Goal: Task Accomplishment & Management: Use online tool/utility

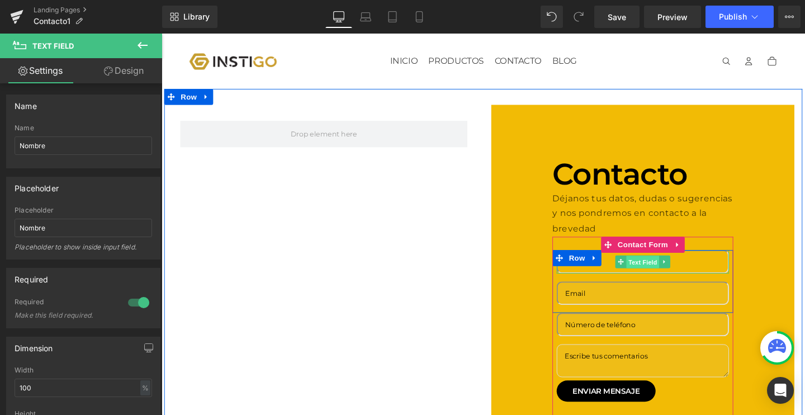
click at [661, 267] on span "Text Field" at bounding box center [667, 273] width 35 height 13
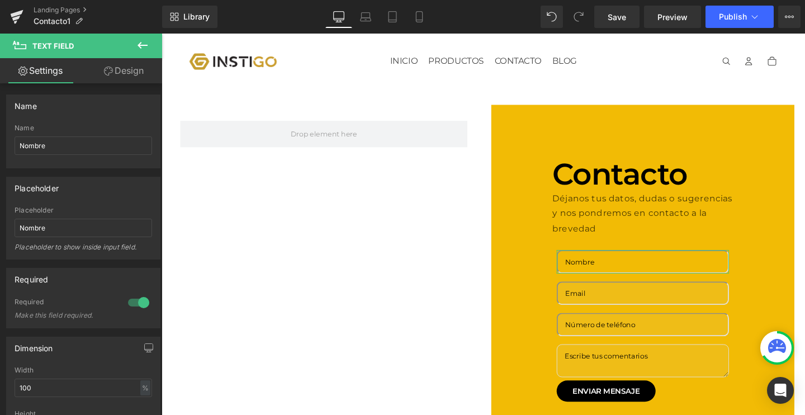
click at [121, 77] on link "Design" at bounding box center [123, 70] width 81 height 25
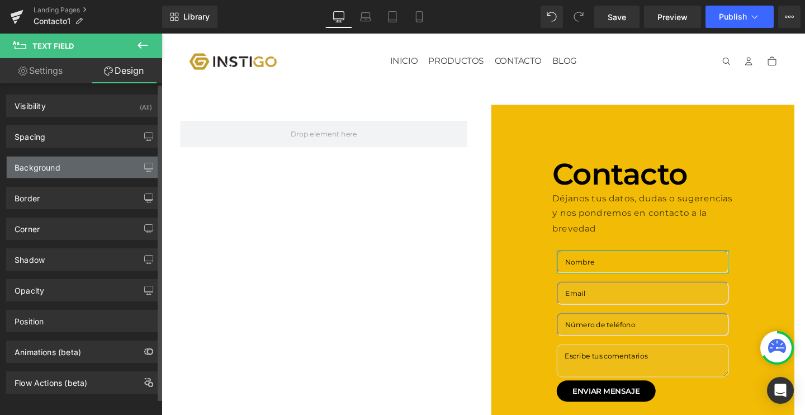
type input "#e0e0e0"
type input "100"
type input "2"
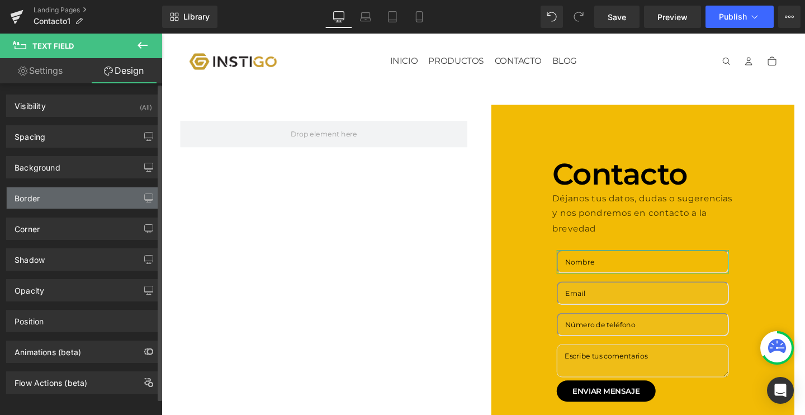
click at [63, 196] on div "Border" at bounding box center [83, 197] width 153 height 21
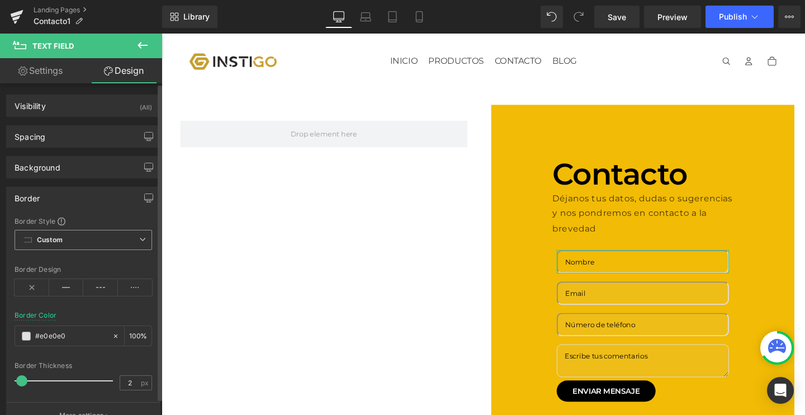
click at [90, 231] on span "Custom Setup Global Style" at bounding box center [84, 240] width 138 height 20
click at [88, 223] on div "Border Style" at bounding box center [84, 220] width 138 height 9
click at [31, 290] on icon at bounding box center [32, 287] width 35 height 17
click at [57, 290] on icon at bounding box center [66, 287] width 35 height 17
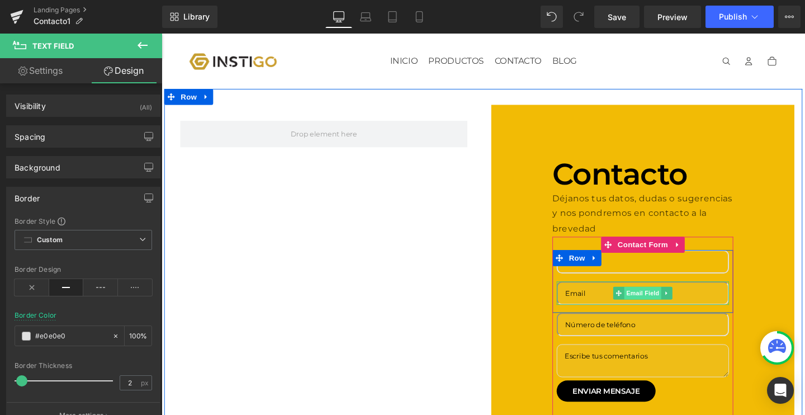
click at [663, 300] on span "Email Field" at bounding box center [667, 306] width 39 height 13
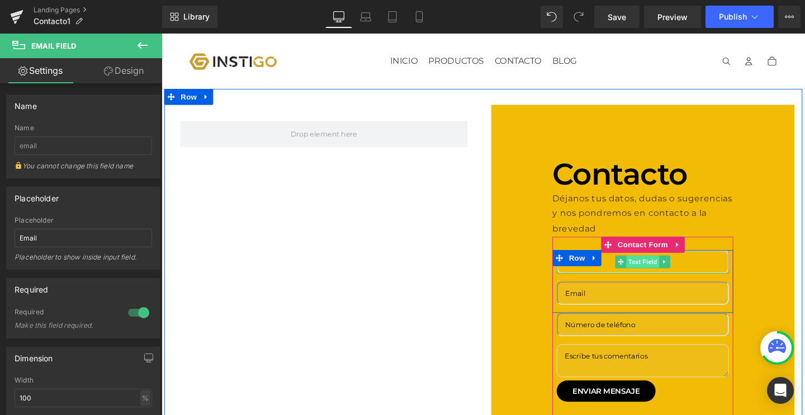
click at [665, 271] on span "Text Field" at bounding box center [667, 273] width 35 height 13
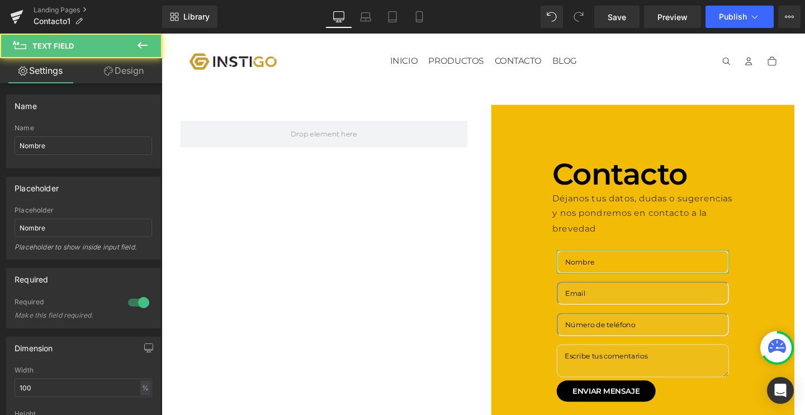
click at [134, 81] on link "Design" at bounding box center [123, 70] width 81 height 25
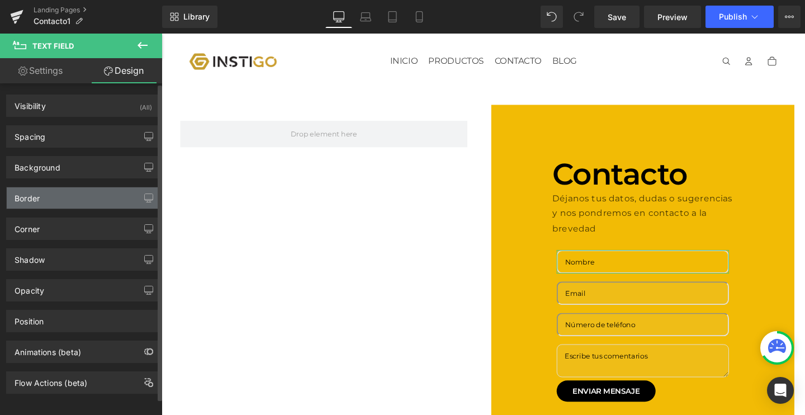
click at [57, 193] on div "Border" at bounding box center [83, 197] width 153 height 21
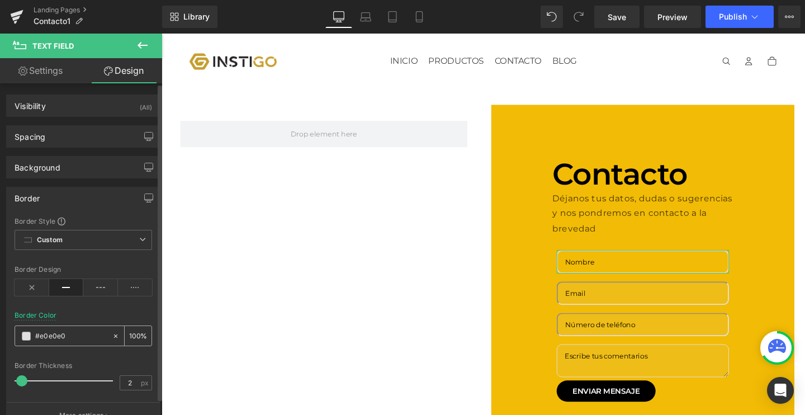
click at [26, 335] on span at bounding box center [26, 336] width 9 height 9
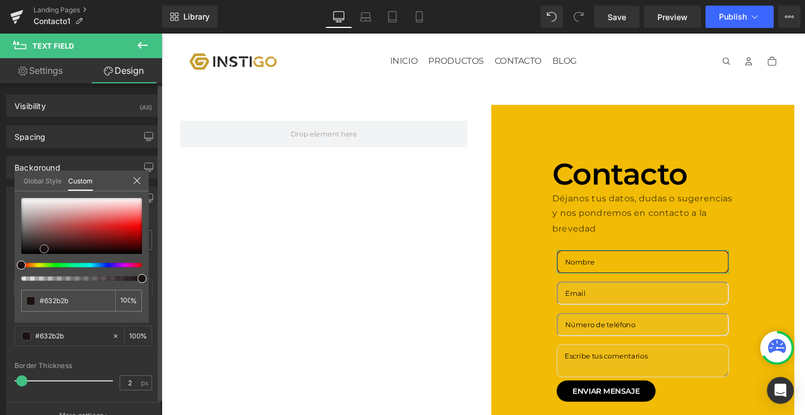
type input "#632b2b"
type input "#1b1212"
type input "#000000"
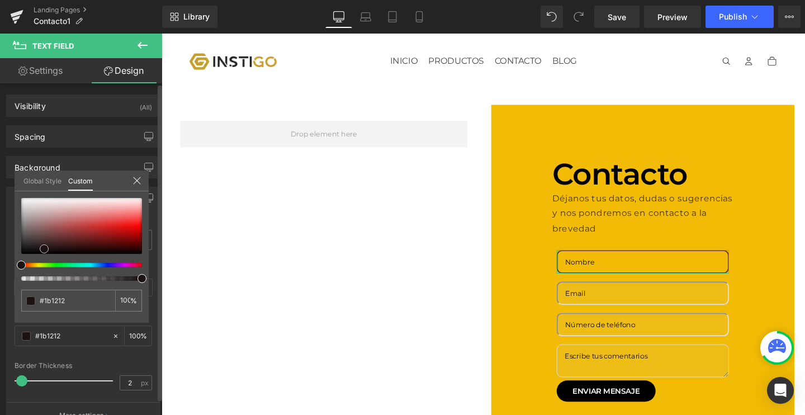
type input "#000000"
drag, startPoint x: 68, startPoint y: 238, endPoint x: 0, endPoint y: 285, distance: 82.4
click at [0, 285] on div "Border Border Style Custom Custom Setup Global Style Custom Setup Global Style …" at bounding box center [83, 303] width 167 height 251
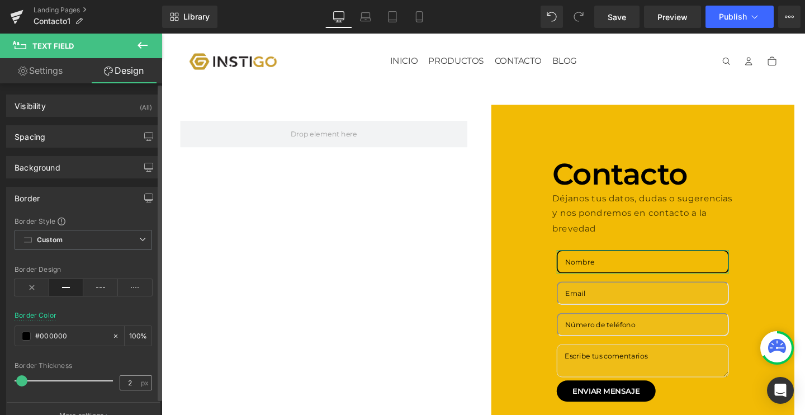
click at [141, 379] on span "px" at bounding box center [146, 382] width 10 height 7
click at [133, 386] on input "2" at bounding box center [130, 383] width 20 height 14
type input "1"
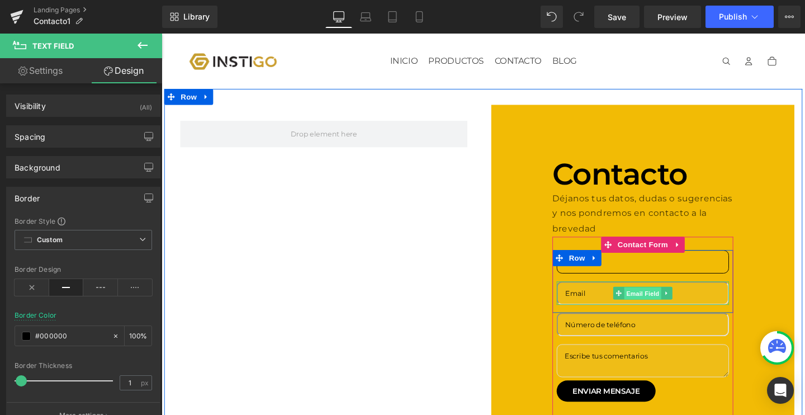
click at [661, 305] on span "Email Field" at bounding box center [667, 306] width 39 height 13
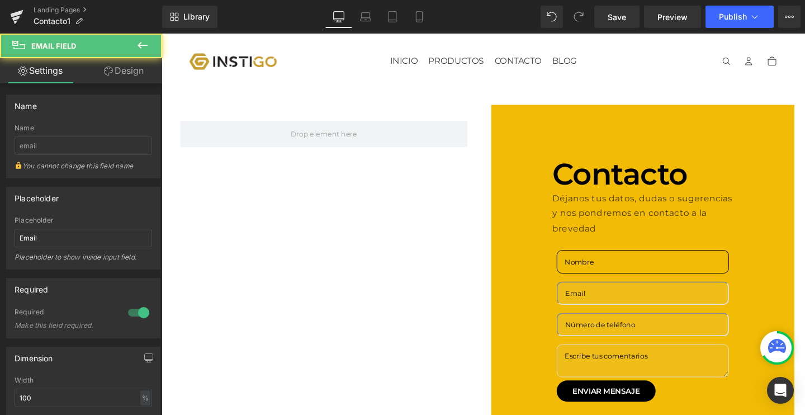
click at [104, 70] on icon at bounding box center [108, 71] width 9 height 9
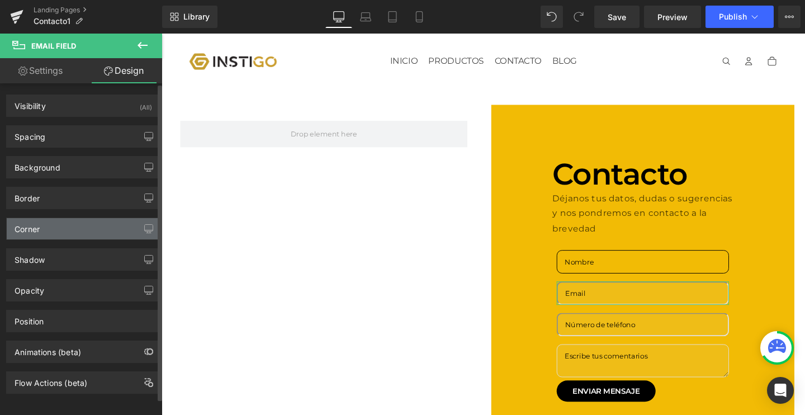
click at [69, 230] on div "Corner" at bounding box center [83, 228] width 153 height 21
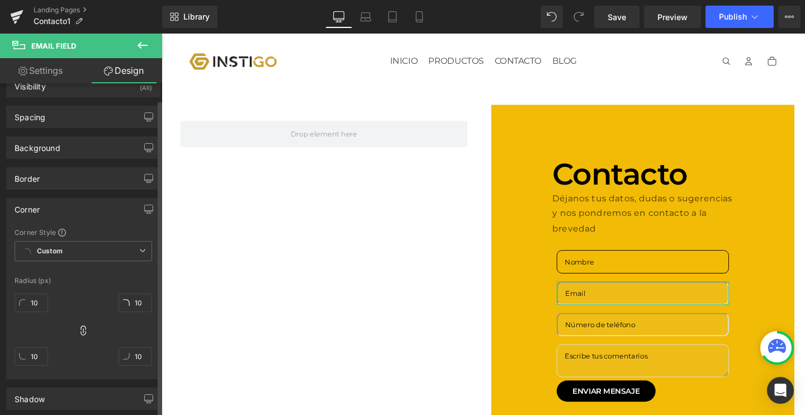
scroll to position [21, 0]
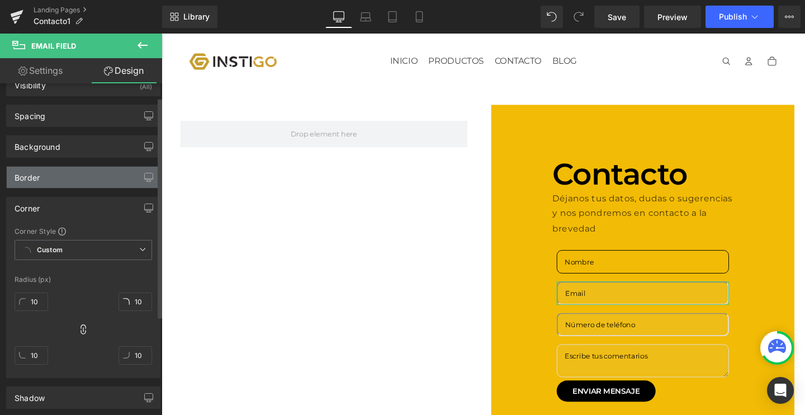
click at [52, 171] on div "Border" at bounding box center [83, 177] width 153 height 21
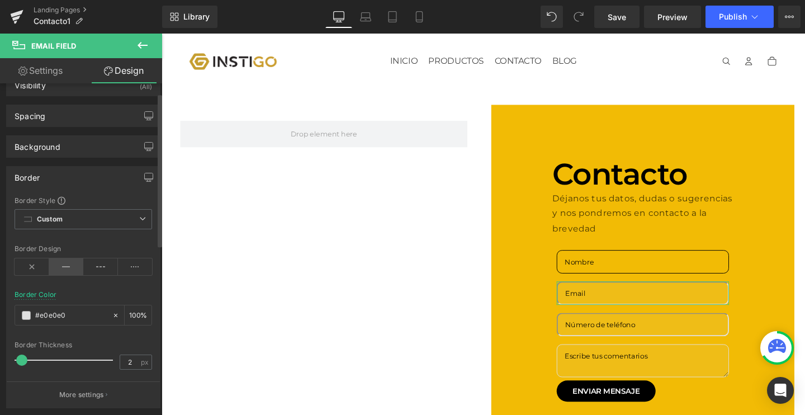
click at [64, 271] on icon at bounding box center [66, 266] width 35 height 17
click at [134, 366] on input "2" at bounding box center [130, 362] width 20 height 14
type input "1"
click at [25, 318] on span at bounding box center [26, 315] width 9 height 9
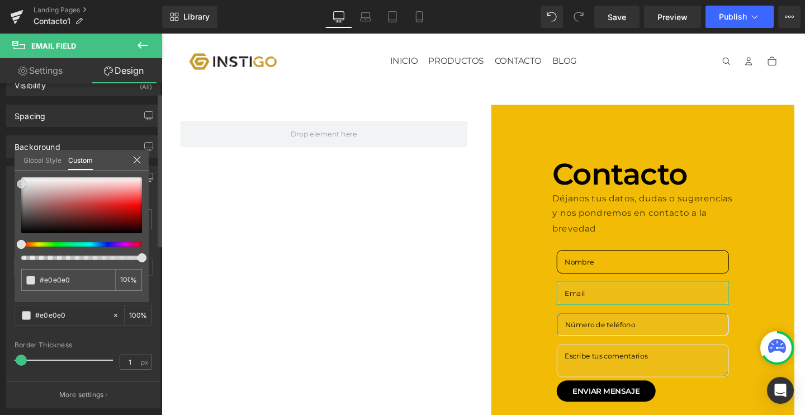
type input "#bf5858"
type input "#be5454"
type input "#7c4040"
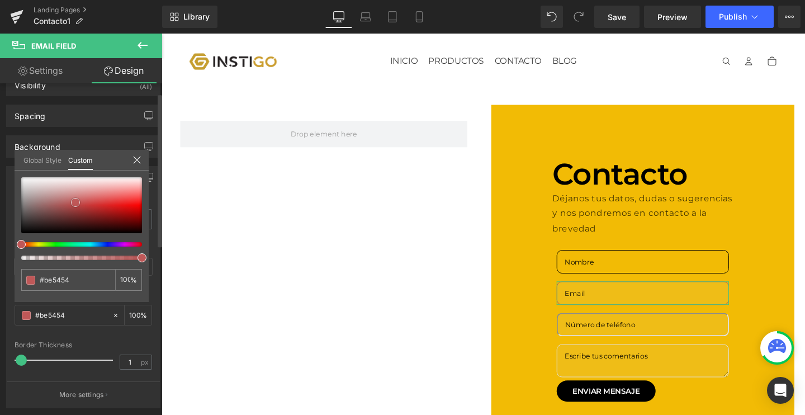
type input "#7c4040"
type input "#080707"
type input "#000000"
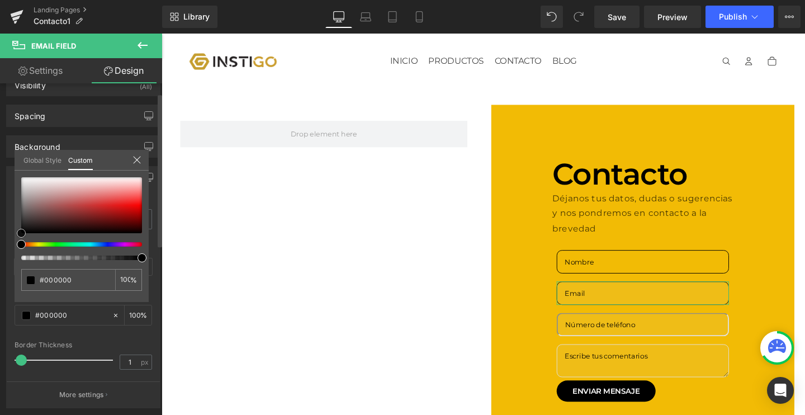
drag, startPoint x: 75, startPoint y: 202, endPoint x: 0, endPoint y: 257, distance: 93.3
click at [0, 257] on div "Border Border Style Custom Custom Setup Global Style Custom Setup Global Style …" at bounding box center [83, 283] width 167 height 251
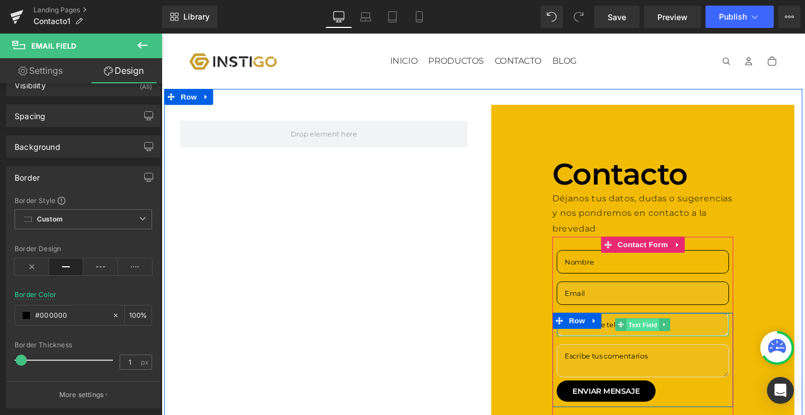
click at [659, 338] on span "Text Field" at bounding box center [667, 339] width 35 height 13
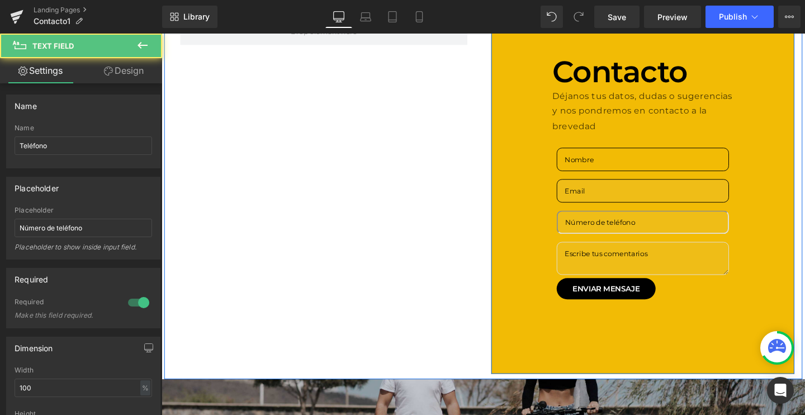
scroll to position [117, 0]
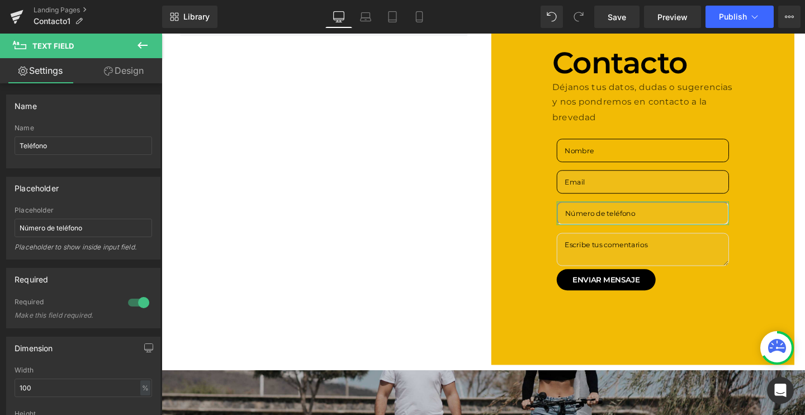
click at [105, 64] on link "Design" at bounding box center [123, 70] width 81 height 25
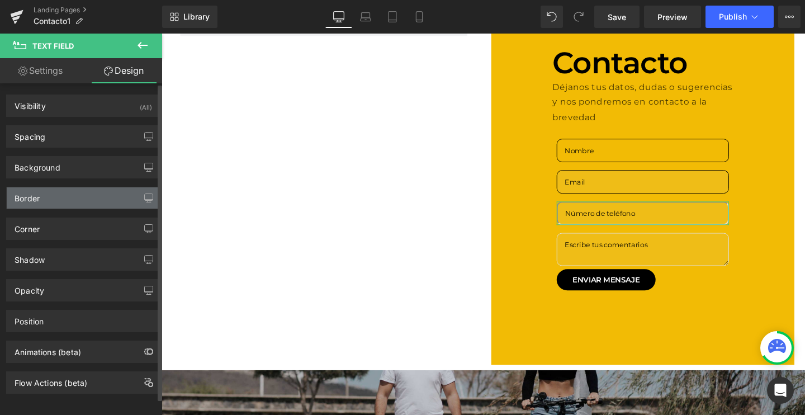
type input "#e0e0e0"
type input "100"
type input "2"
click at [58, 201] on div "Border" at bounding box center [83, 197] width 153 height 21
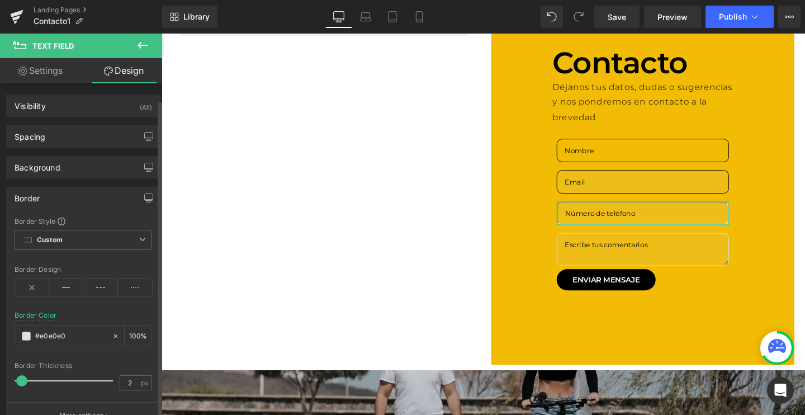
scroll to position [72, 0]
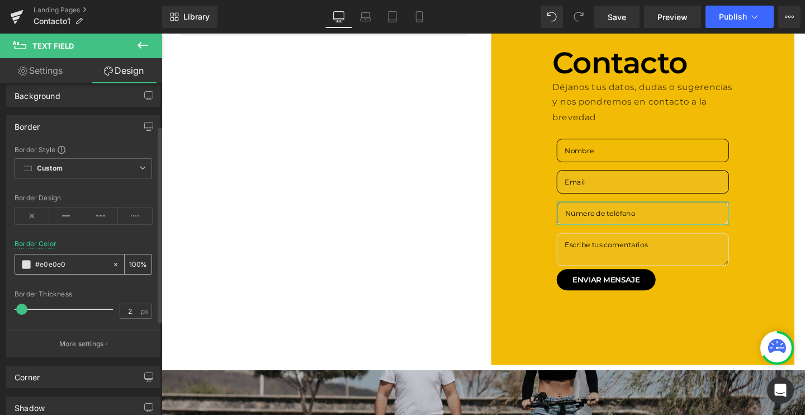
click at [27, 265] on span at bounding box center [26, 264] width 9 height 9
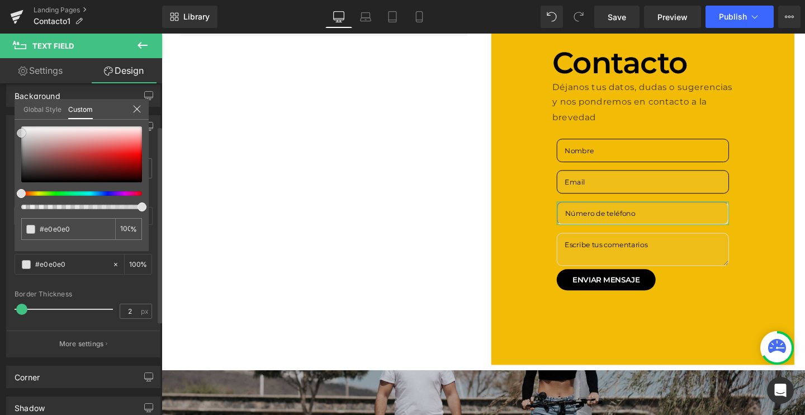
type input "#6d4a4a"
type input "#684545"
type input "#2a2121"
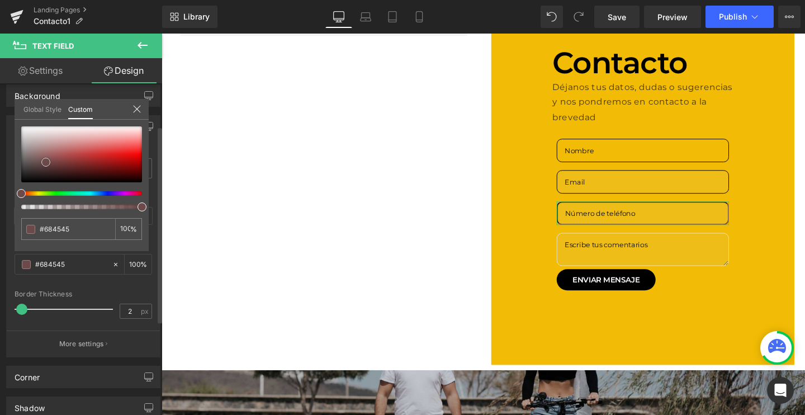
type input "#2a2121"
type input "#000000"
drag, startPoint x: 46, startPoint y: 162, endPoint x: 0, endPoint y: 240, distance: 90.7
click at [0, 240] on div "Border Border Style Custom Custom Setup Global Style Custom Setup Global Style …" at bounding box center [83, 232] width 167 height 251
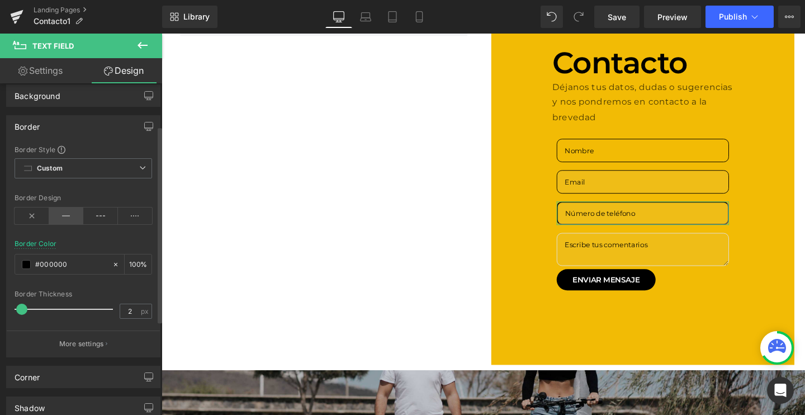
click at [69, 214] on icon at bounding box center [66, 215] width 35 height 17
click at [134, 313] on input "2" at bounding box center [130, 311] width 20 height 14
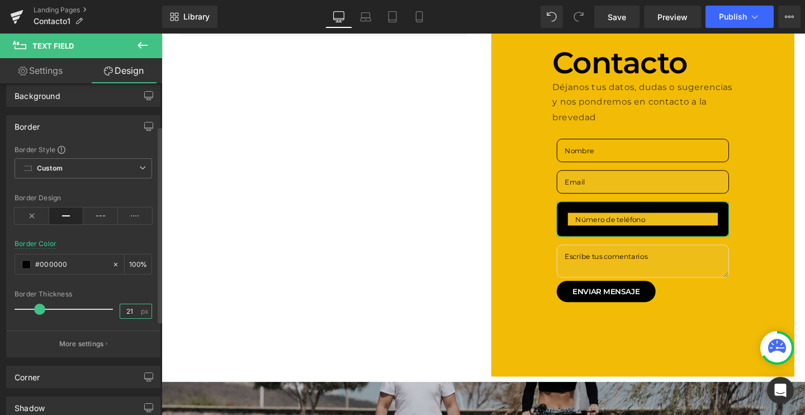
type input "2"
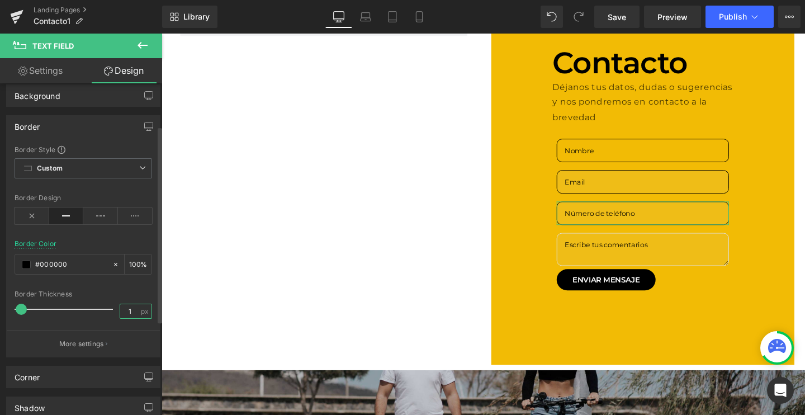
type input "1"
click at [103, 287] on div "Border Style Custom Custom Setup Global Style Custom Setup Global Style solid B…" at bounding box center [83, 251] width 153 height 212
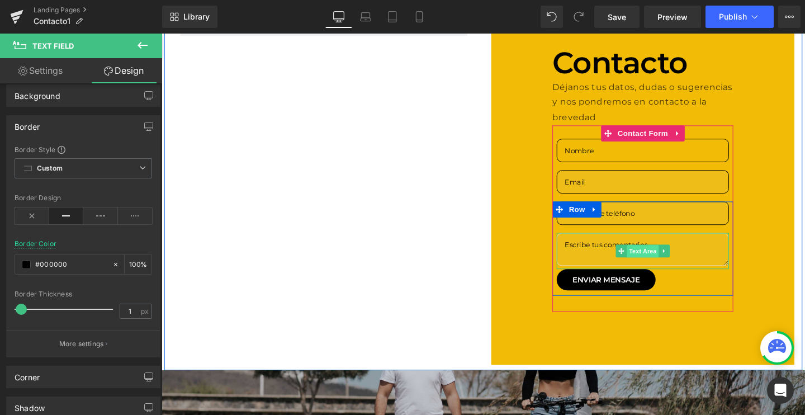
click at [665, 259] on span "Text Area" at bounding box center [668, 262] width 34 height 13
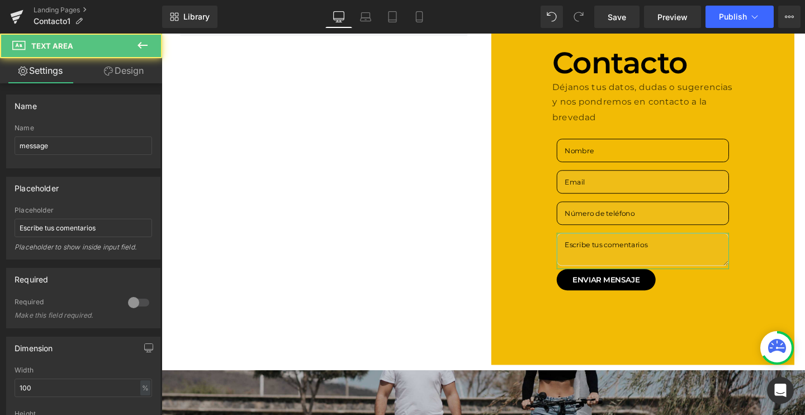
click at [117, 74] on link "Design" at bounding box center [123, 70] width 81 height 25
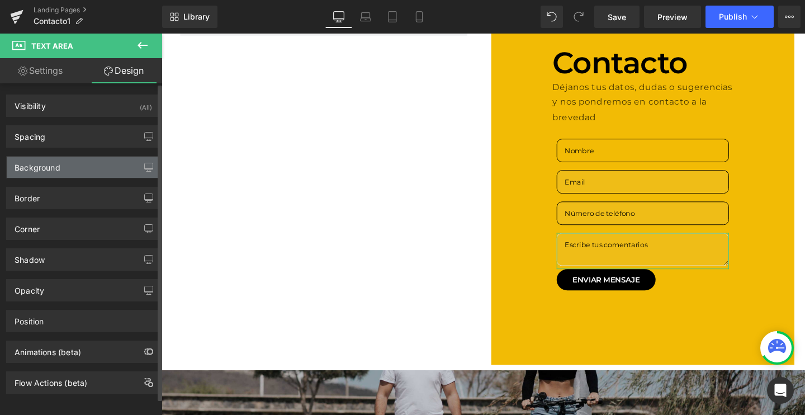
click at [51, 168] on div "Background" at bounding box center [38, 165] width 46 height 16
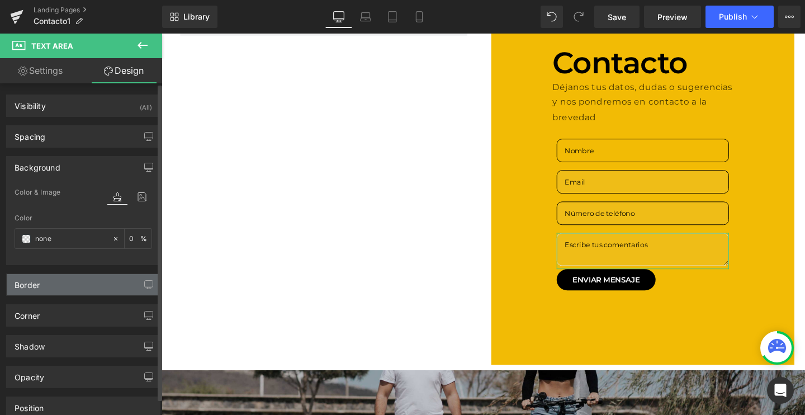
click at [49, 283] on div "Border" at bounding box center [83, 284] width 153 height 21
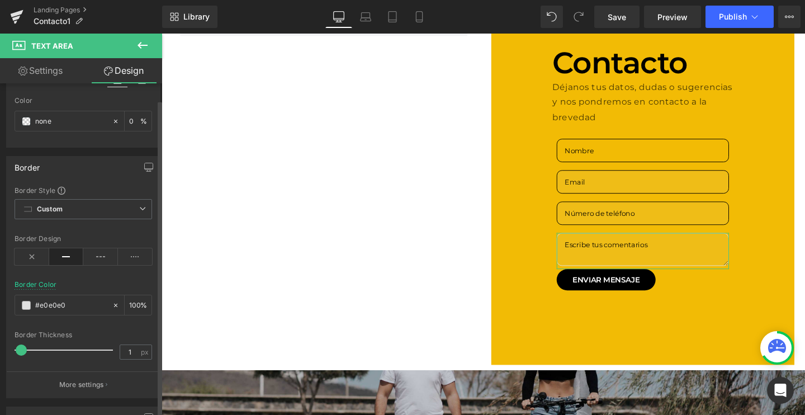
scroll to position [125, 0]
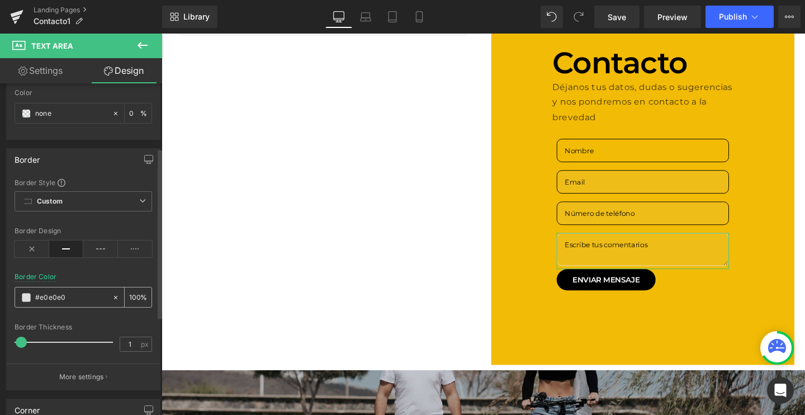
click at [25, 296] on span at bounding box center [26, 297] width 9 height 9
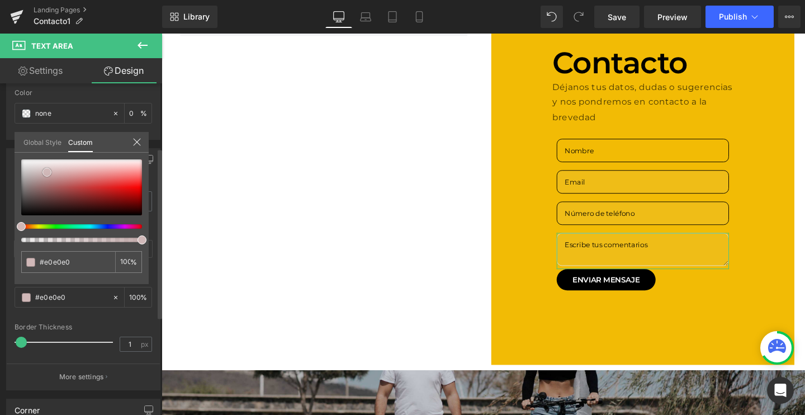
type input "#d0b8b8"
type input "#c7acac"
type input "#ae8d8d"
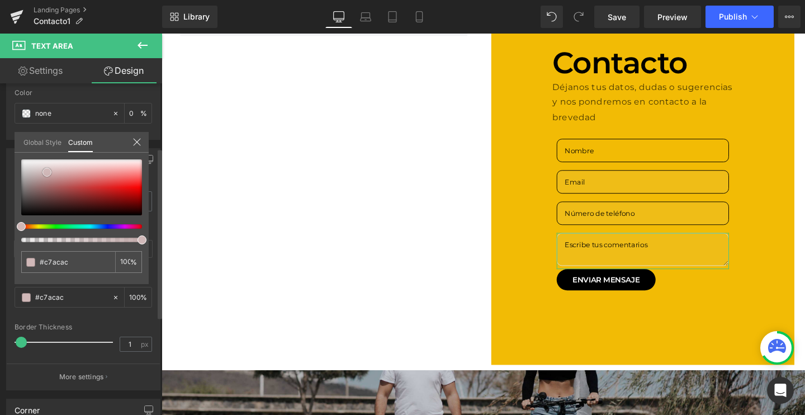
type input "#ae8d8d"
type input "#000000"
drag, startPoint x: 47, startPoint y: 172, endPoint x: 0, endPoint y: 252, distance: 92.3
click at [0, 252] on div "Border Border Style Custom Custom Setup Global Style Custom Setup Global Style …" at bounding box center [83, 265] width 167 height 251
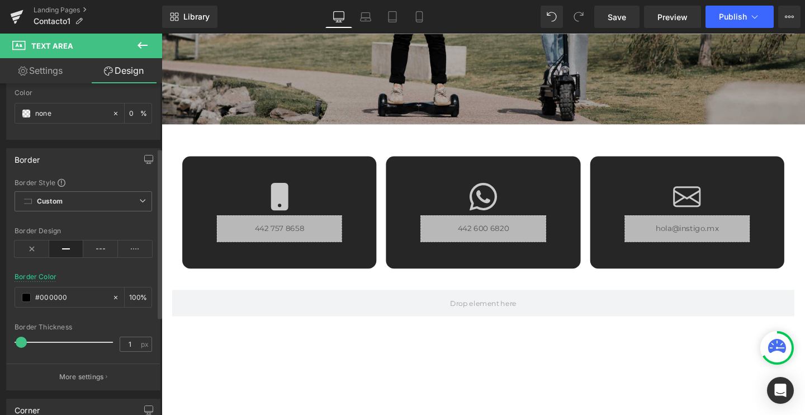
scroll to position [599, 0]
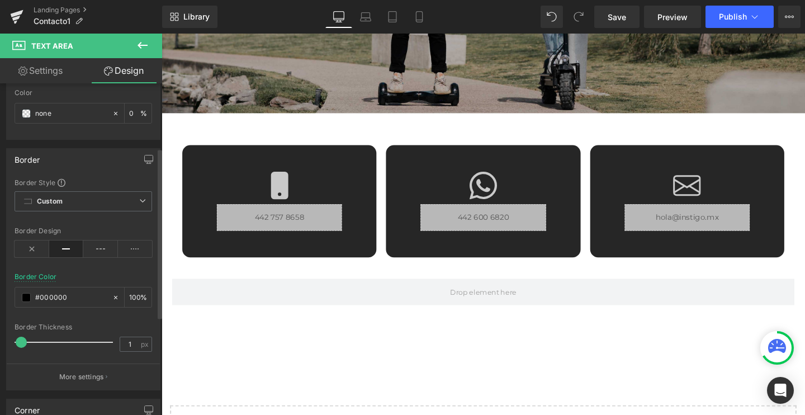
click at [162, 34] on div at bounding box center [162, 34] width 0 height 0
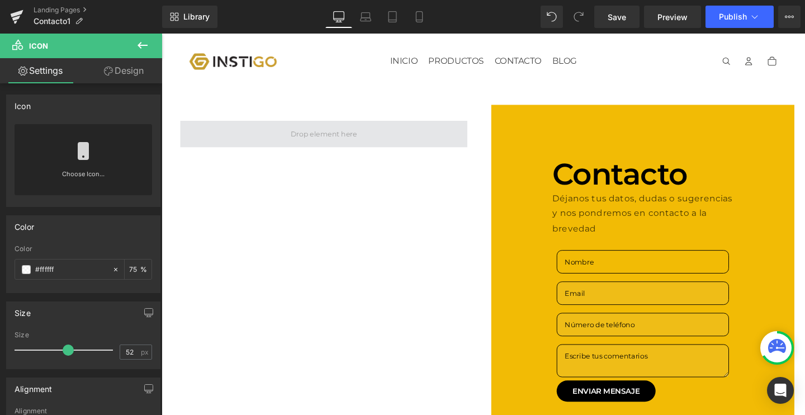
scroll to position [0, 0]
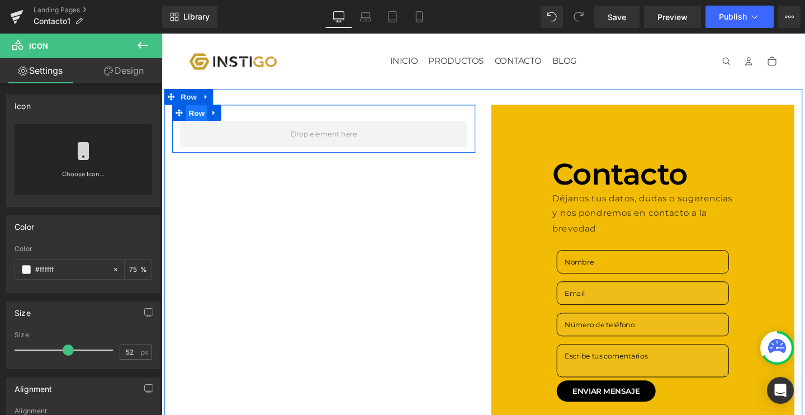
click at [196, 116] on span "Row" at bounding box center [198, 117] width 22 height 17
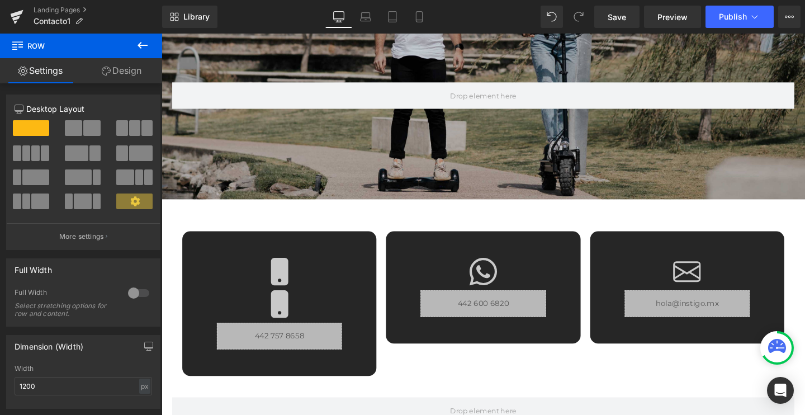
scroll to position [484, 0]
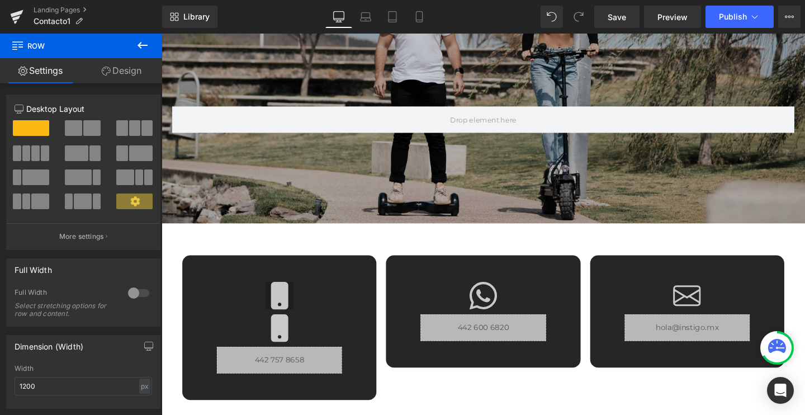
click at [278, 296] on icon at bounding box center [285, 309] width 18 height 29
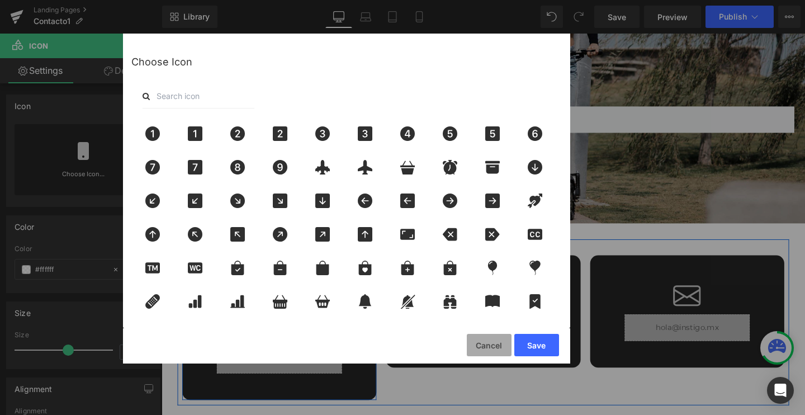
click at [496, 339] on button "Cancel" at bounding box center [489, 345] width 45 height 22
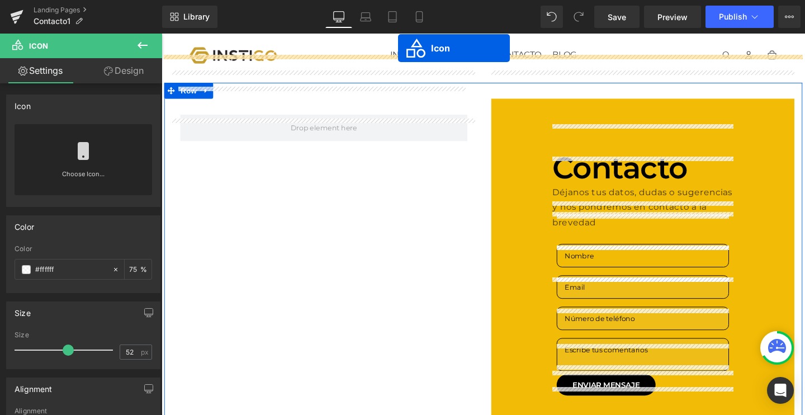
scroll to position [0, 0]
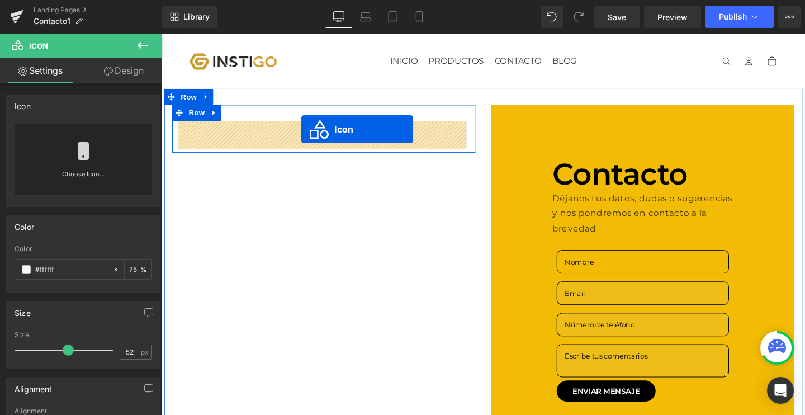
drag, startPoint x: 287, startPoint y: 311, endPoint x: 309, endPoint y: 134, distance: 178.0
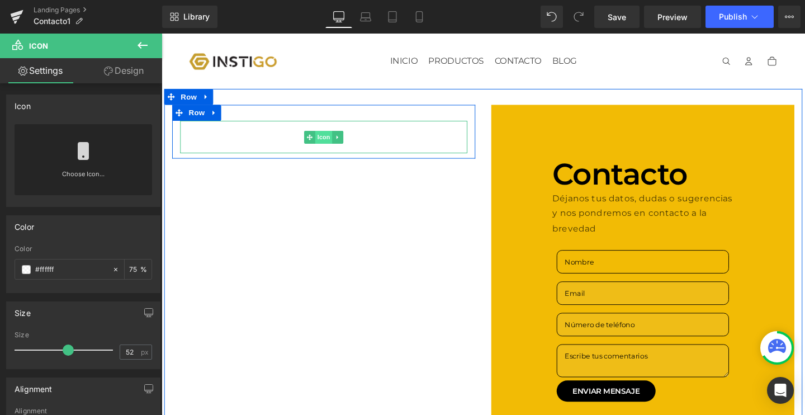
click at [332, 140] on span "Icon" at bounding box center [332, 142] width 18 height 13
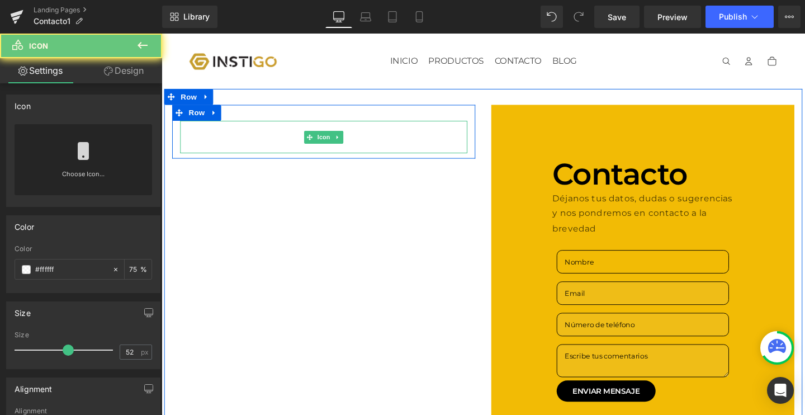
click at [379, 138] on div at bounding box center [332, 142] width 302 height 34
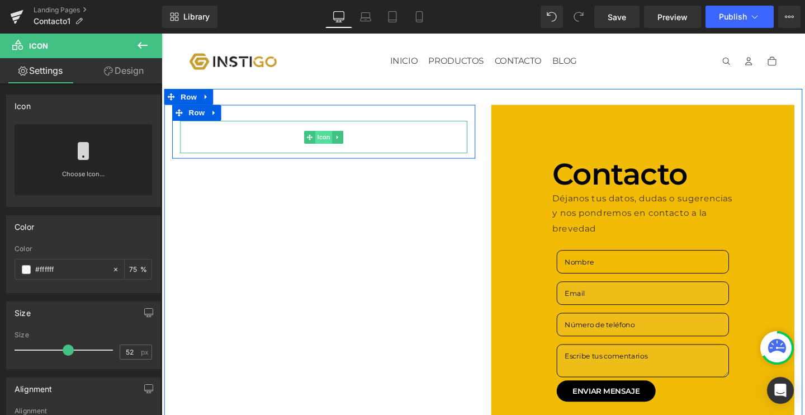
click at [332, 147] on span "Icon" at bounding box center [332, 142] width 18 height 13
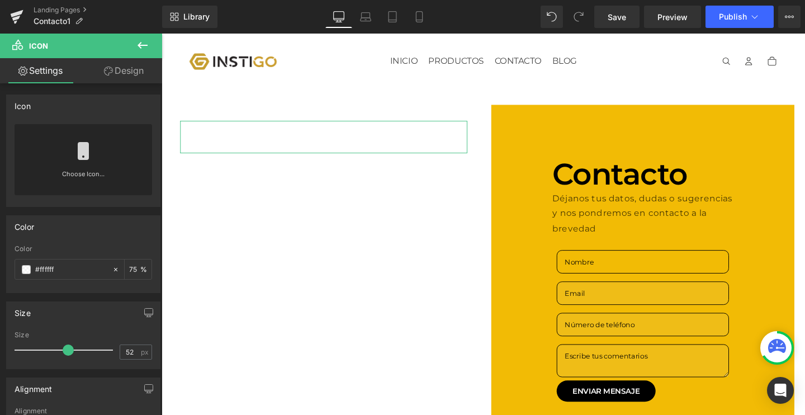
click at [100, 77] on link "Design" at bounding box center [123, 70] width 81 height 25
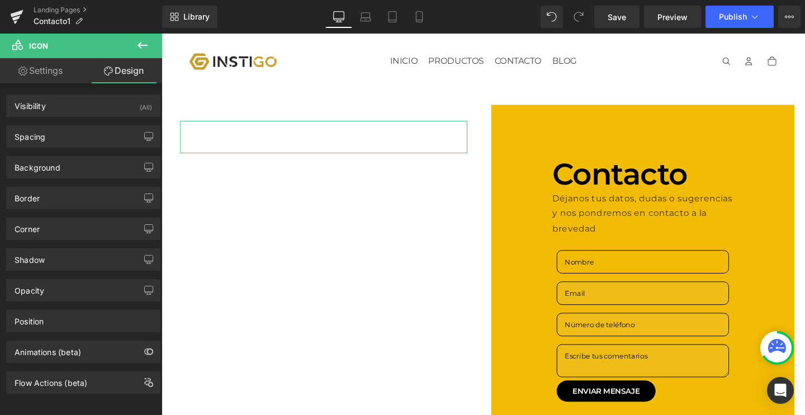
click at [62, 77] on link "Settings" at bounding box center [40, 70] width 81 height 25
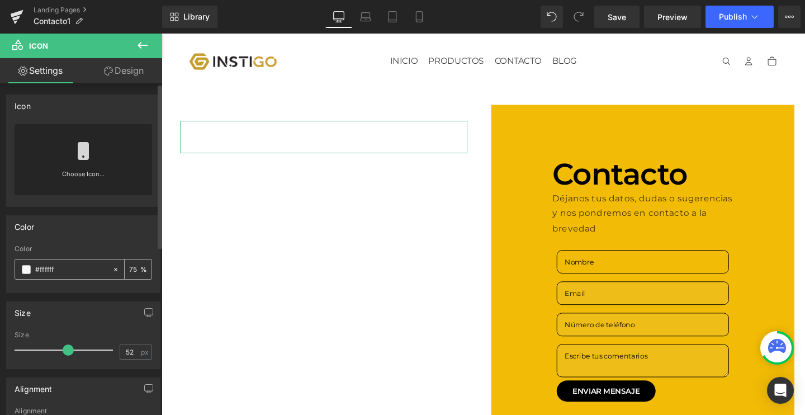
click at [31, 270] on div "#ffffff" at bounding box center [63, 269] width 97 height 20
click at [135, 268] on input "75" at bounding box center [134, 269] width 11 height 12
type input "7"
type input "100"
click at [31, 272] on div "#ffffff" at bounding box center [63, 269] width 97 height 20
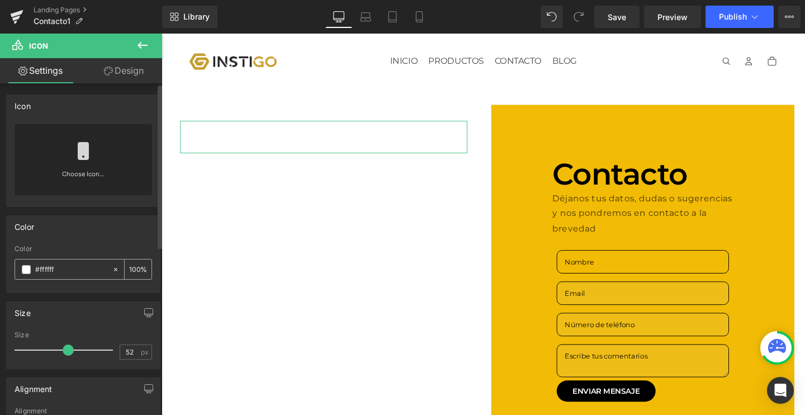
click at [23, 272] on span at bounding box center [26, 269] width 9 height 9
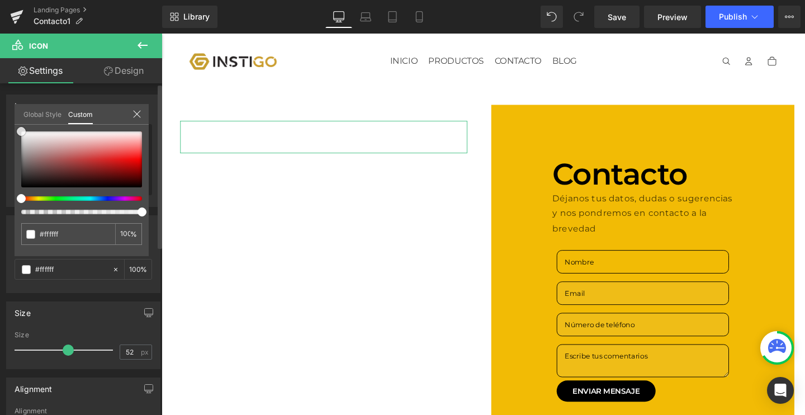
type input "#b20000"
type input "#7a3838"
type input "#583131"
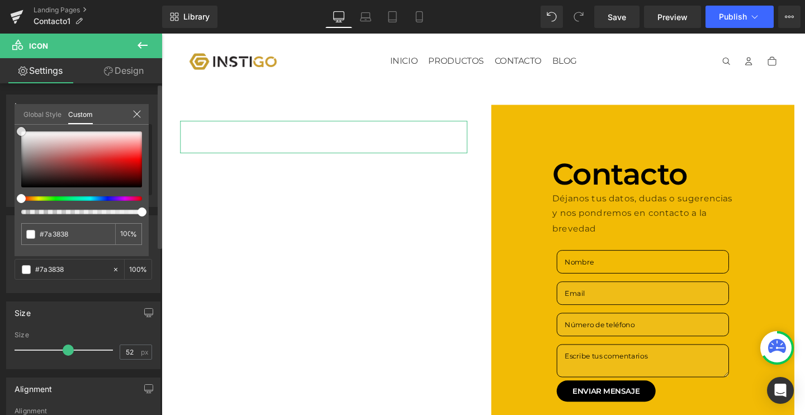
type input "#583131"
type input "#000000"
drag, startPoint x: 67, startPoint y: 168, endPoint x: 0, endPoint y: 216, distance: 82.9
click at [0, 216] on div "Color rgba(0, 0, 0, 1) Color #000000 100 % Global Style Custom Setup Global Sty…" at bounding box center [83, 250] width 167 height 86
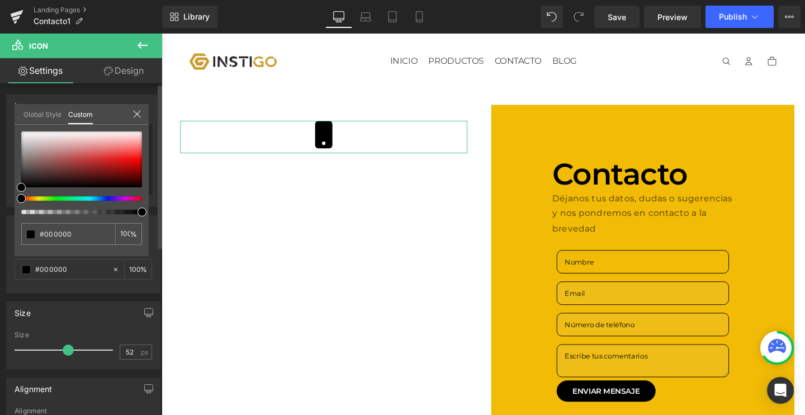
click at [73, 252] on div "#000000 100 %" at bounding box center [82, 193] width 134 height 125
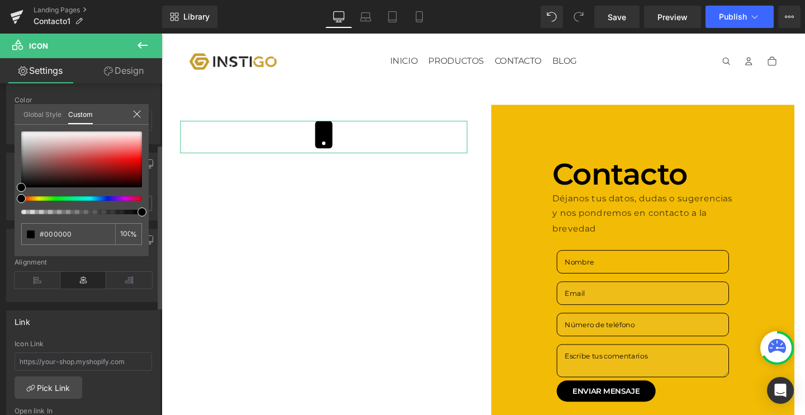
scroll to position [116, 0]
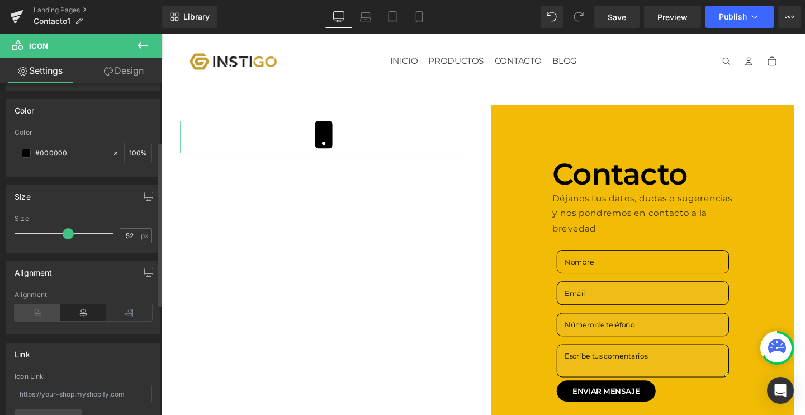
click at [34, 308] on icon at bounding box center [38, 312] width 46 height 17
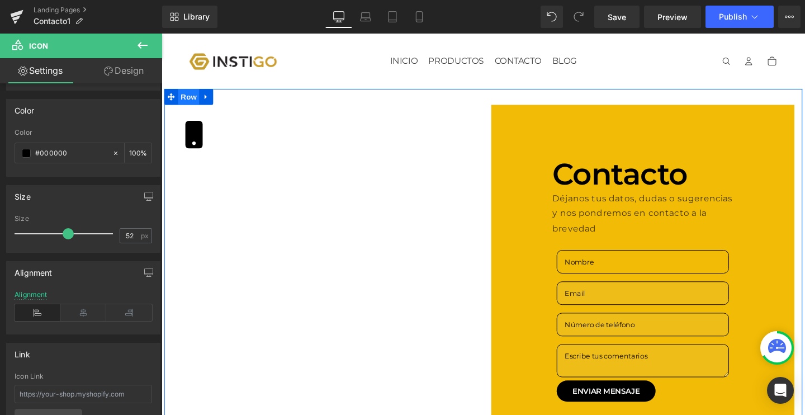
click at [199, 101] on span "Row" at bounding box center [190, 100] width 22 height 17
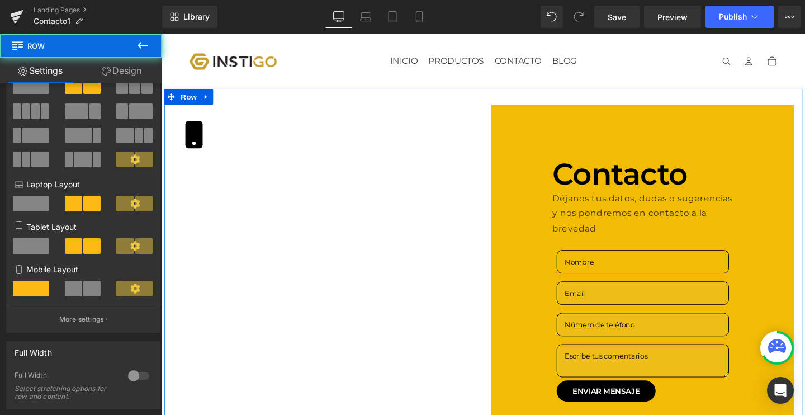
scroll to position [127, 0]
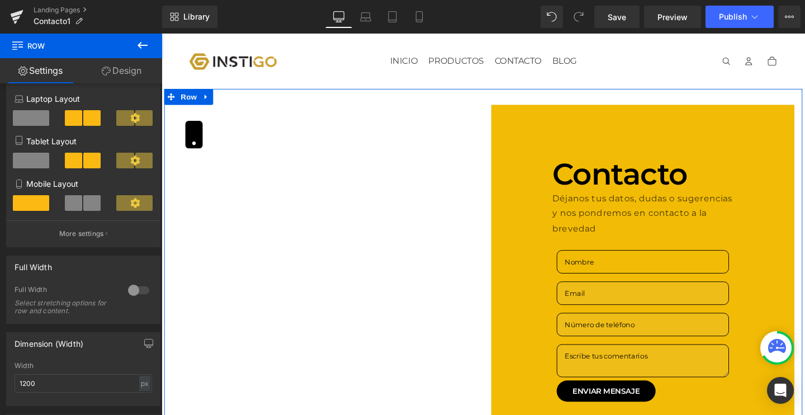
click at [125, 289] on div at bounding box center [138, 290] width 27 height 18
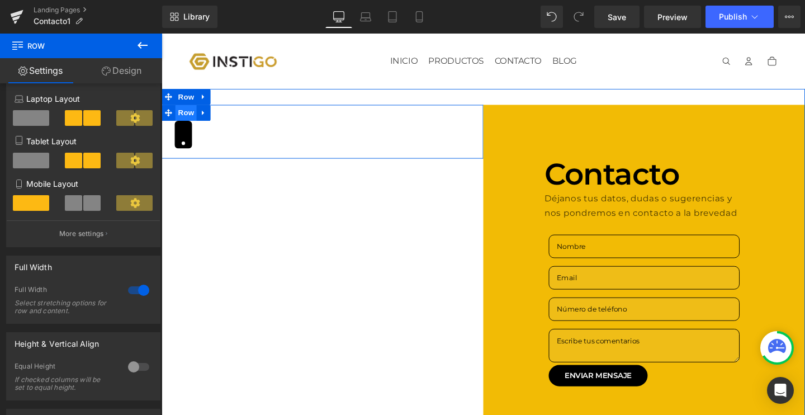
click at [186, 119] on span "Row" at bounding box center [187, 116] width 22 height 17
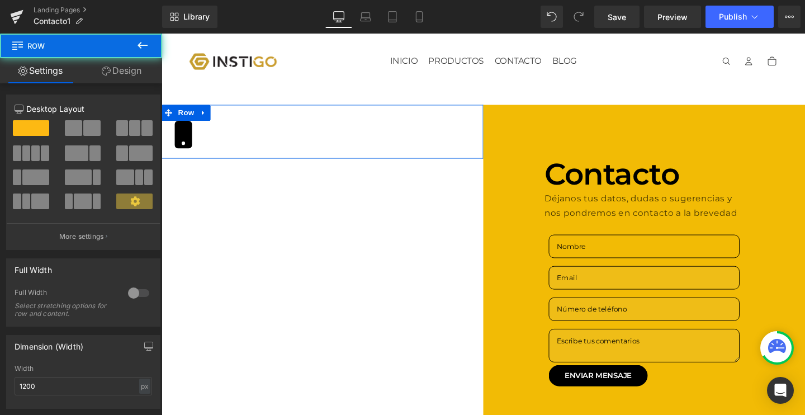
click at [136, 72] on link "Design" at bounding box center [121, 70] width 81 height 25
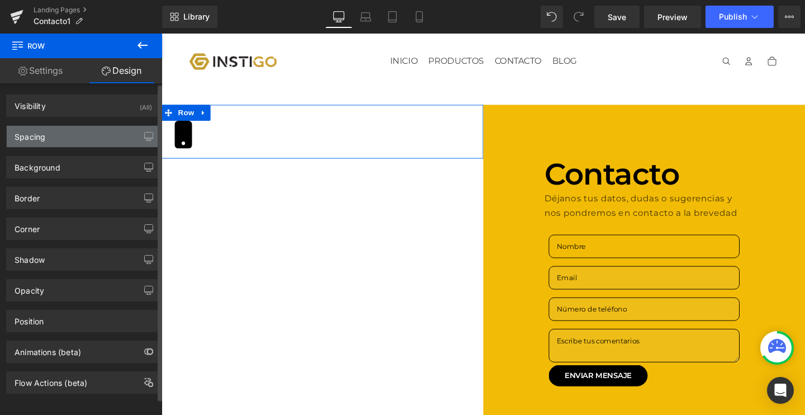
click at [46, 137] on div "Spacing" at bounding box center [83, 136] width 153 height 21
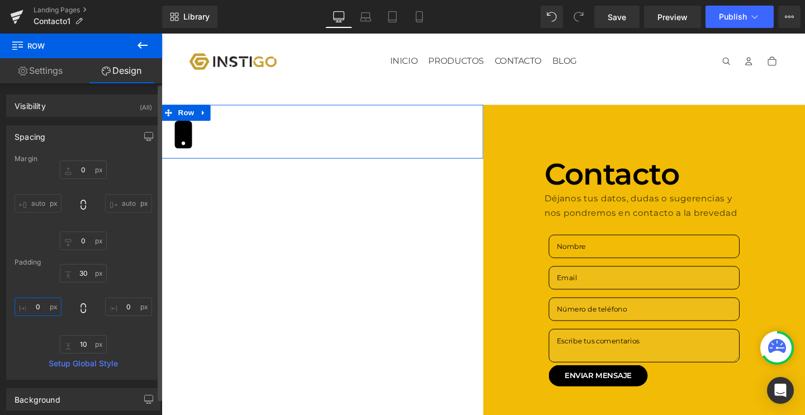
click at [44, 305] on input "0" at bounding box center [38, 306] width 47 height 18
click at [82, 309] on icon at bounding box center [83, 308] width 11 height 11
type input "0"
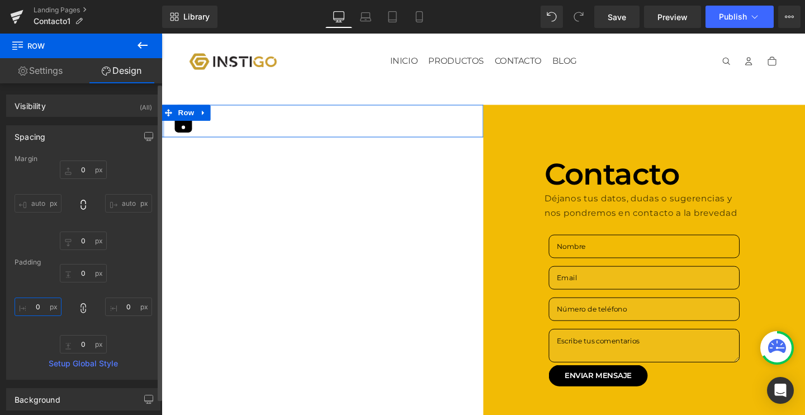
click at [42, 305] on input "0" at bounding box center [38, 306] width 47 height 18
type input "01"
type input "1"
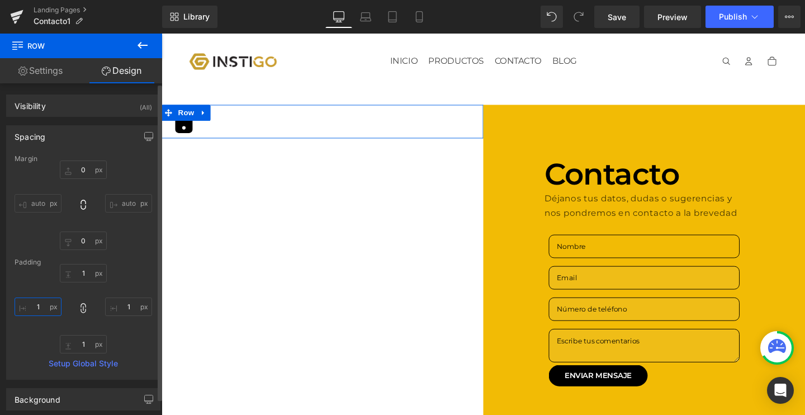
type input "10"
type input "100"
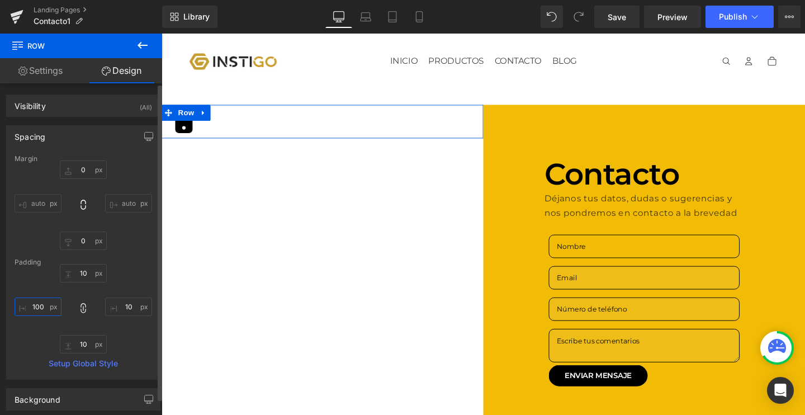
type input "100"
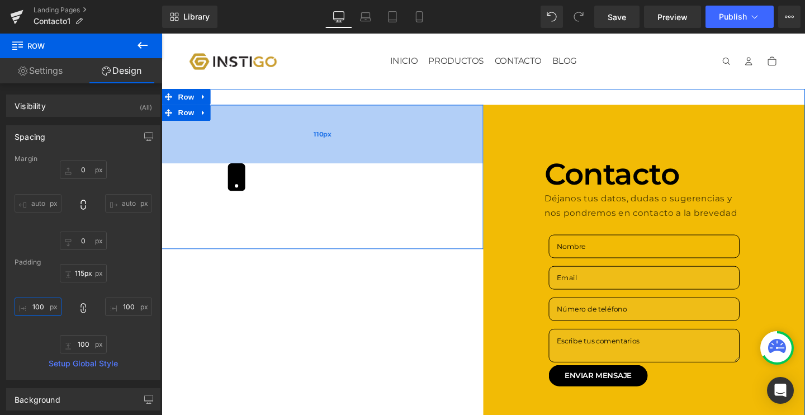
type input "116px"
drag, startPoint x: 232, startPoint y: 115, endPoint x: 231, endPoint y: 124, distance: 9.0
click at [231, 124] on div "116px" at bounding box center [331, 140] width 338 height 65
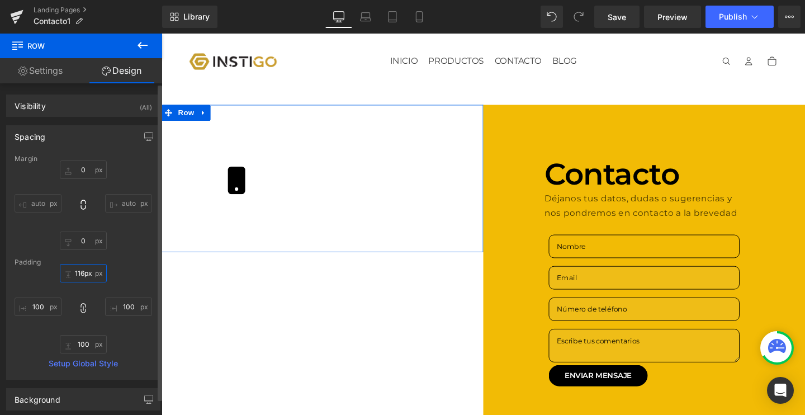
click at [87, 272] on input "116px" at bounding box center [83, 273] width 47 height 18
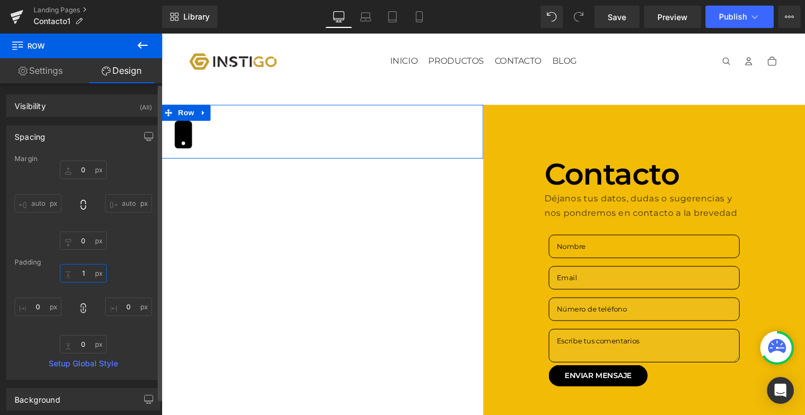
type input "1"
type input "10"
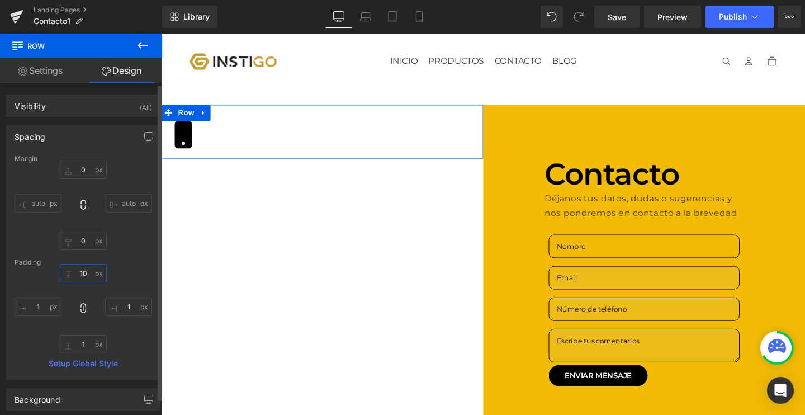
type input "10"
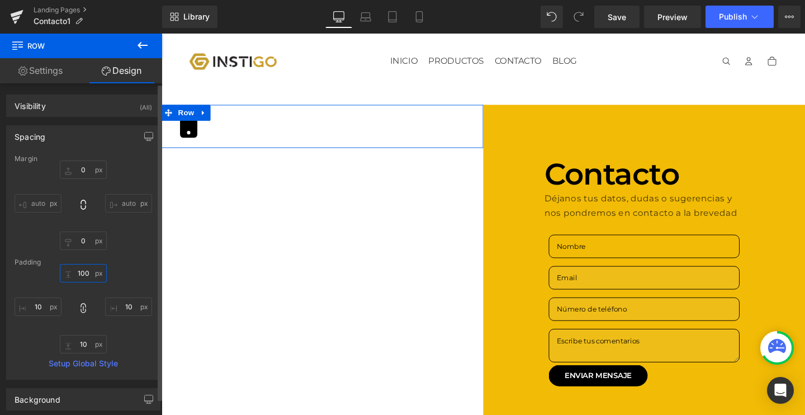
type input "100"
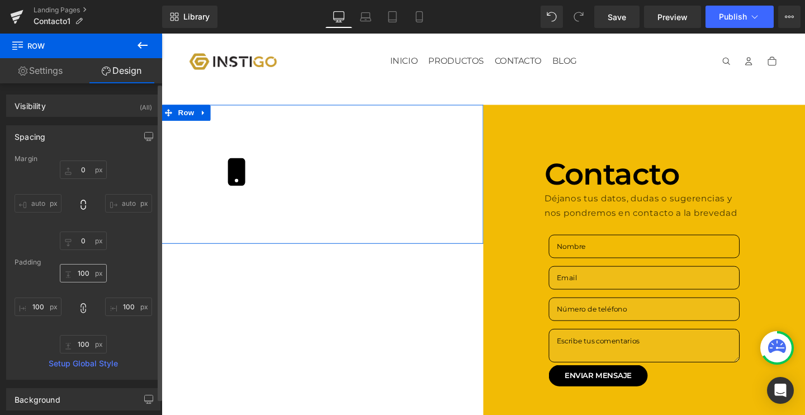
type input "100"
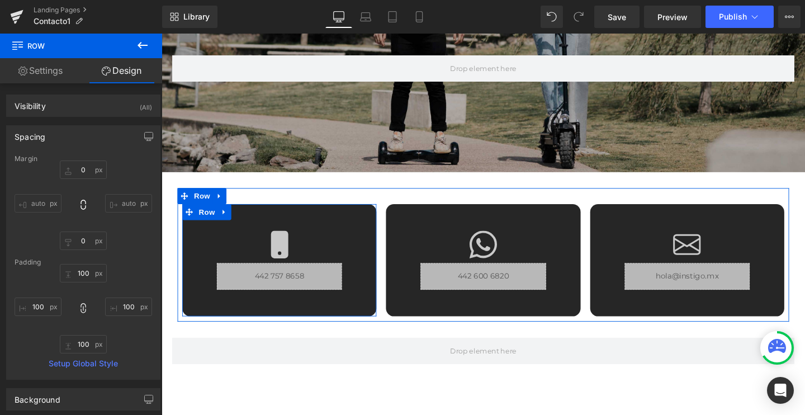
scroll to position [531, 0]
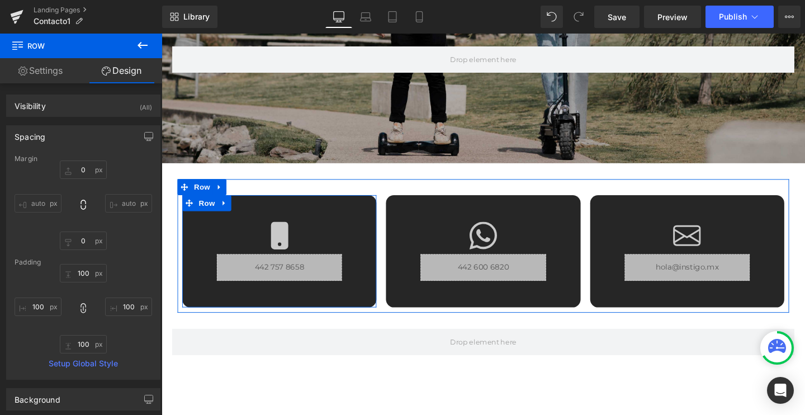
click at [301, 277] on div "Liquid" at bounding box center [285, 280] width 131 height 28
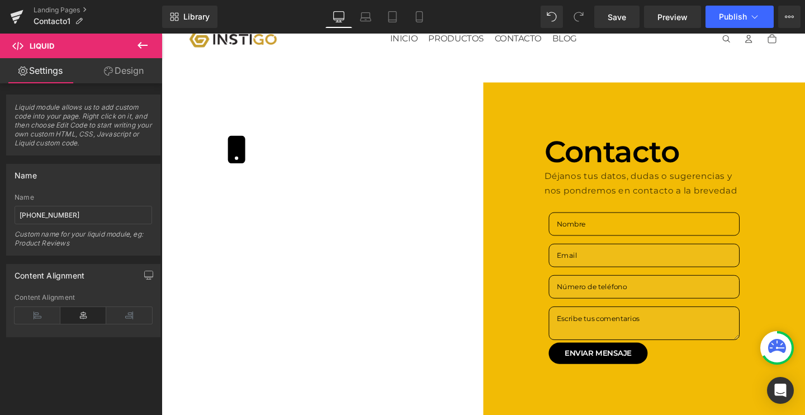
scroll to position [12, 0]
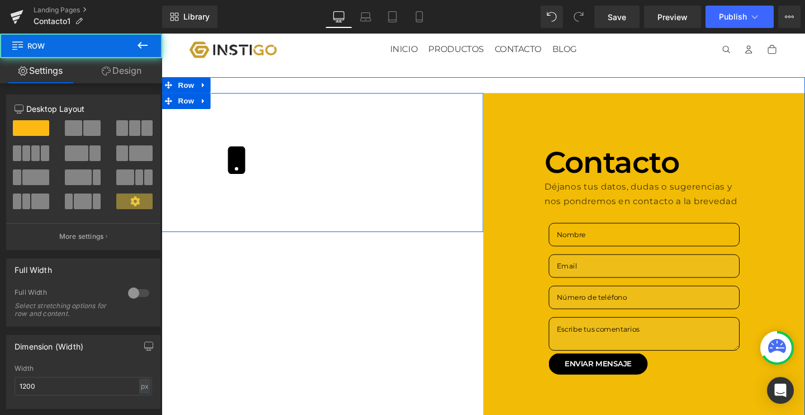
click at [264, 150] on div "Icon Row 100px 100px" at bounding box center [331, 169] width 338 height 146
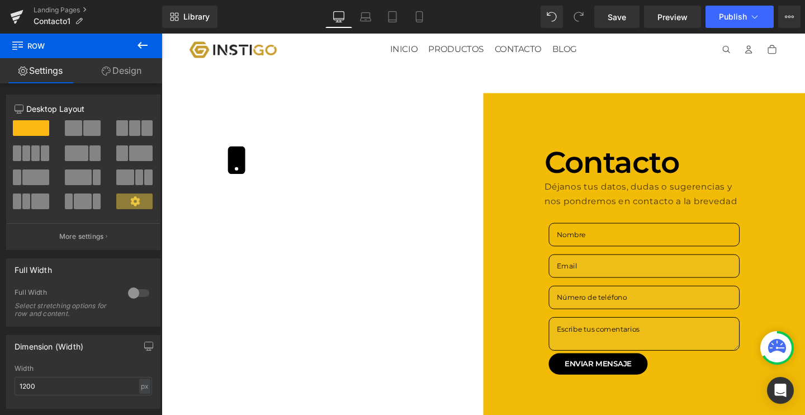
click at [138, 40] on icon at bounding box center [142, 45] width 13 height 13
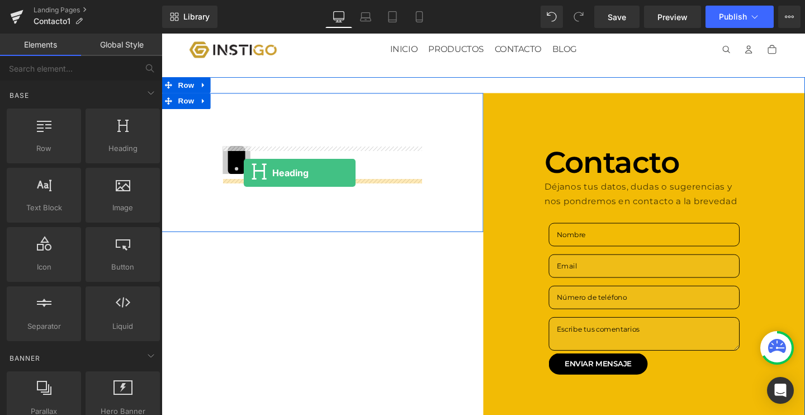
drag, startPoint x: 285, startPoint y: 185, endPoint x: 248, endPoint y: 180, distance: 36.7
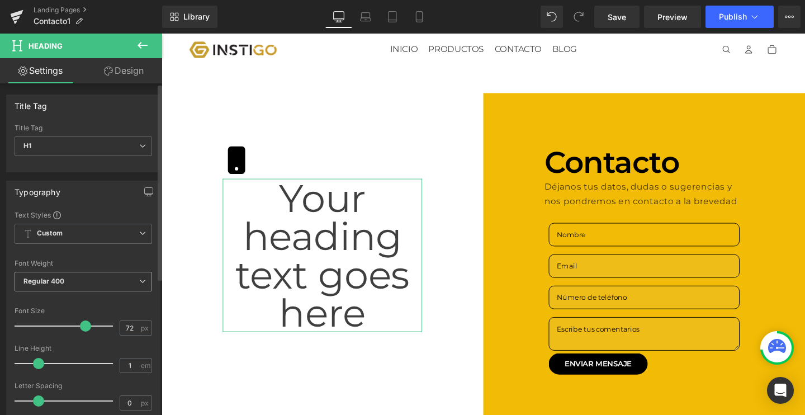
click at [88, 281] on span "Regular 400" at bounding box center [84, 282] width 138 height 20
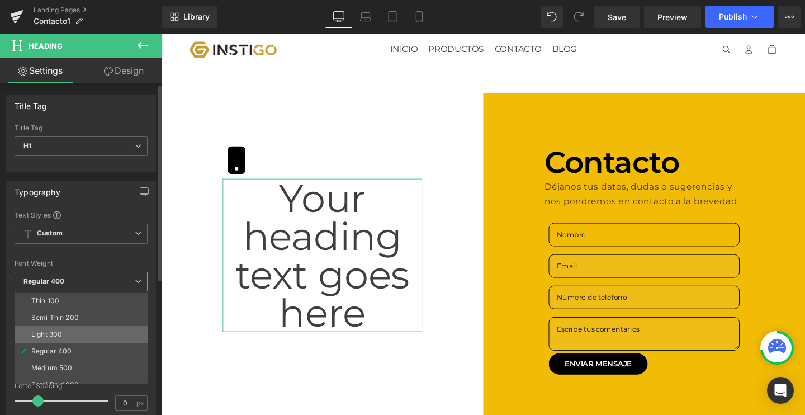
click at [67, 336] on li "Light 300" at bounding box center [84, 334] width 138 height 17
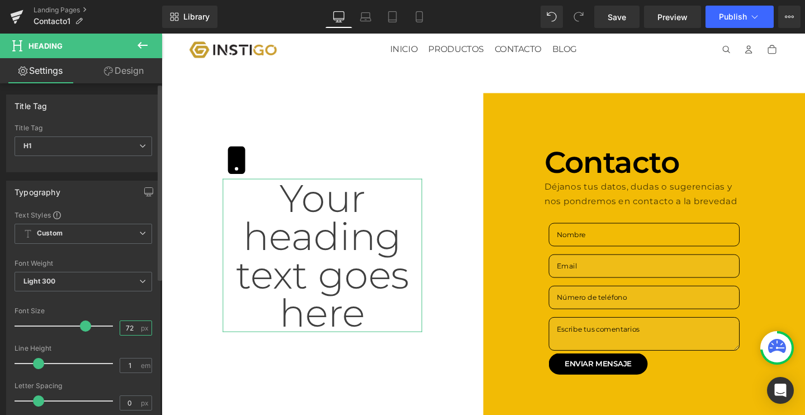
click at [128, 327] on input "72" at bounding box center [130, 328] width 20 height 14
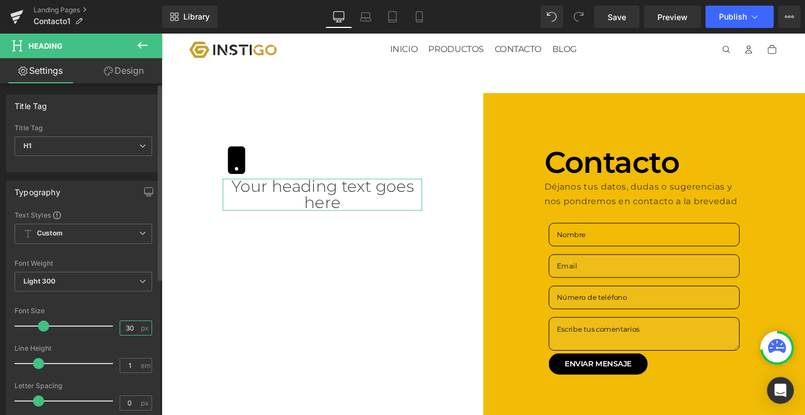
type input "30"
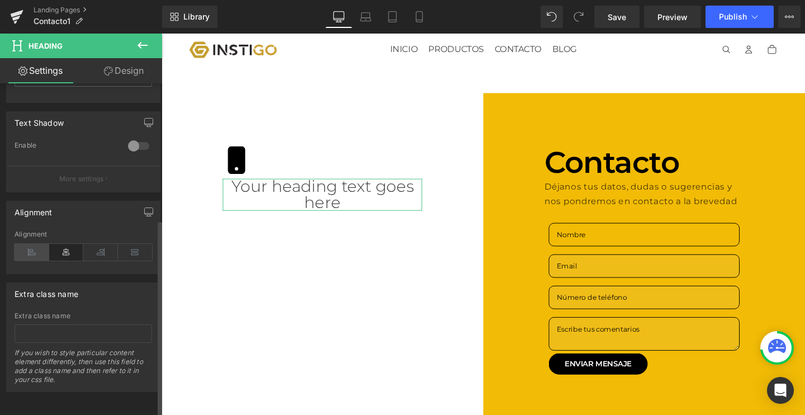
scroll to position [461, 0]
click at [36, 244] on icon at bounding box center [32, 252] width 35 height 17
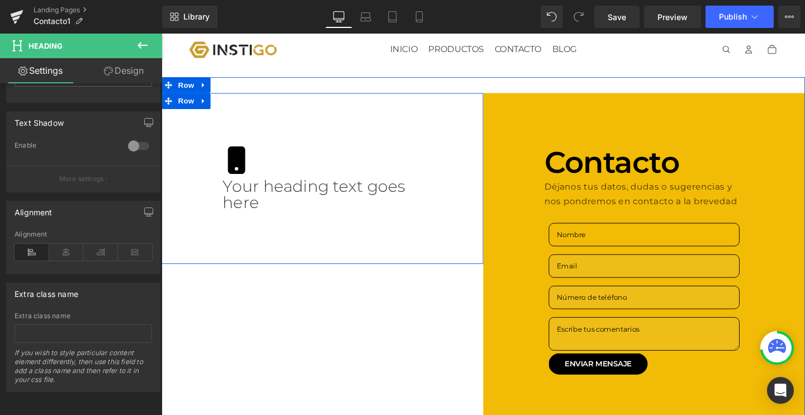
click at [262, 211] on h1 "Your heading text goes here" at bounding box center [331, 203] width 210 height 34
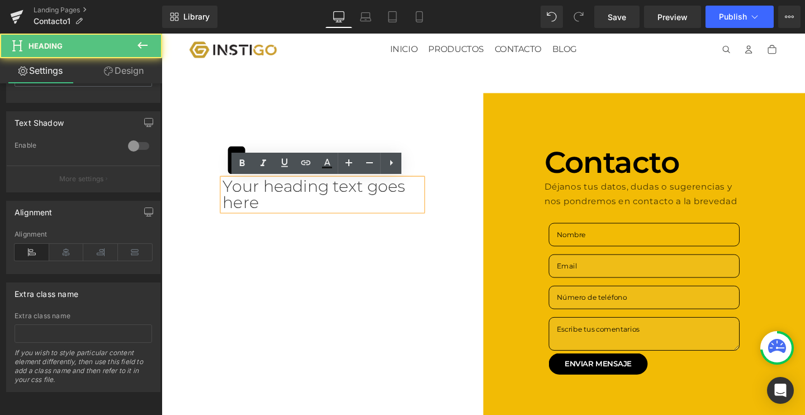
click at [262, 211] on h1 "Your heading text goes here" at bounding box center [331, 203] width 210 height 34
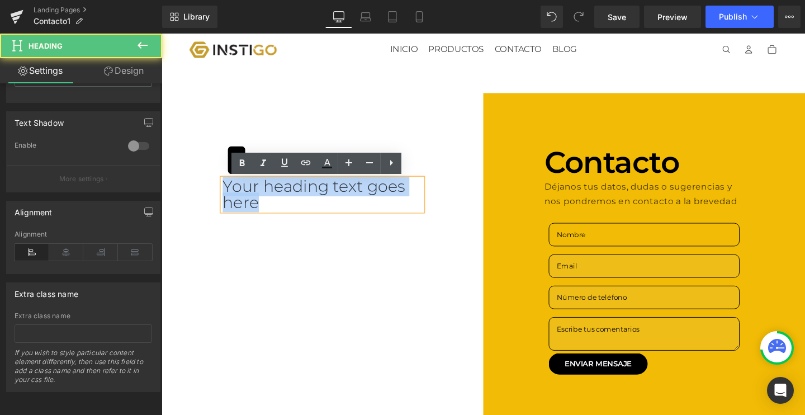
click at [262, 211] on h1 "Your heading text goes here" at bounding box center [331, 203] width 210 height 34
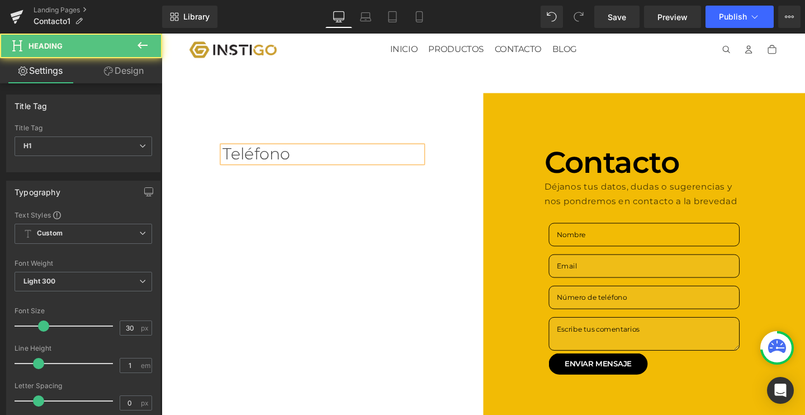
click at [267, 152] on h1 "Teléfono" at bounding box center [331, 160] width 210 height 17
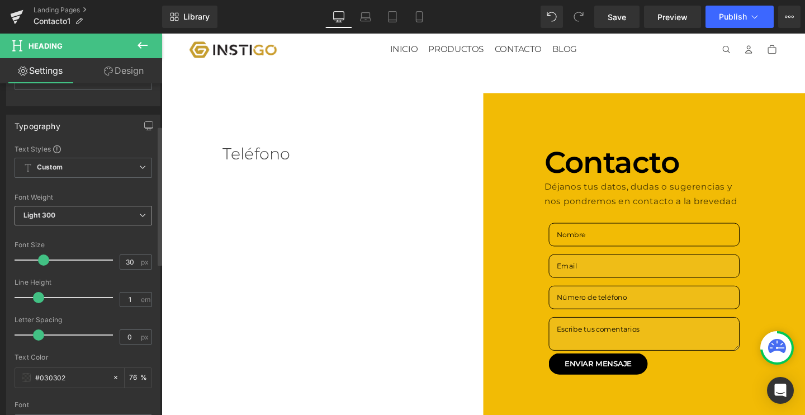
scroll to position [105, 0]
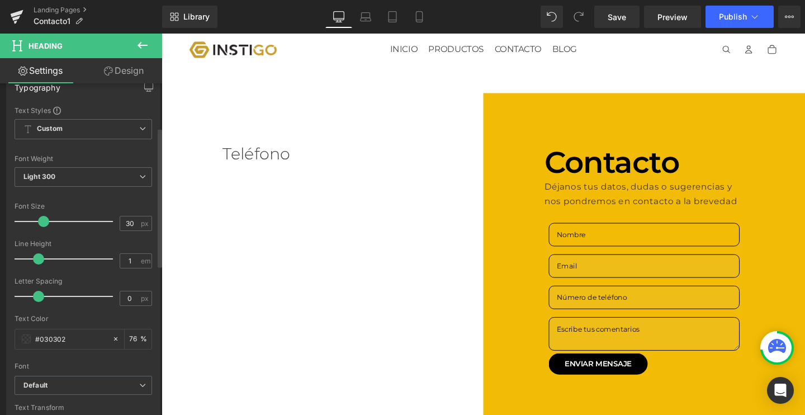
click at [73, 166] on div "Font Weight Light 300 Thin 100 Semi Thin 200 Light 300 Regular 400 Medium 500 S…" at bounding box center [84, 177] width 138 height 45
click at [66, 172] on span "Light 300" at bounding box center [84, 177] width 138 height 20
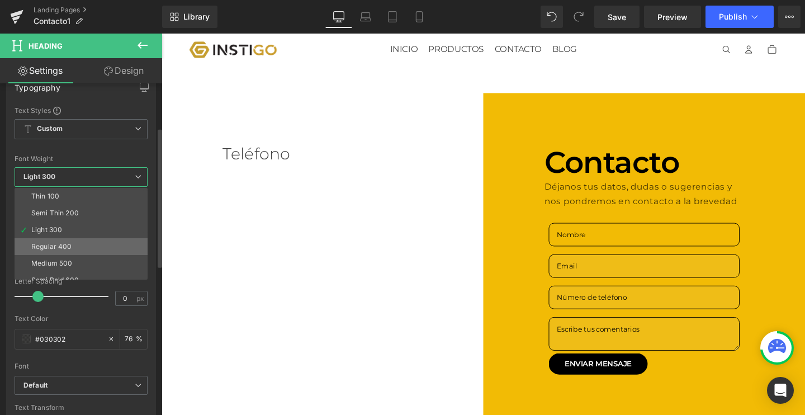
click at [42, 239] on li "Regular 400" at bounding box center [84, 246] width 138 height 17
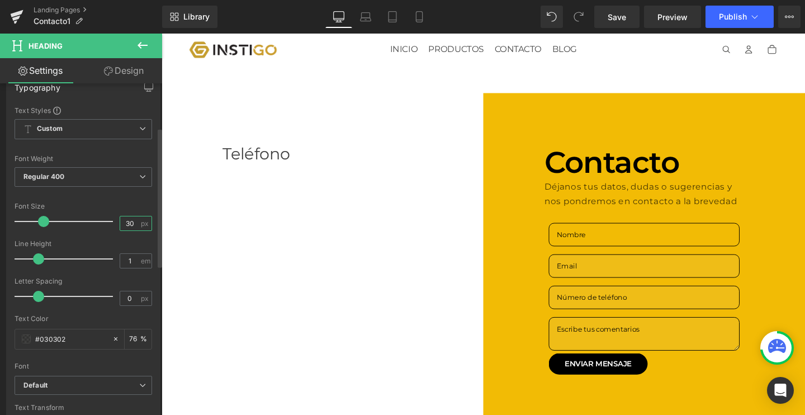
click at [120, 226] on input "30" at bounding box center [130, 223] width 20 height 14
type input "20"
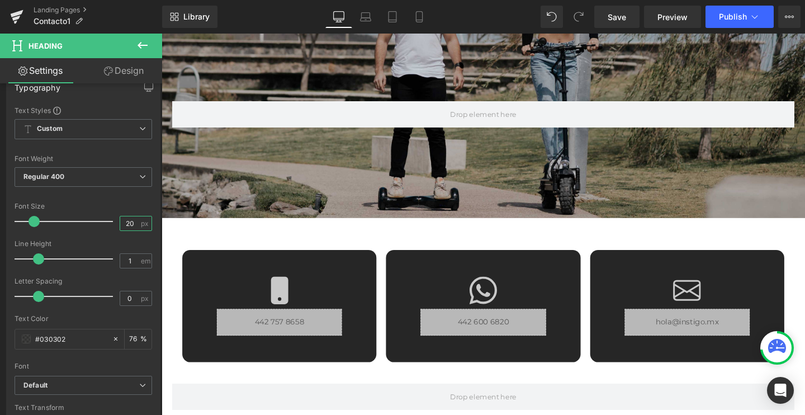
scroll to position [485, 0]
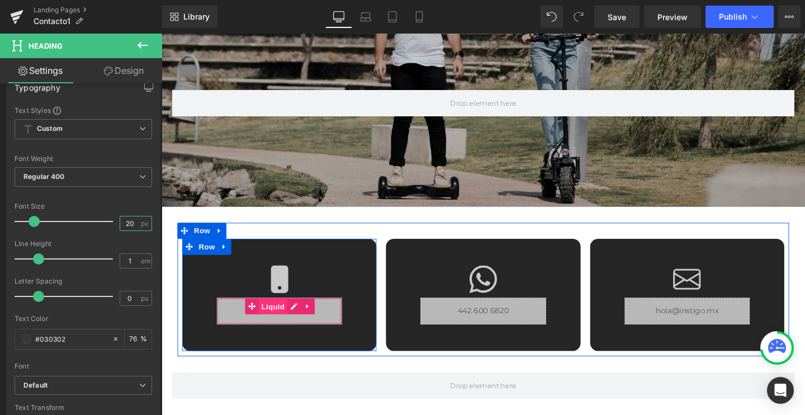
click at [279, 321] on span "Liquid" at bounding box center [279, 321] width 30 height 17
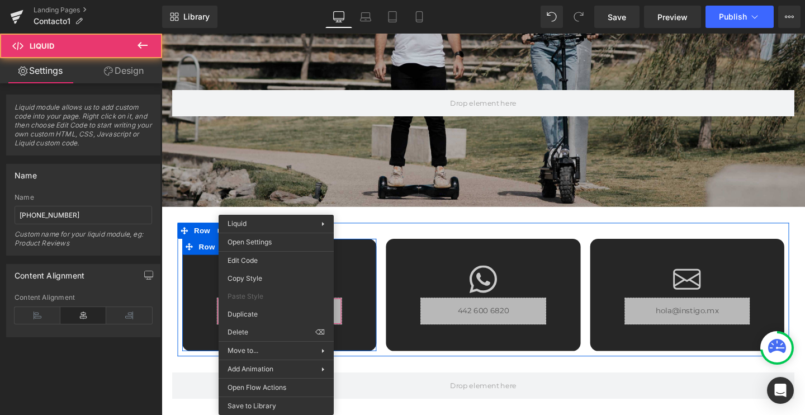
drag, startPoint x: 279, startPoint y: 321, endPoint x: 436, endPoint y: 335, distance: 157.2
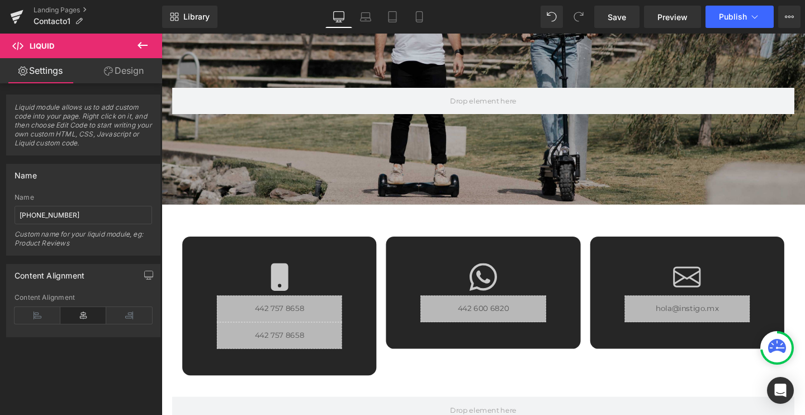
scroll to position [479, 0]
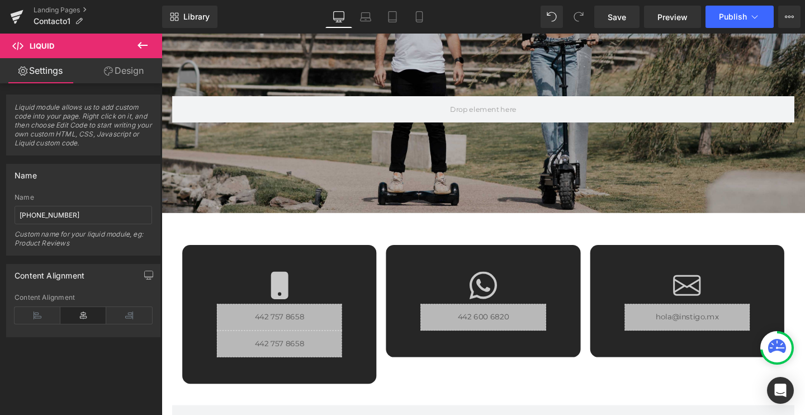
click at [270, 335] on div "Liquid" at bounding box center [285, 332] width 131 height 28
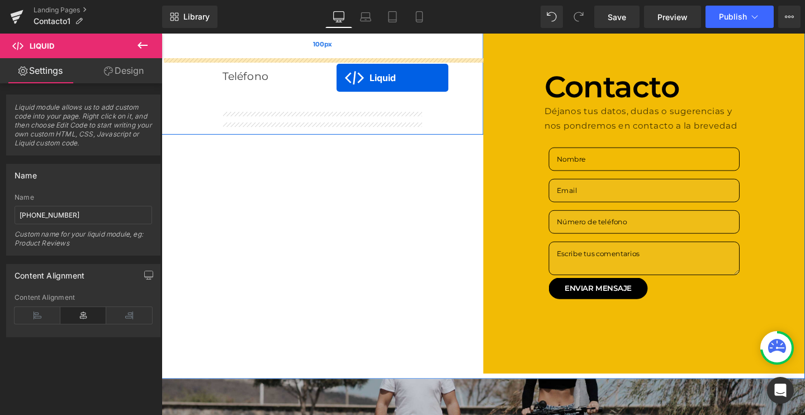
scroll to position [25, 0]
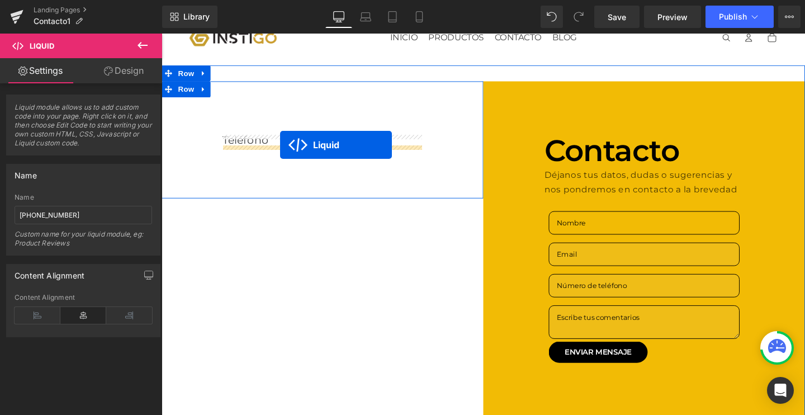
drag, startPoint x: 282, startPoint y: 330, endPoint x: 286, endPoint y: 150, distance: 180.1
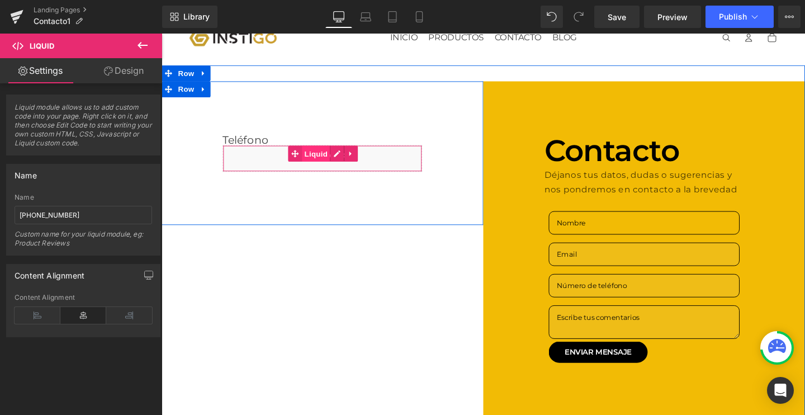
click at [325, 162] on span "Liquid" at bounding box center [324, 160] width 30 height 17
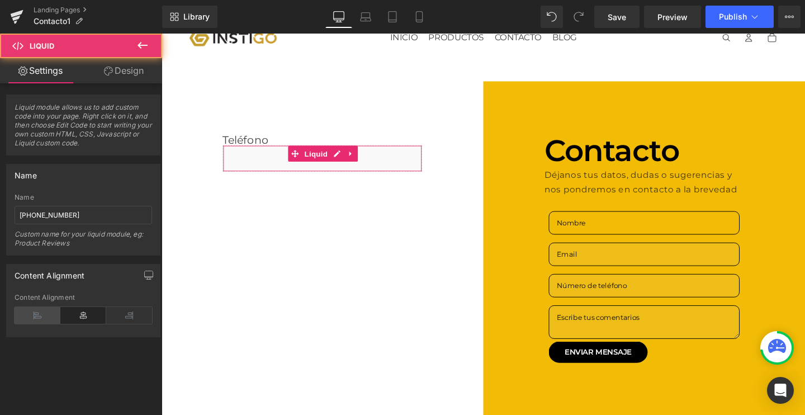
click at [55, 316] on icon at bounding box center [38, 315] width 46 height 17
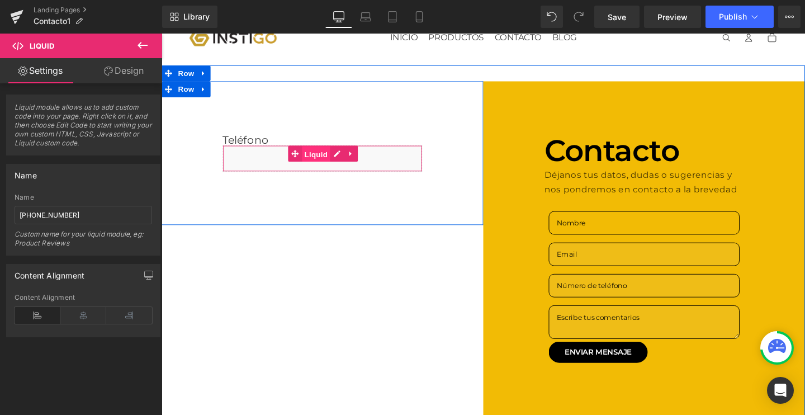
click at [321, 167] on span "Liquid" at bounding box center [324, 160] width 30 height 17
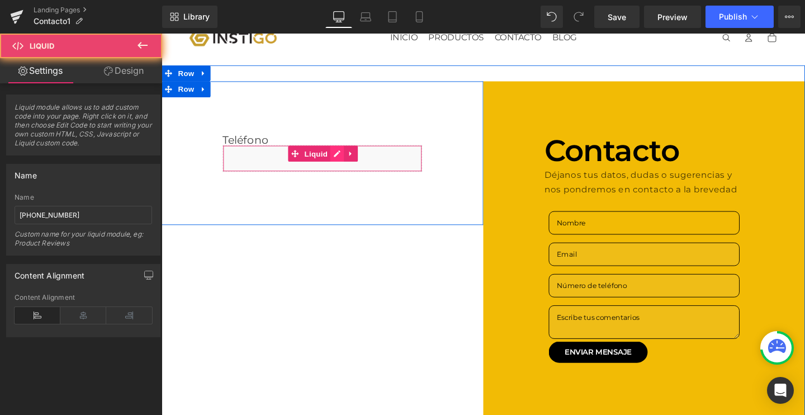
click at [343, 163] on icon at bounding box center [346, 160] width 7 height 7
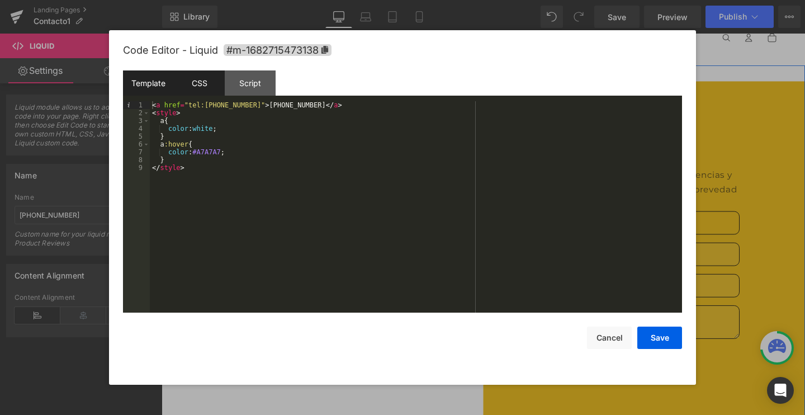
click at [203, 83] on div "CSS" at bounding box center [199, 82] width 51 height 25
click at [130, 90] on div "Template" at bounding box center [148, 82] width 51 height 25
click at [625, 338] on button "Cancel" at bounding box center [609, 338] width 45 height 22
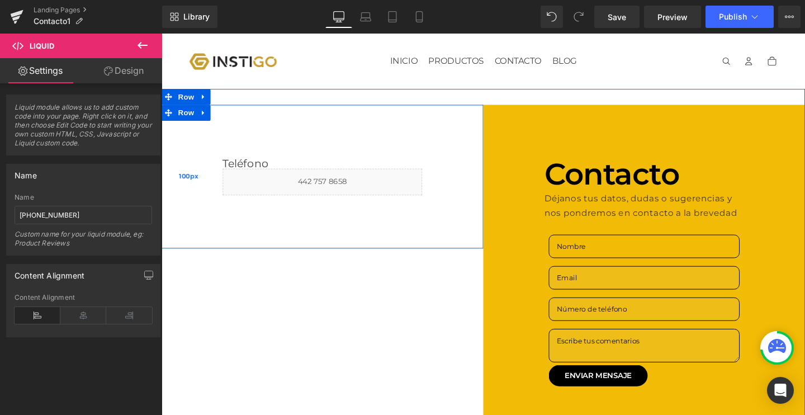
scroll to position [0, 0]
click at [192, 119] on span "Row" at bounding box center [187, 117] width 22 height 17
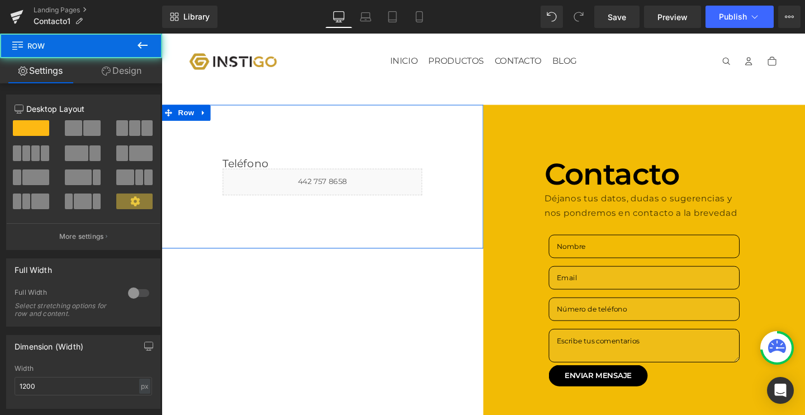
click at [140, 79] on link "Design" at bounding box center [121, 70] width 81 height 25
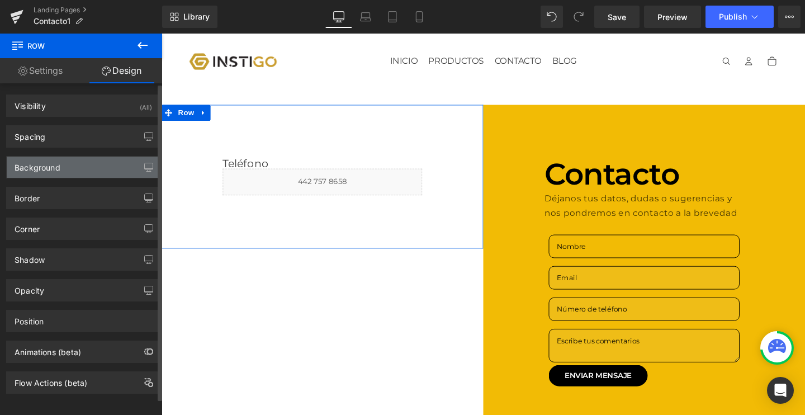
click at [82, 163] on div "Background" at bounding box center [83, 167] width 153 height 21
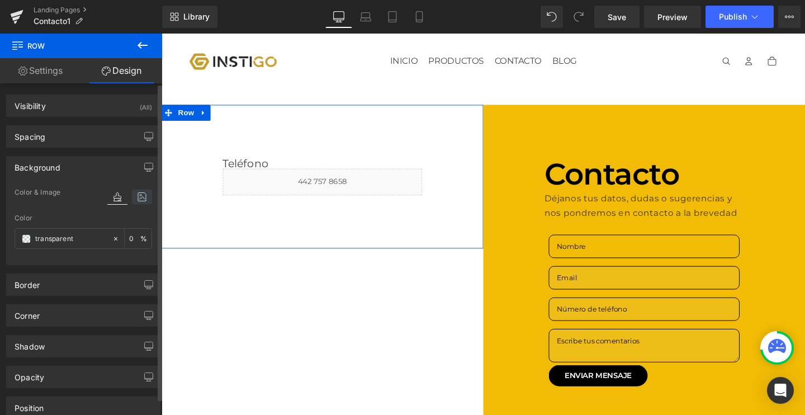
click at [134, 198] on icon at bounding box center [142, 197] width 20 height 15
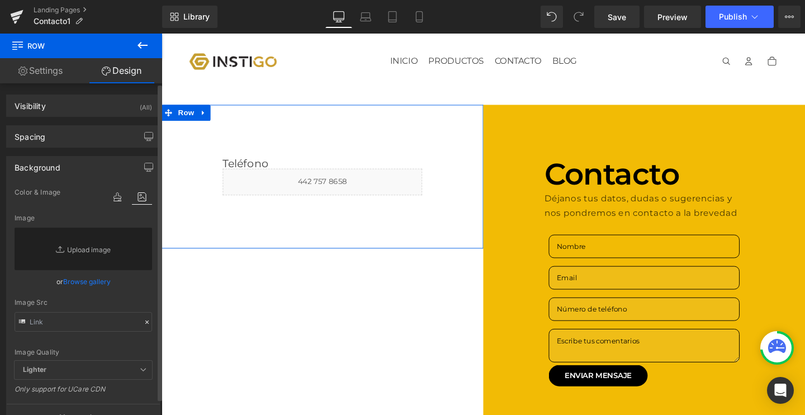
click at [74, 286] on link "Browse gallery" at bounding box center [87, 282] width 48 height 20
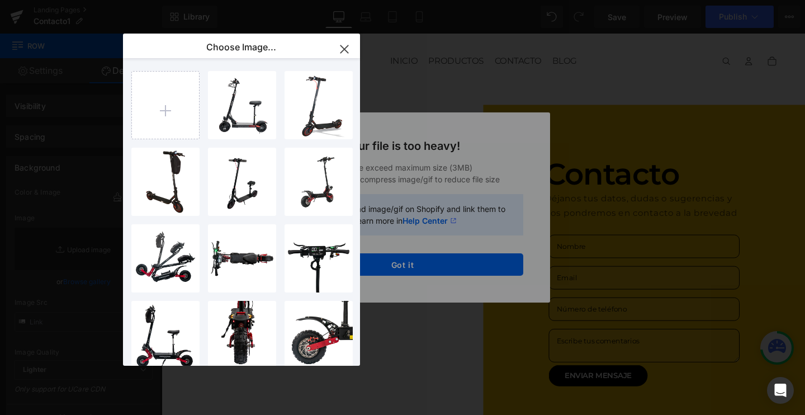
type input "C:\fakepath\DSC04094.webp"
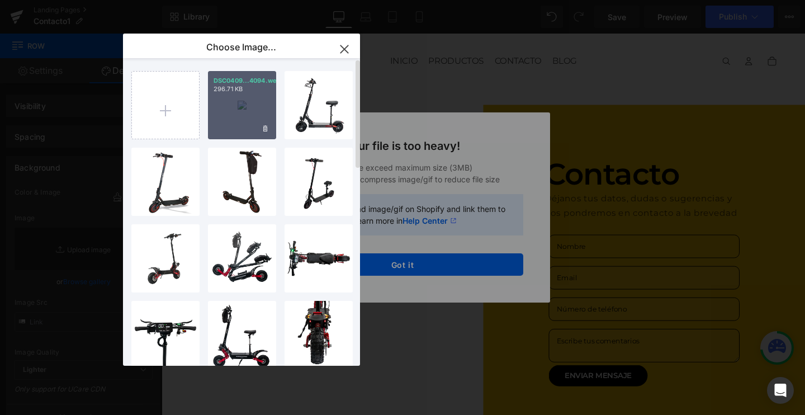
click at [237, 111] on div "DSC0409...4094.webp 296.71 KB" at bounding box center [242, 105] width 68 height 68
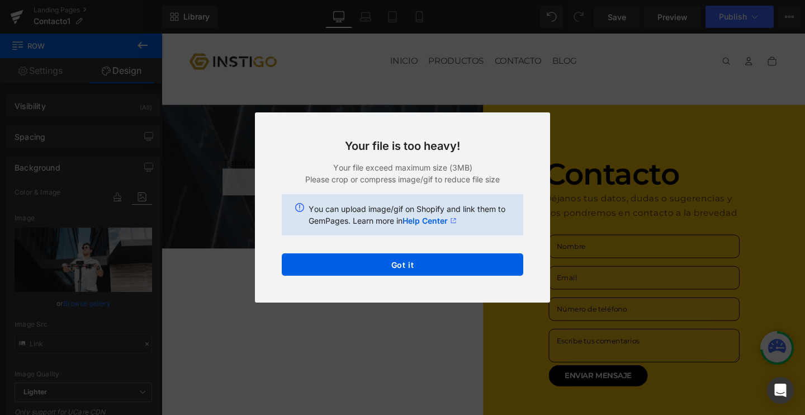
type input "[URL][DOMAIN_NAME]"
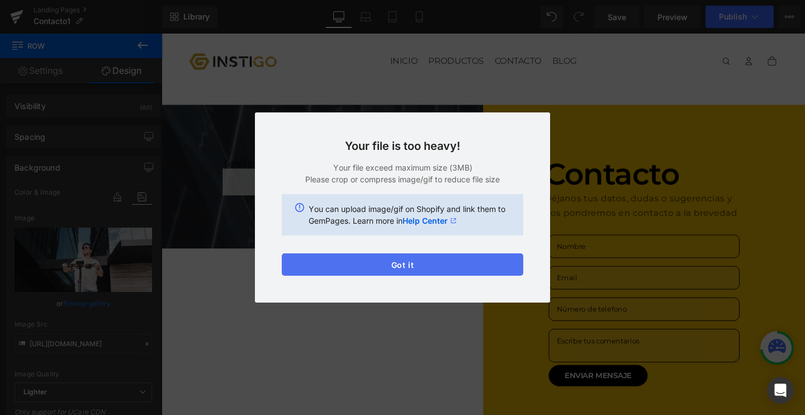
click at [450, 257] on button "Got it" at bounding box center [403, 264] width 242 height 22
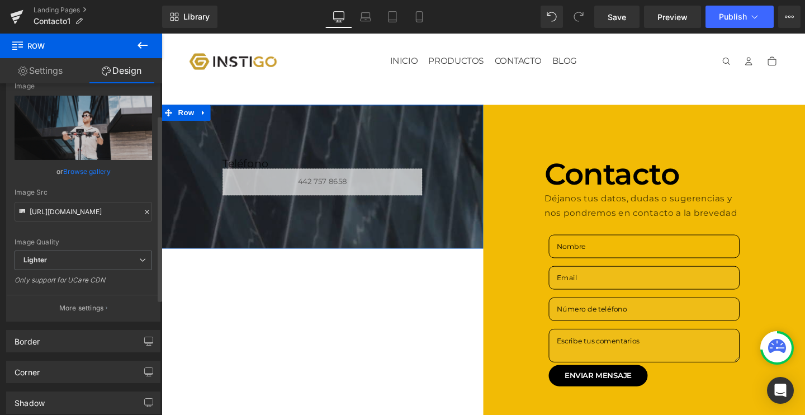
scroll to position [176, 0]
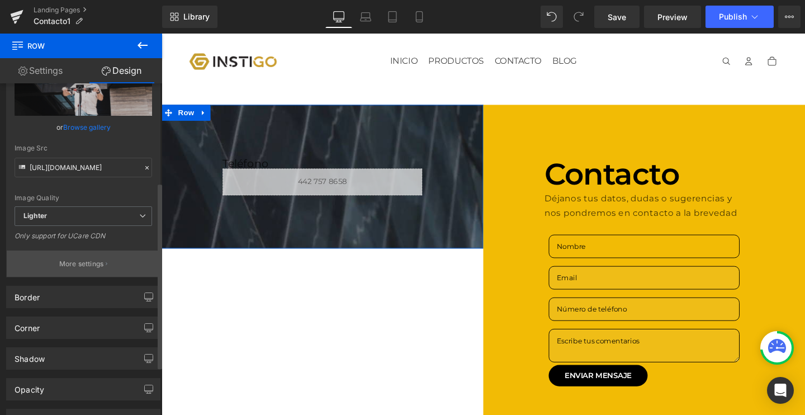
click at [62, 251] on button "More settings" at bounding box center [83, 264] width 153 height 26
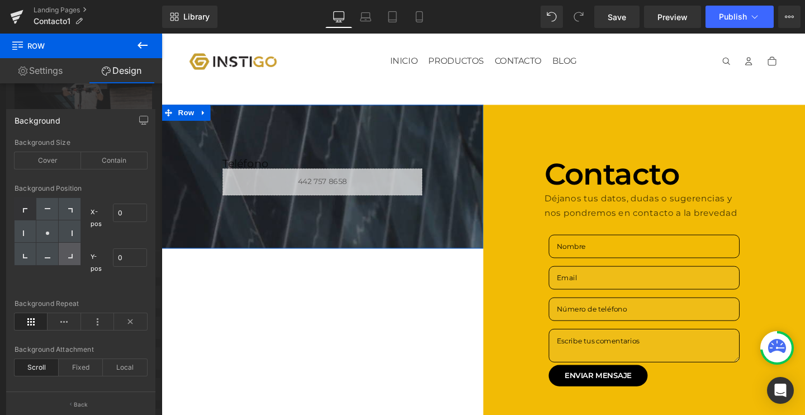
click at [62, 261] on div at bounding box center [70, 254] width 22 height 22
type input "100"
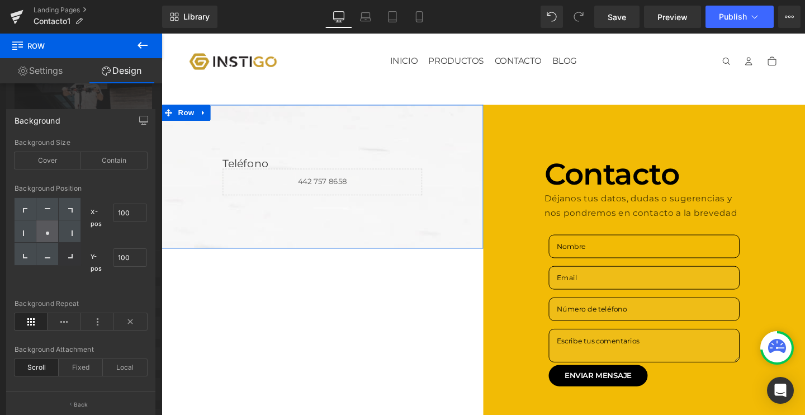
click at [51, 234] on div at bounding box center [47, 231] width 22 height 22
type input "50"
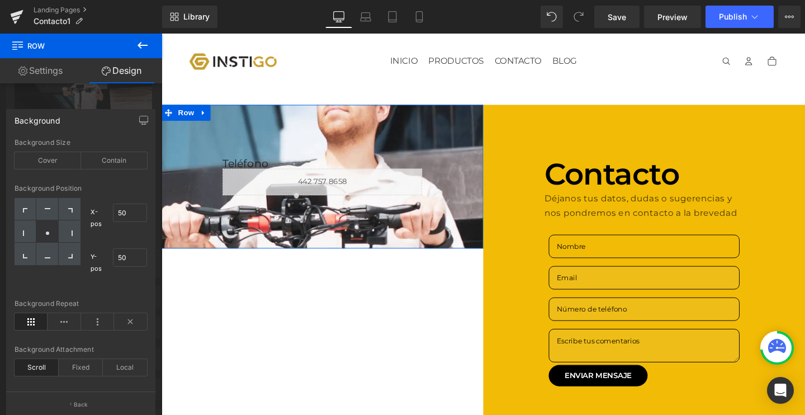
scroll to position [237, 0]
click at [51, 165] on div "Cover" at bounding box center [48, 160] width 67 height 17
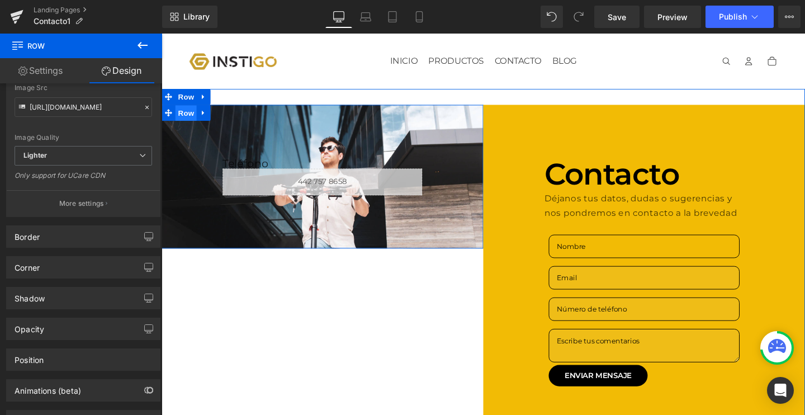
click at [181, 121] on span "Row" at bounding box center [187, 117] width 22 height 17
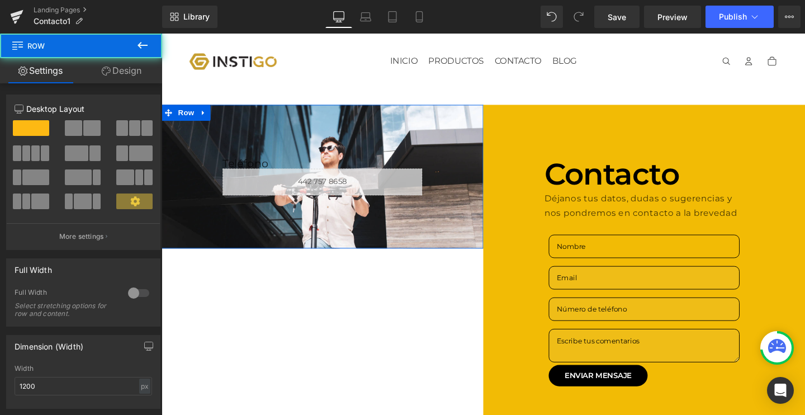
click at [134, 74] on link "Design" at bounding box center [121, 70] width 81 height 25
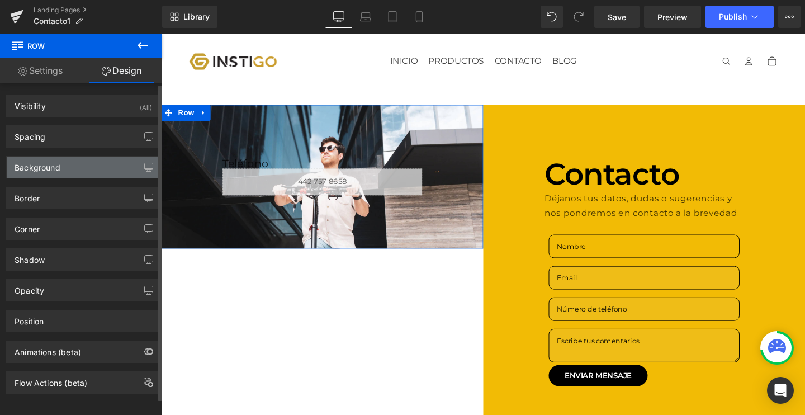
click at [75, 171] on div "Background" at bounding box center [83, 167] width 153 height 21
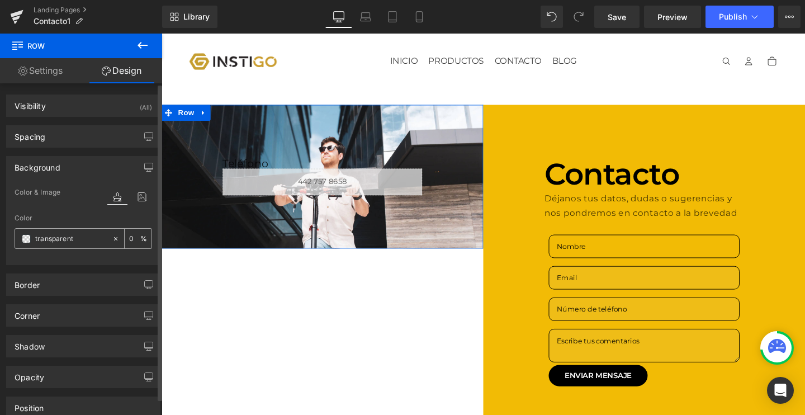
click at [26, 237] on span at bounding box center [26, 238] width 9 height 9
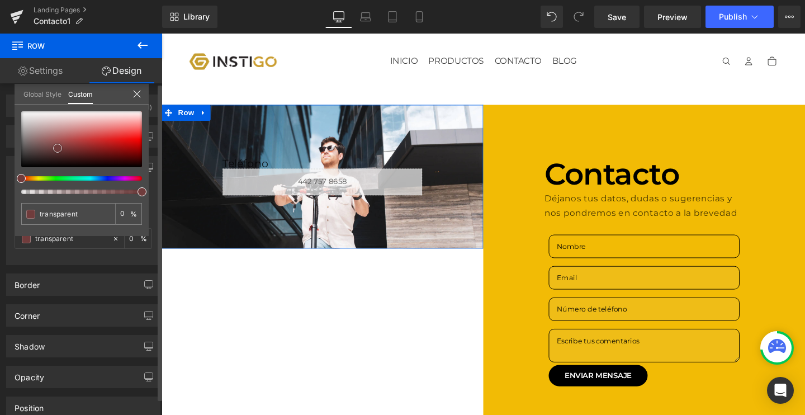
type input "#703c3c"
type input "100"
type input "#703c3c"
type input "100"
type input "#412929"
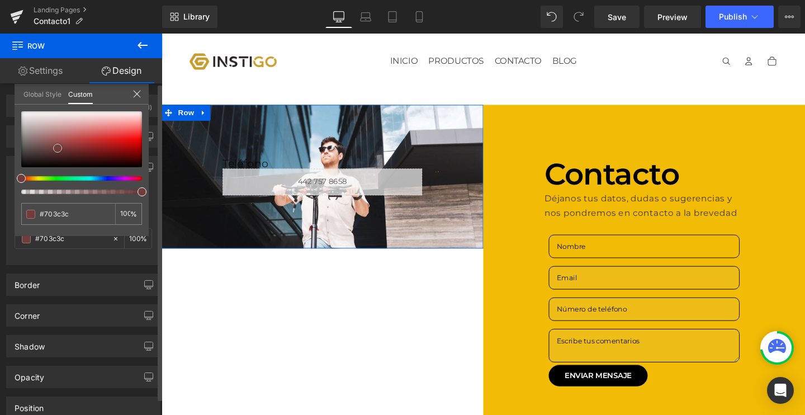
type input "#412929"
type input "#140f0f"
type input "#000000"
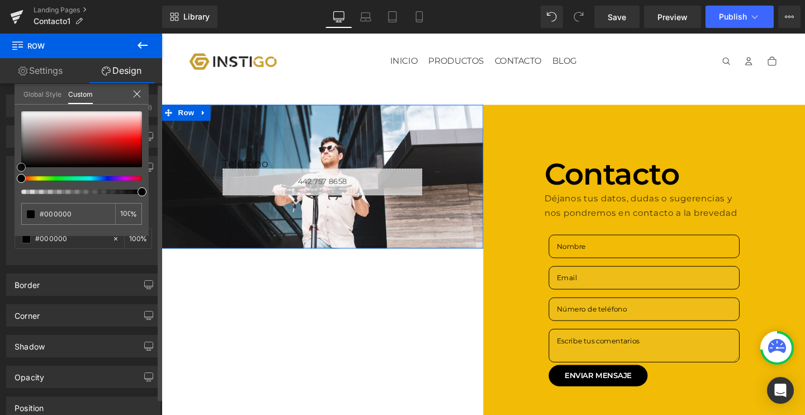
drag, startPoint x: 58, startPoint y: 148, endPoint x: 0, endPoint y: 192, distance: 72.6
click at [0, 192] on div "Background Color & Image color rgba(0, 0, 0, 1) Color #000000 100 % [URL][DOMAI…" at bounding box center [83, 206] width 167 height 117
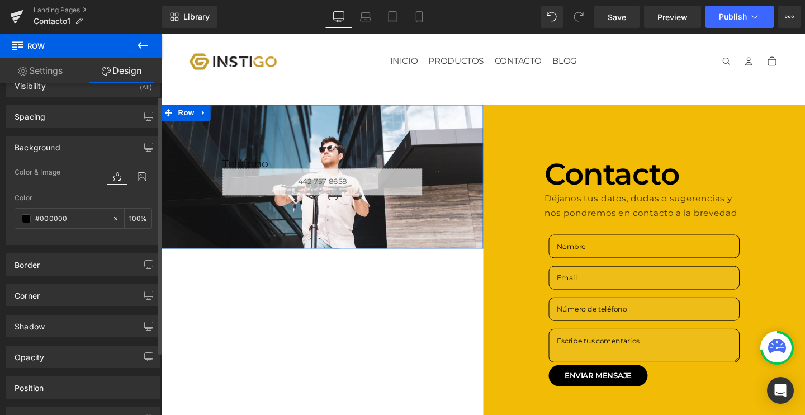
scroll to position [16, 0]
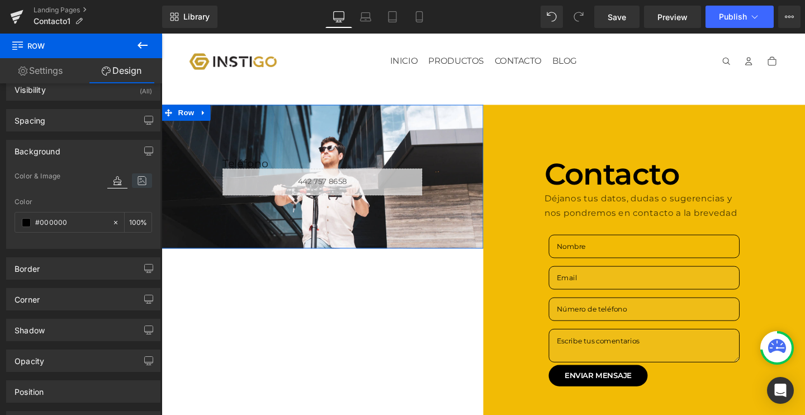
click at [133, 186] on icon at bounding box center [142, 180] width 20 height 15
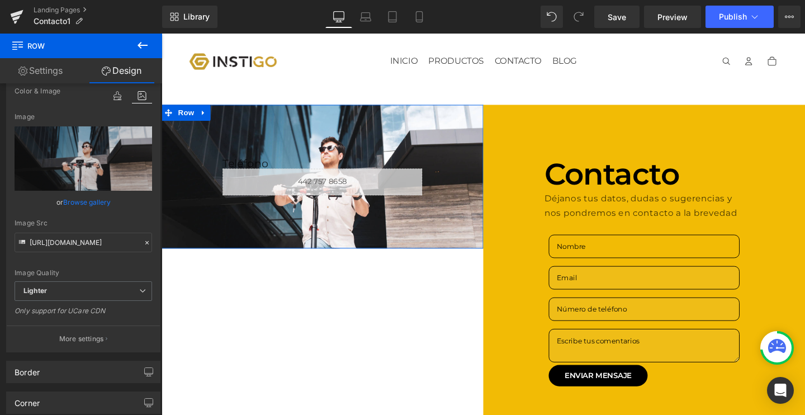
scroll to position [168, 0]
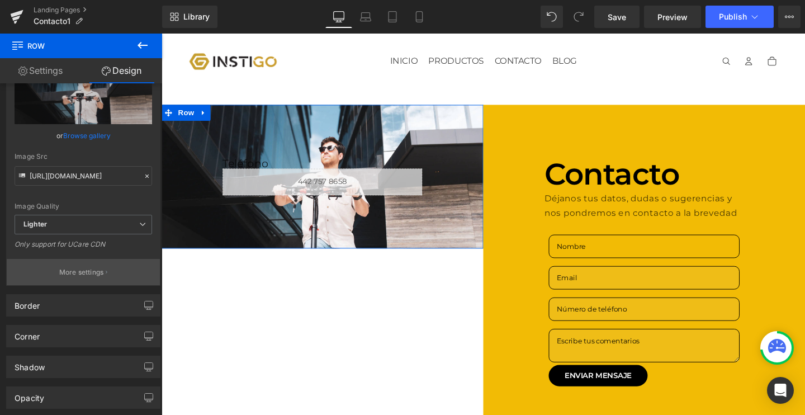
click at [105, 280] on button "More settings" at bounding box center [83, 272] width 153 height 26
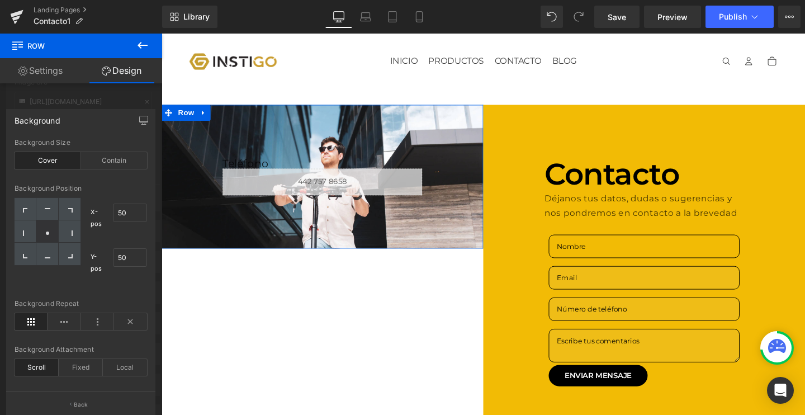
scroll to position [242, 0]
click at [78, 400] on p "Back" at bounding box center [81, 404] width 15 height 8
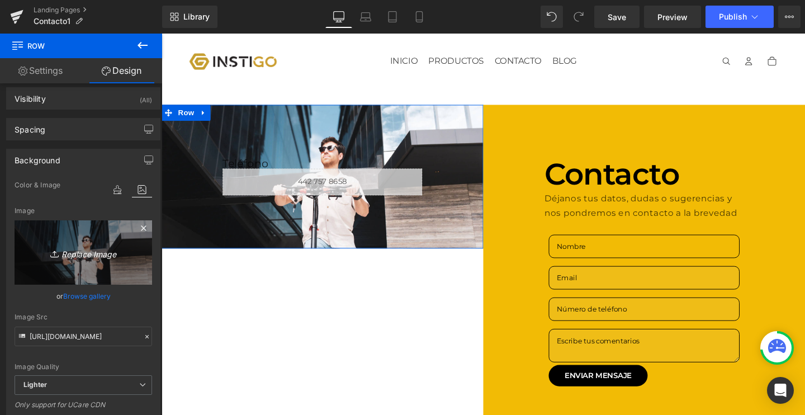
scroll to position [0, 0]
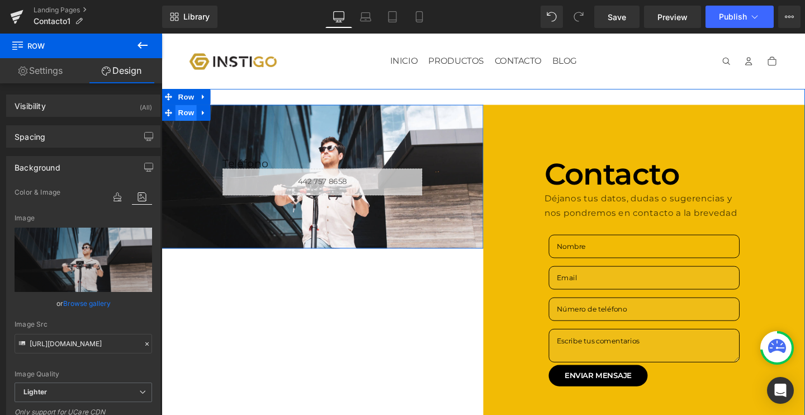
click at [187, 120] on span "Row" at bounding box center [187, 116] width 22 height 17
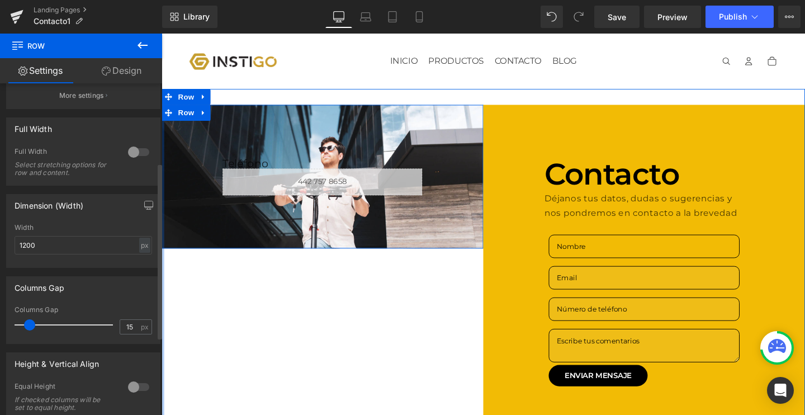
scroll to position [230, 0]
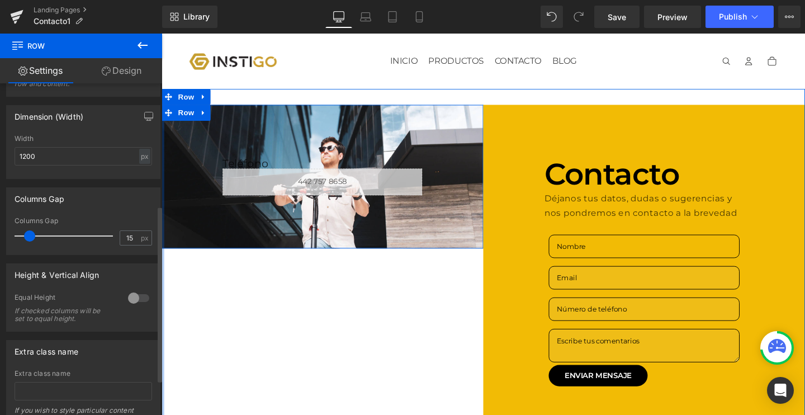
click at [135, 290] on div at bounding box center [138, 298] width 27 height 18
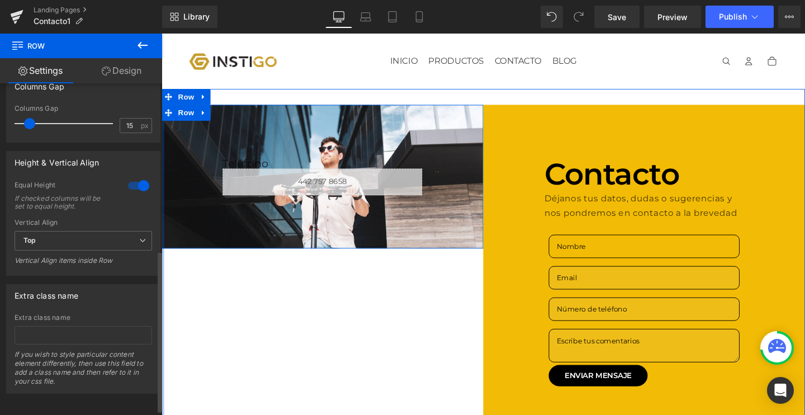
click at [130, 190] on div at bounding box center [138, 186] width 27 height 18
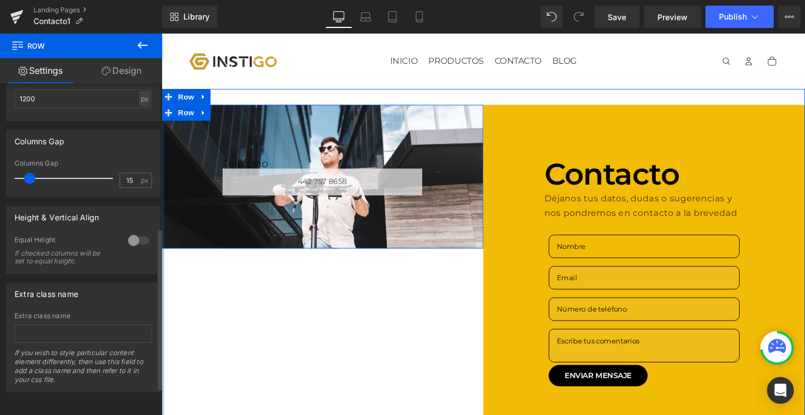
scroll to position [296, 0]
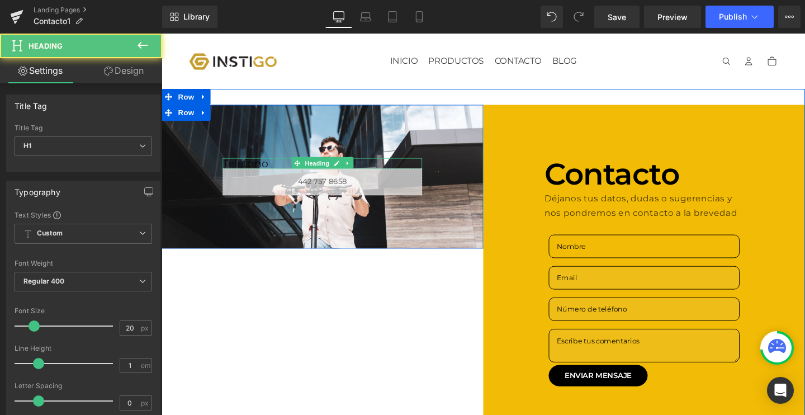
drag, startPoint x: 260, startPoint y: 168, endPoint x: 273, endPoint y: 127, distance: 42.3
click at [260, 168] on h1 "Teléfono" at bounding box center [331, 169] width 210 height 11
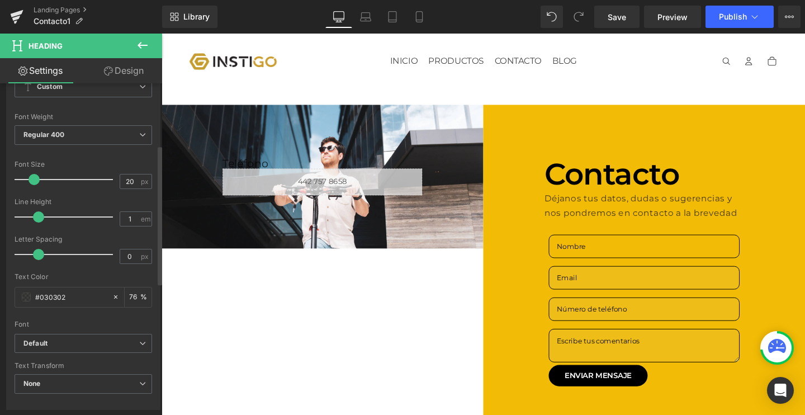
scroll to position [133, 0]
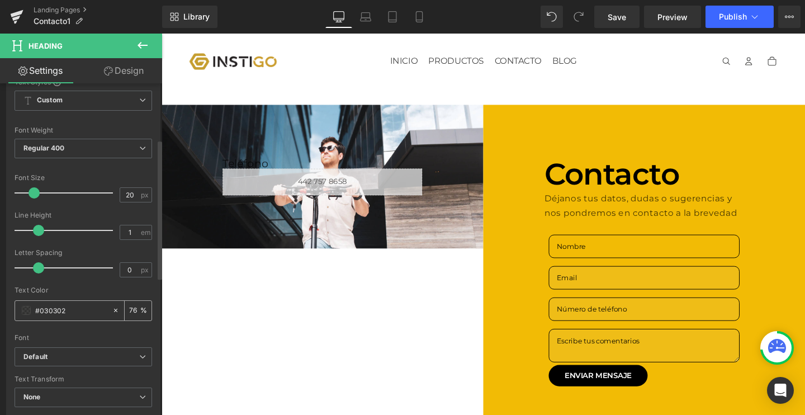
click at [139, 309] on div "76 %" at bounding box center [138, 311] width 27 height 20
click at [133, 309] on input "76" at bounding box center [134, 310] width 11 height 12
type input "7"
type input "100"
click at [29, 310] on span at bounding box center [26, 310] width 9 height 9
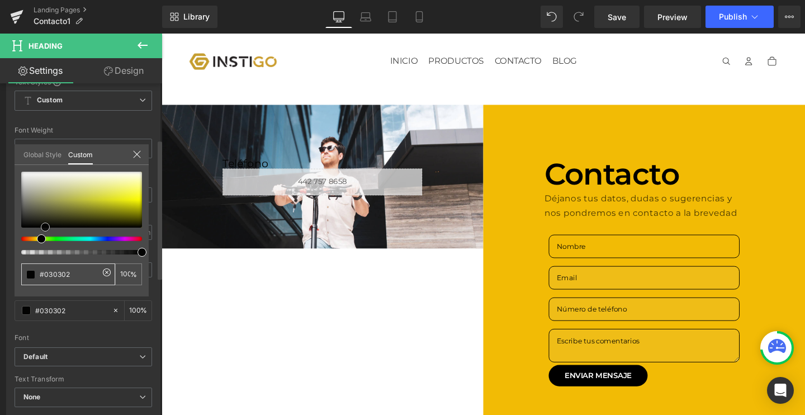
type input "#8b8b6d"
type input "#8e8e70"
type input "#bcbcad"
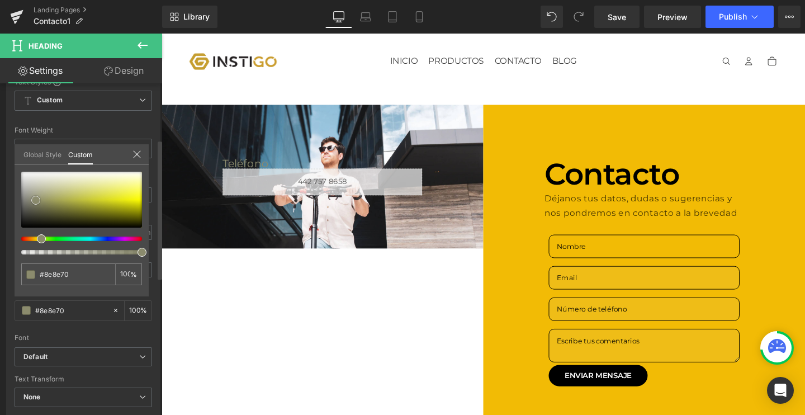
type input "#bcbcad"
type input "#ebebe9"
type input "#ffffff"
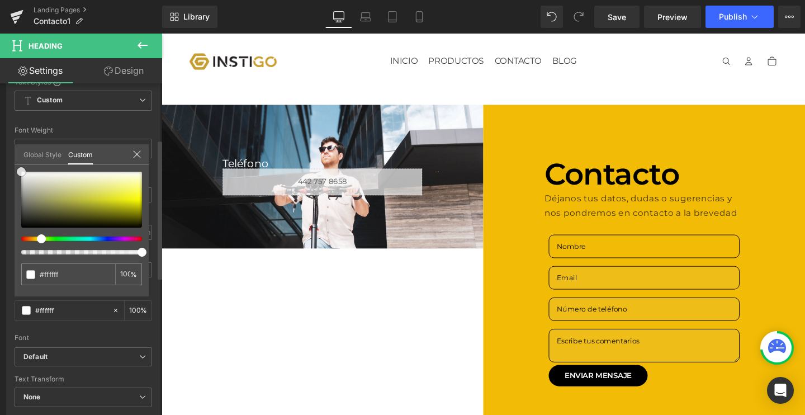
drag, startPoint x: 36, startPoint y: 200, endPoint x: 0, endPoint y: 138, distance: 71.6
click at [0, 138] on div "Typography Text Styles Custom Custom Setup Global Style Custom Setup Global Sty…" at bounding box center [83, 231] width 167 height 384
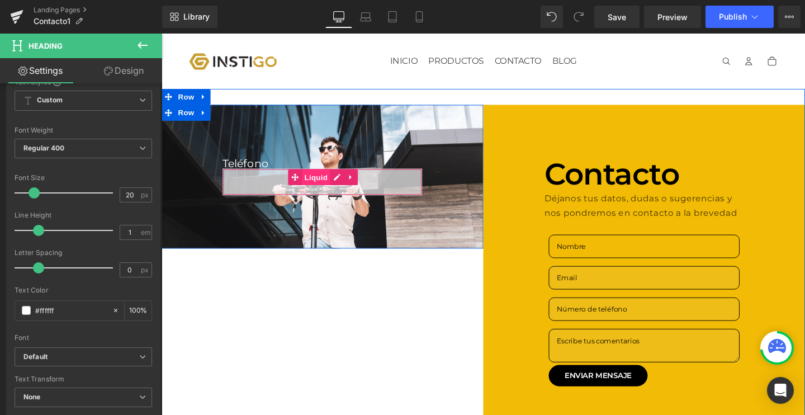
click at [315, 191] on span "Liquid" at bounding box center [324, 184] width 30 height 17
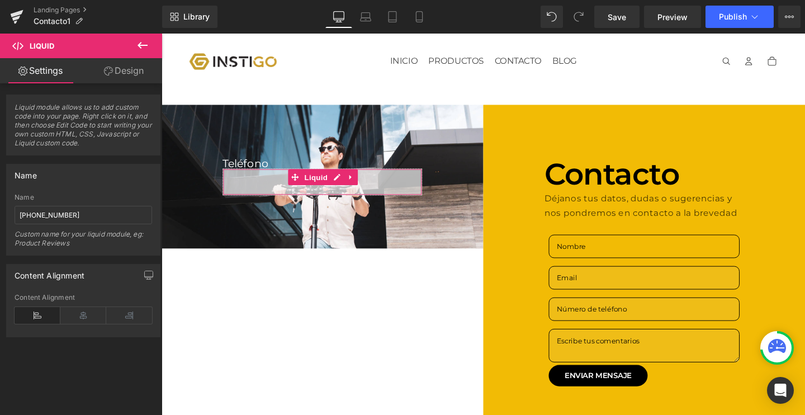
click at [117, 65] on link "Design" at bounding box center [123, 70] width 81 height 25
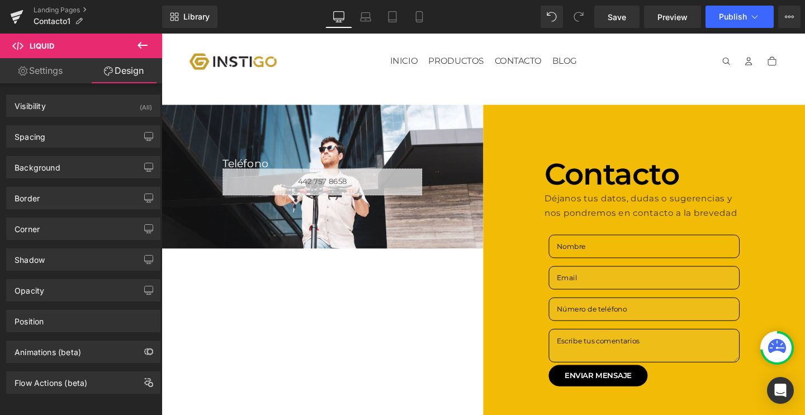
click at [140, 41] on icon at bounding box center [142, 45] width 13 height 13
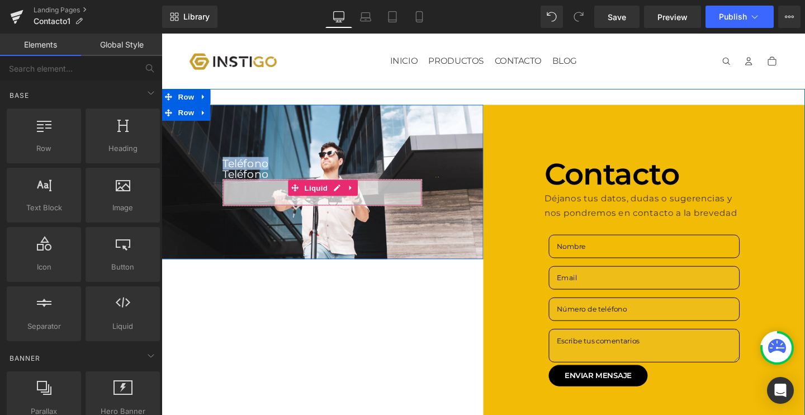
click at [272, 201] on div "Liquid" at bounding box center [331, 201] width 210 height 28
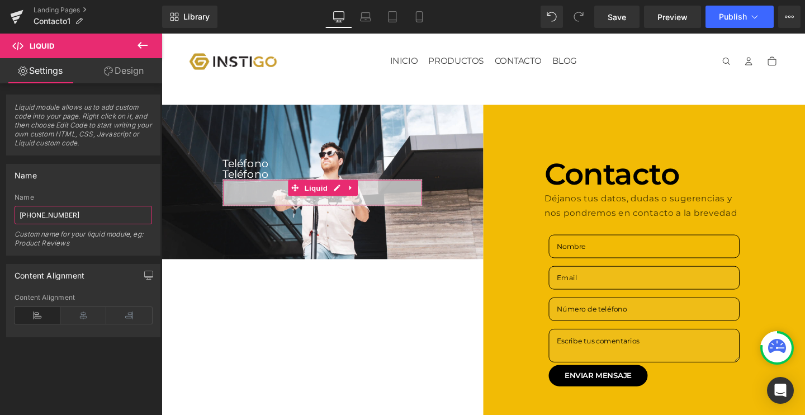
click at [73, 211] on input "[PHONE_NUMBER]" at bounding box center [84, 215] width 138 height 18
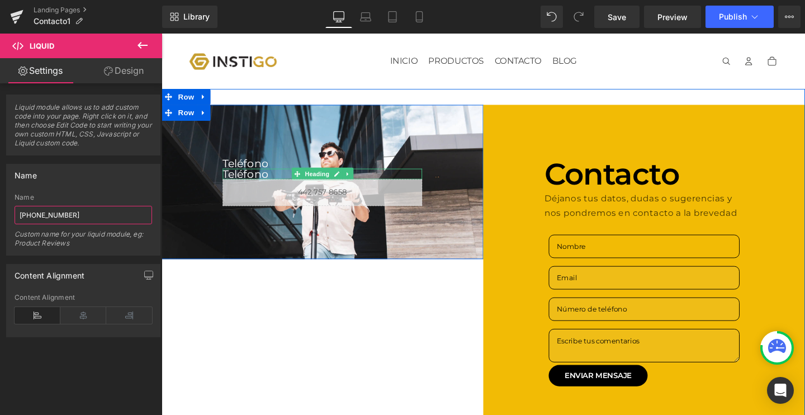
click at [243, 183] on h1 "Teléfono" at bounding box center [331, 181] width 210 height 11
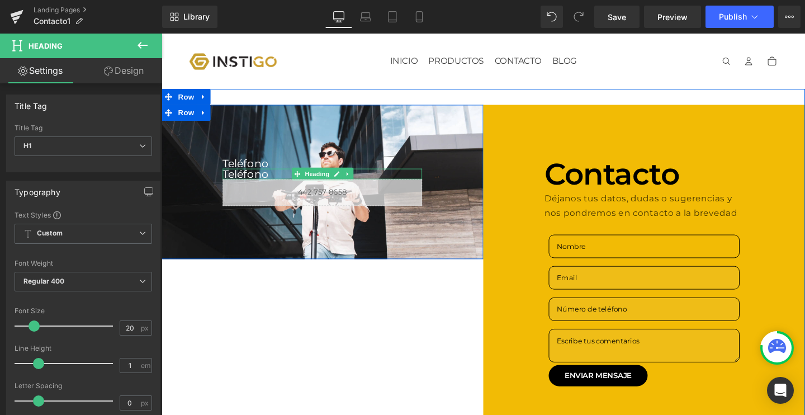
click at [246, 178] on h1 "Teléfono" at bounding box center [331, 181] width 210 height 11
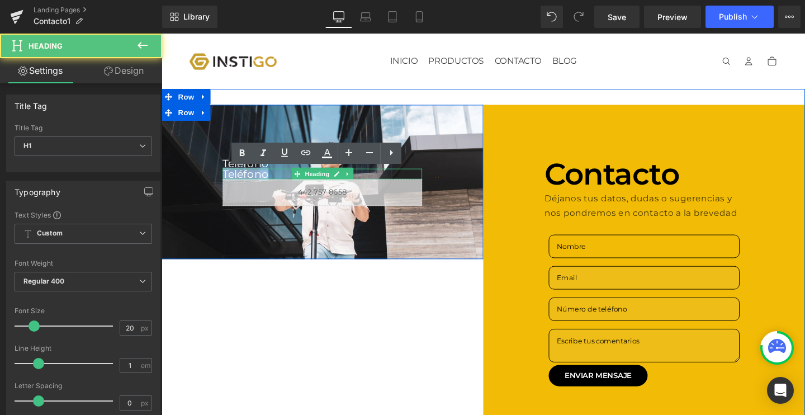
click at [246, 178] on h1 "Teléfono" at bounding box center [331, 181] width 210 height 11
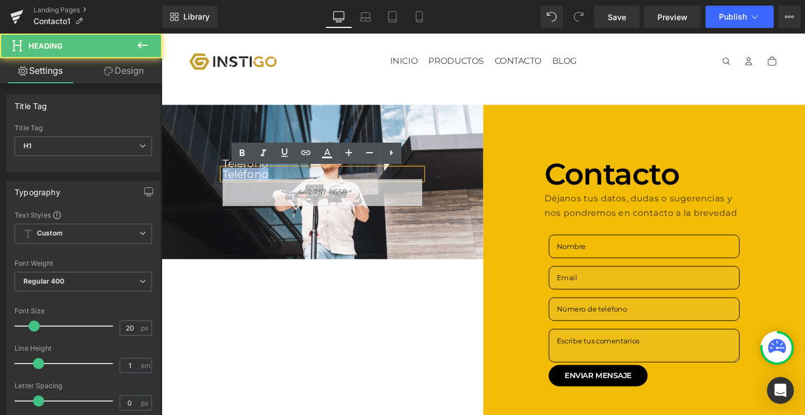
click at [246, 178] on h1 "Teléfono" at bounding box center [331, 181] width 210 height 11
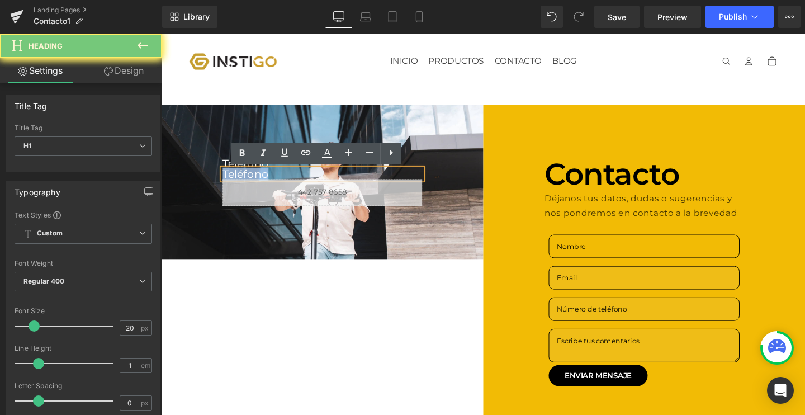
paste div
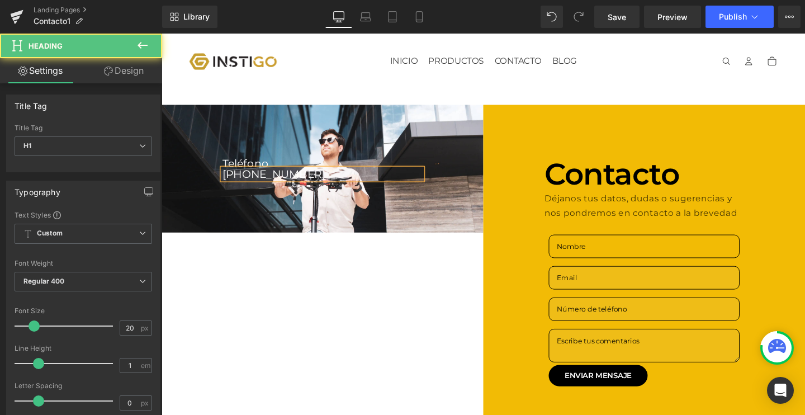
click at [260, 181] on h1 "[PHONE_NUMBER]" at bounding box center [331, 181] width 210 height 11
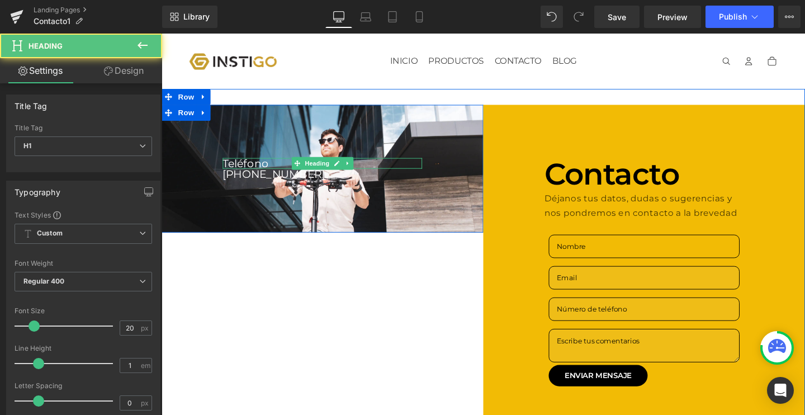
click at [244, 169] on h1 "Teléfono" at bounding box center [331, 169] width 210 height 11
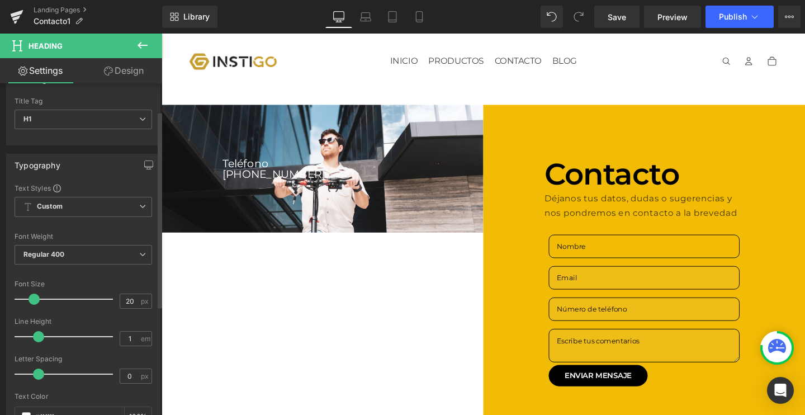
scroll to position [46, 0]
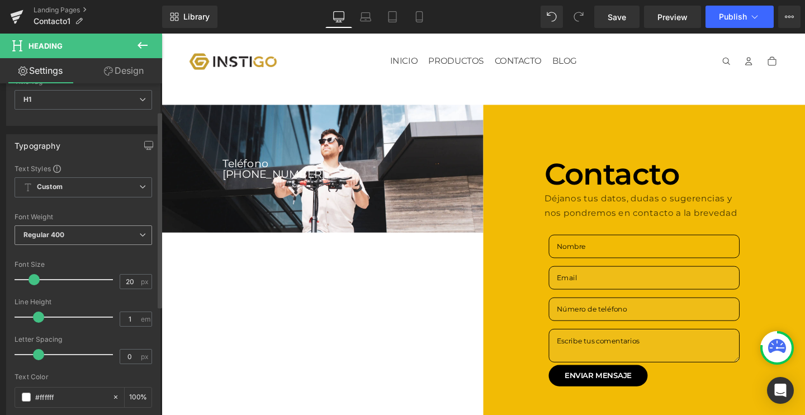
click at [82, 242] on span "Regular 400" at bounding box center [84, 235] width 138 height 20
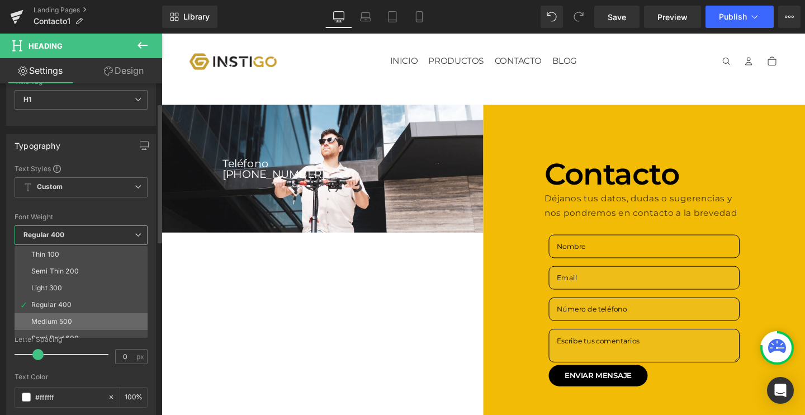
click at [54, 318] on div "Medium 500" at bounding box center [51, 322] width 41 height 8
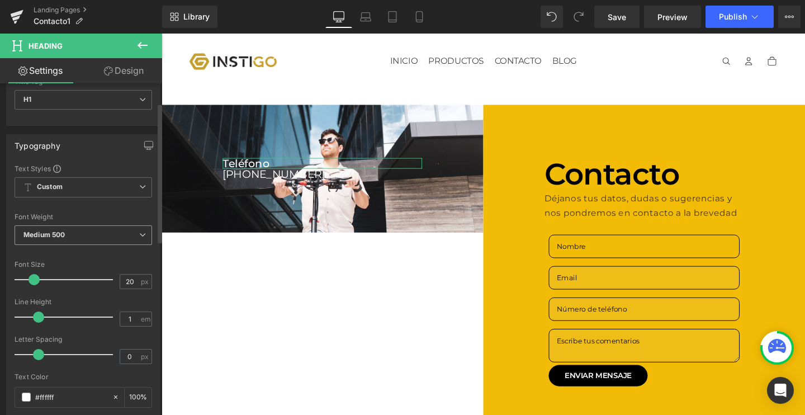
click at [78, 233] on span "Medium 500" at bounding box center [84, 235] width 138 height 20
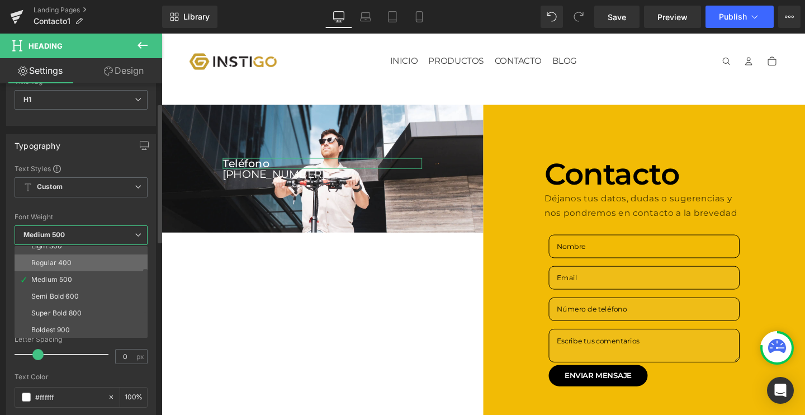
scroll to position [44, 0]
click at [68, 299] on li "Semi Bold 600" at bounding box center [84, 294] width 138 height 17
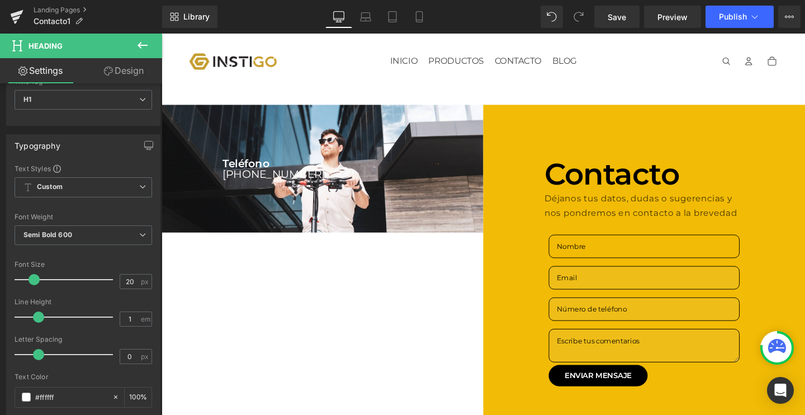
click at [135, 45] on button at bounding box center [142, 46] width 39 height 25
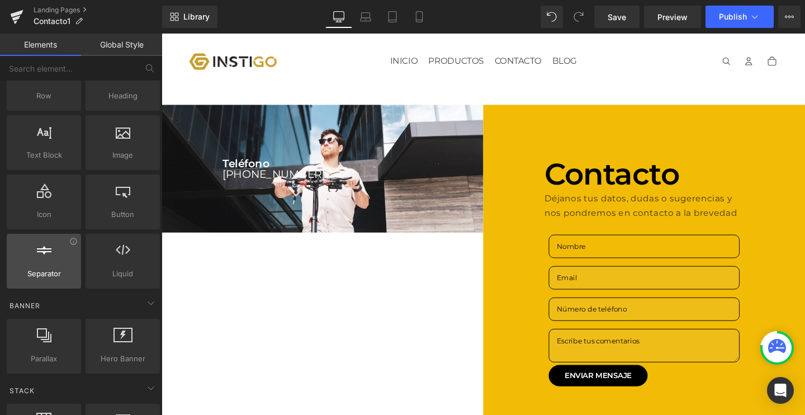
scroll to position [55, 0]
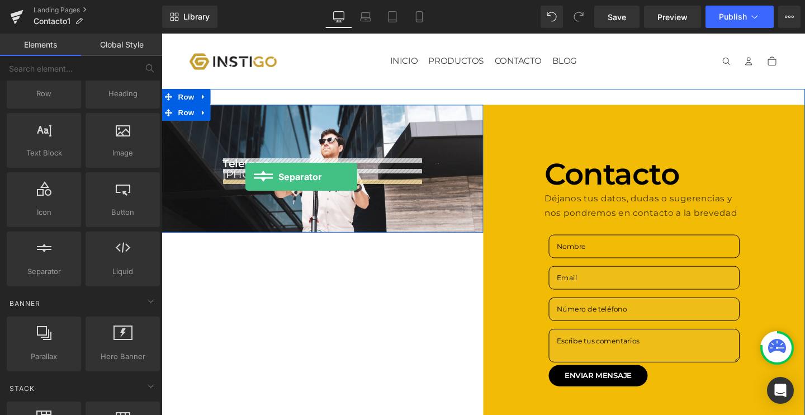
drag, startPoint x: 226, startPoint y: 289, endPoint x: 250, endPoint y: 184, distance: 107.2
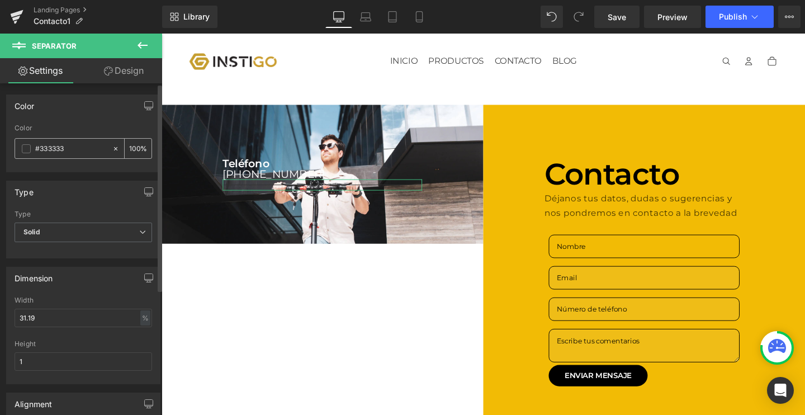
scroll to position [0, 0]
click at [23, 150] on span at bounding box center [26, 148] width 9 height 9
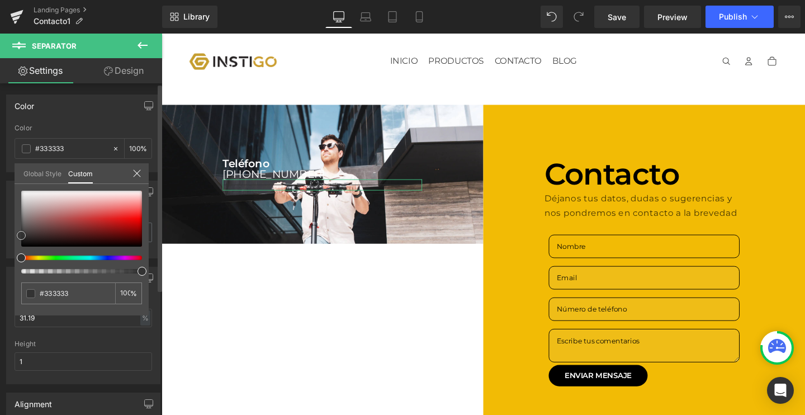
type input "#dcd4d4"
type input "#f5f4f4"
type input "#ffffff"
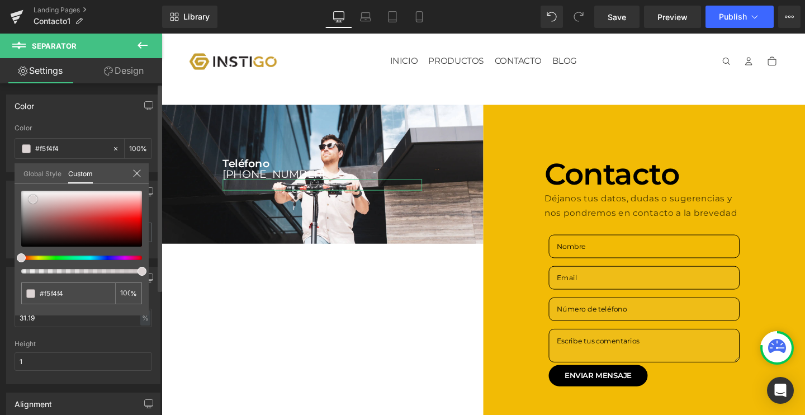
type input "#ffffff"
drag, startPoint x: 34, startPoint y: 199, endPoint x: 0, endPoint y: 151, distance: 59.0
click at [0, 151] on div "Color rgba(255, 255, 255, 1) Color #ffffff 100 % Global Style Custom Setup Glob…" at bounding box center [83, 129] width 167 height 86
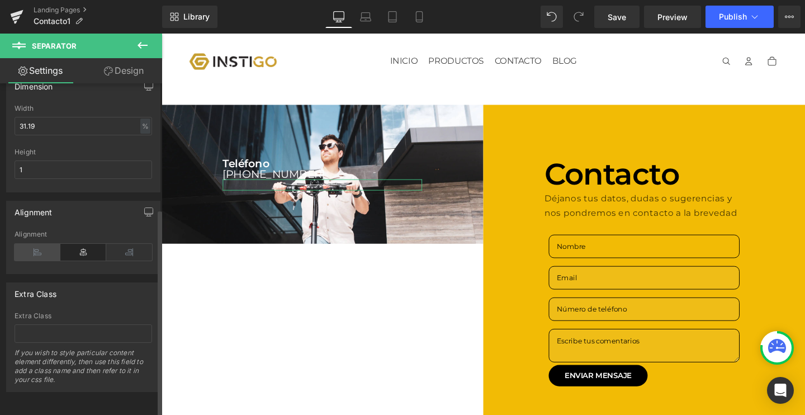
scroll to position [200, 0]
click at [38, 244] on icon at bounding box center [38, 252] width 46 height 17
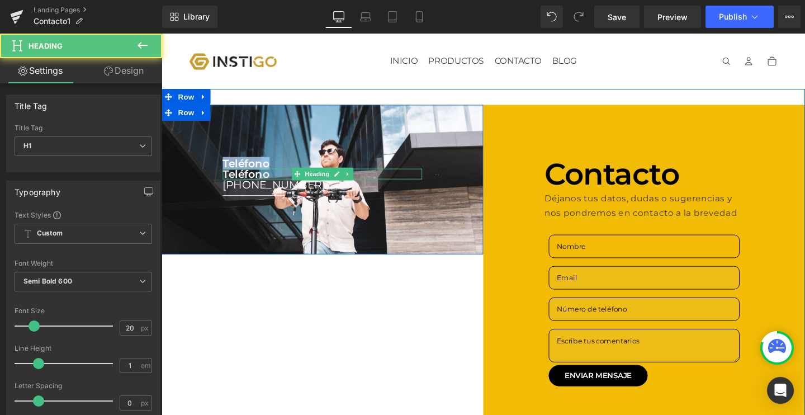
click at [256, 179] on h1 "Teléfono" at bounding box center [331, 181] width 210 height 11
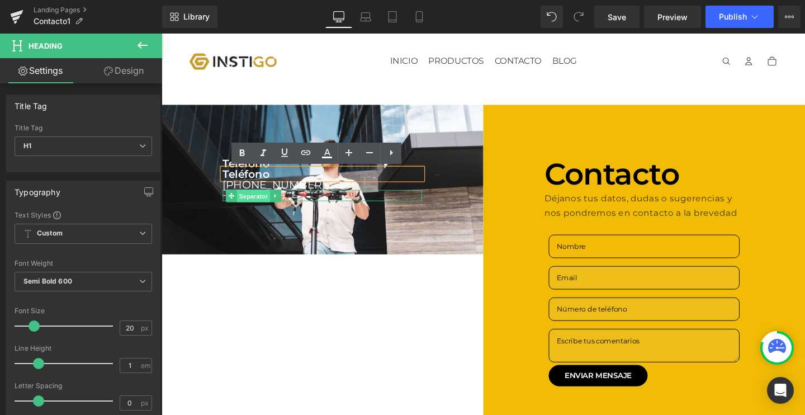
click at [263, 204] on span "Separator" at bounding box center [258, 203] width 35 height 13
drag, startPoint x: 260, startPoint y: 181, endPoint x: 259, endPoint y: 204, distance: 22.9
click at [259, 204] on div "Teléfono Heading Teléfono Heading [PHONE_NUMBER] Heading Separator" at bounding box center [331, 186] width 226 height 45
click at [255, 225] on div "Teléfono Heading Teléfono Heading [PHONE_NUMBER] Heading Separator Row 100px 10…" at bounding box center [331, 186] width 338 height 157
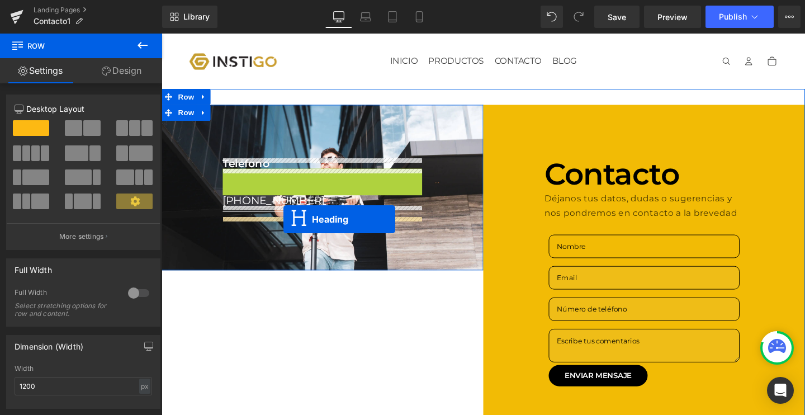
drag, startPoint x: 321, startPoint y: 181, endPoint x: 290, endPoint y: 229, distance: 56.9
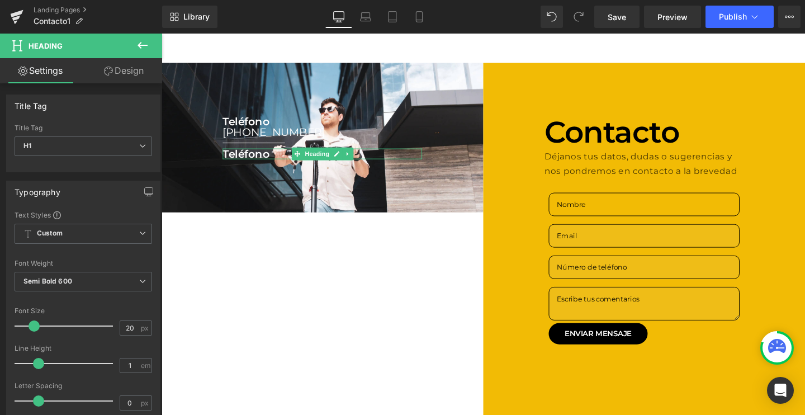
scroll to position [22, 0]
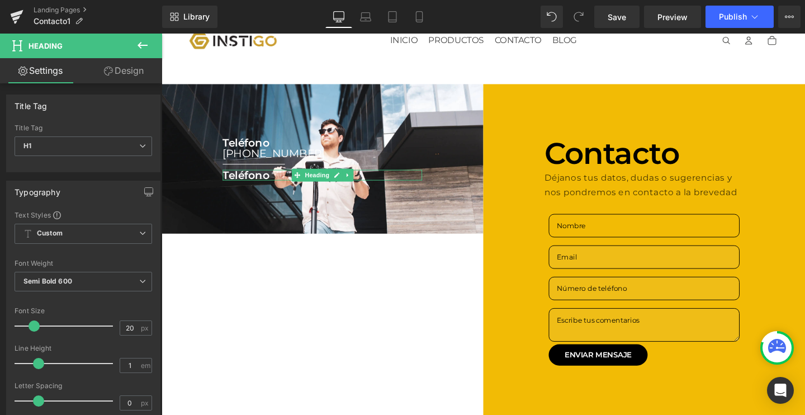
click at [242, 179] on h1 "Teléfono" at bounding box center [331, 182] width 210 height 11
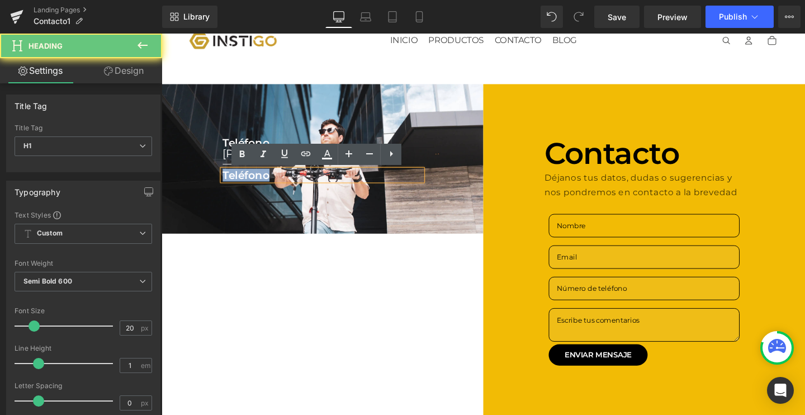
click at [242, 179] on h1 "Teléfono" at bounding box center [331, 182] width 210 height 11
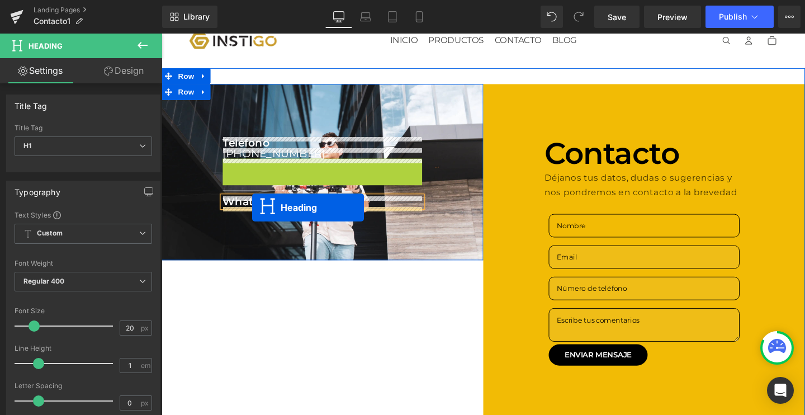
drag, startPoint x: 325, startPoint y: 173, endPoint x: 257, endPoint y: 216, distance: 81.0
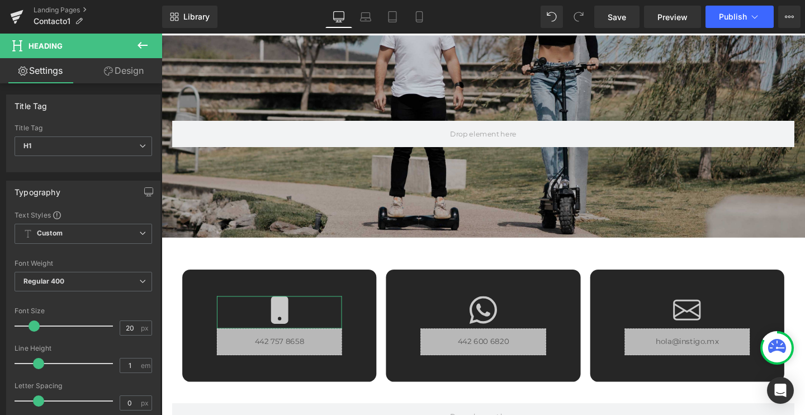
scroll to position [457, 0]
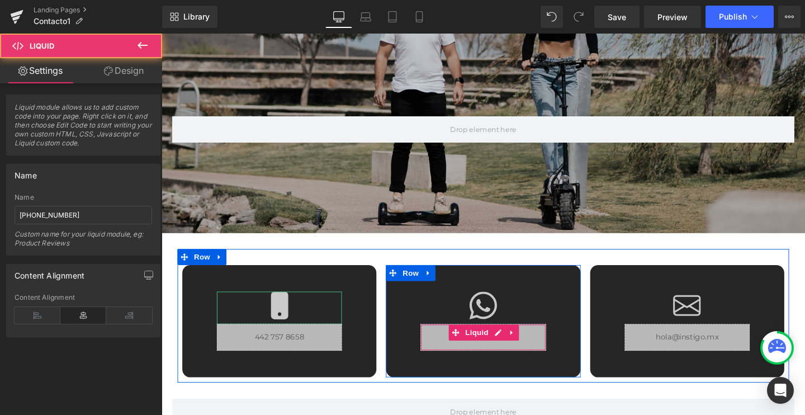
click at [508, 352] on div "Liquid" at bounding box center [499, 353] width 131 height 28
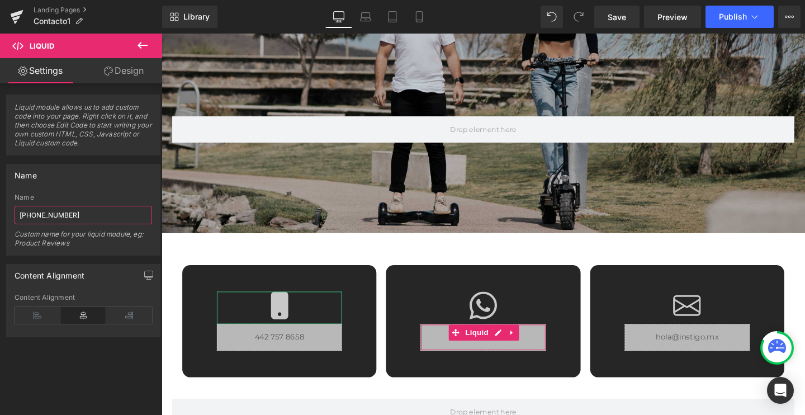
click at [59, 212] on input "[PHONE_NUMBER]" at bounding box center [84, 215] width 138 height 18
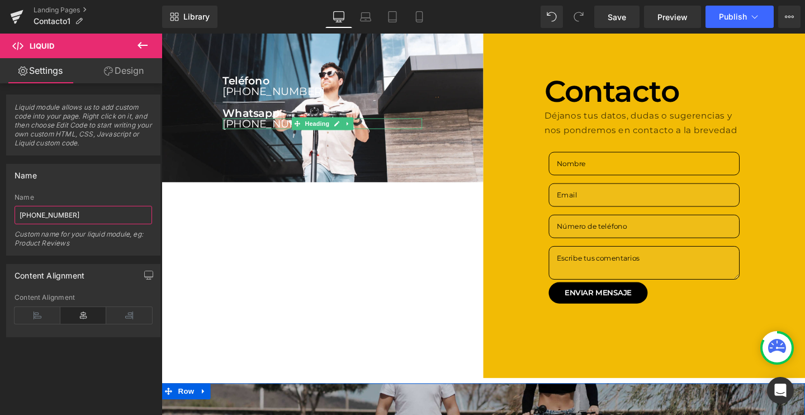
scroll to position [3, 0]
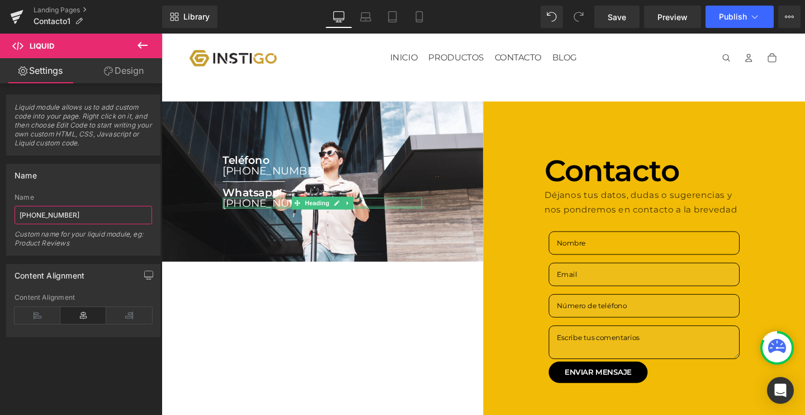
click at [248, 217] on div at bounding box center [331, 216] width 210 height 3
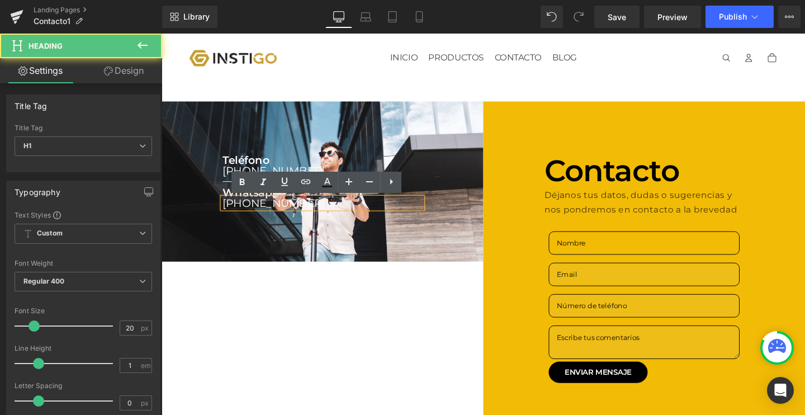
click at [248, 217] on h1 "[PHONE_NUMBER]" at bounding box center [331, 211] width 210 height 11
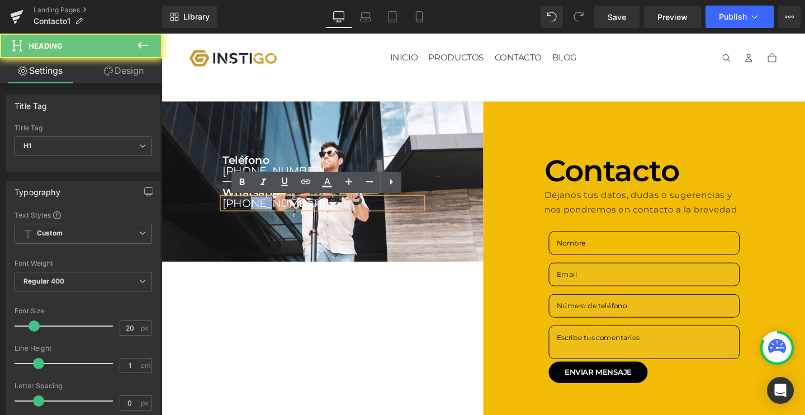
click at [248, 214] on h1 "[PHONE_NUMBER]" at bounding box center [331, 211] width 210 height 11
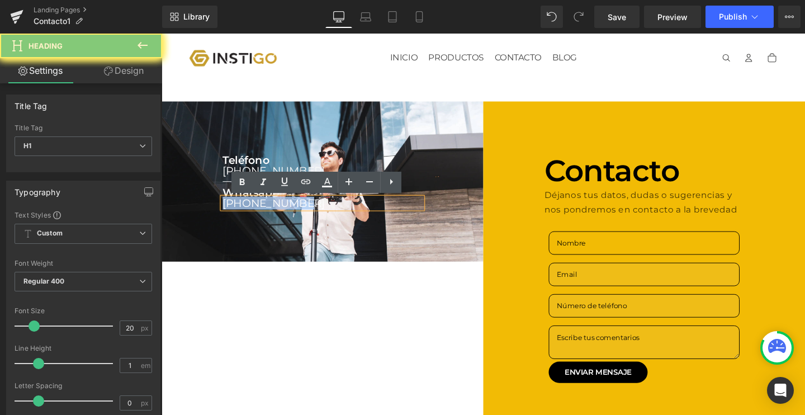
click at [248, 214] on h1 "[PHONE_NUMBER]" at bounding box center [331, 211] width 210 height 11
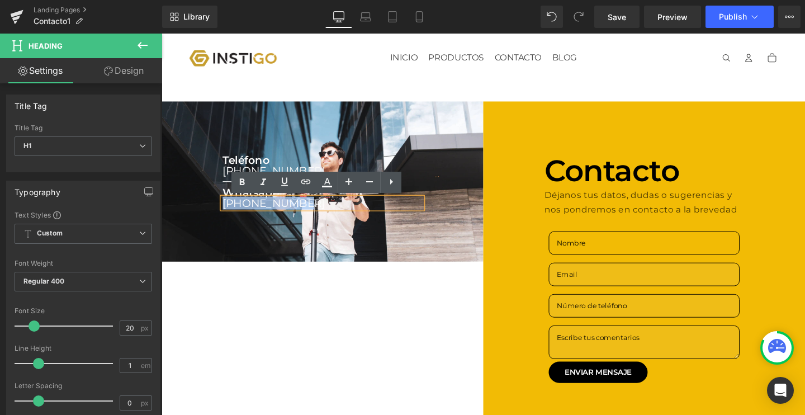
paste div
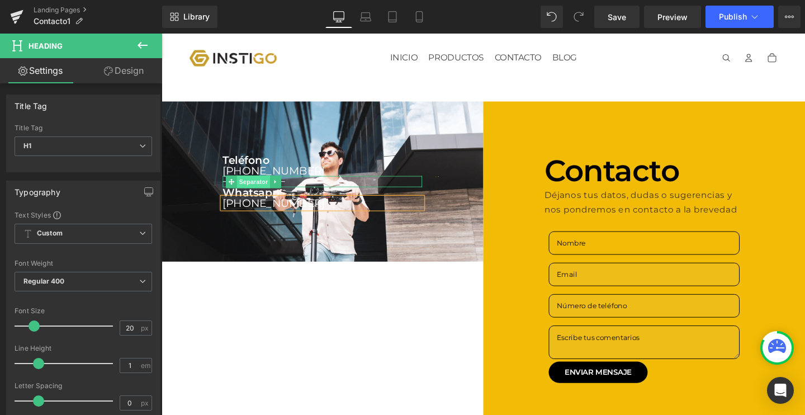
click at [255, 191] on span "Separator" at bounding box center [258, 189] width 35 height 13
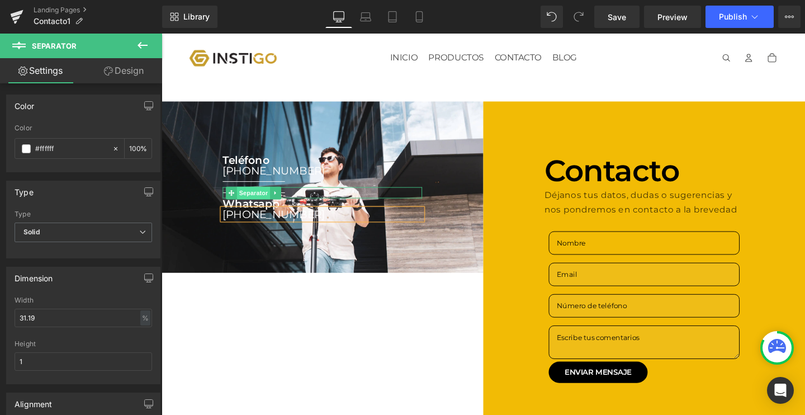
click at [257, 205] on span "Separator" at bounding box center [258, 201] width 35 height 13
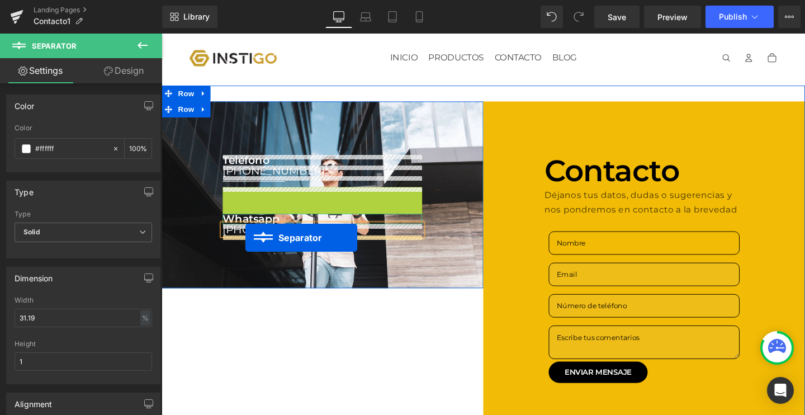
drag, startPoint x: 254, startPoint y: 204, endPoint x: 250, endPoint y: 248, distance: 44.4
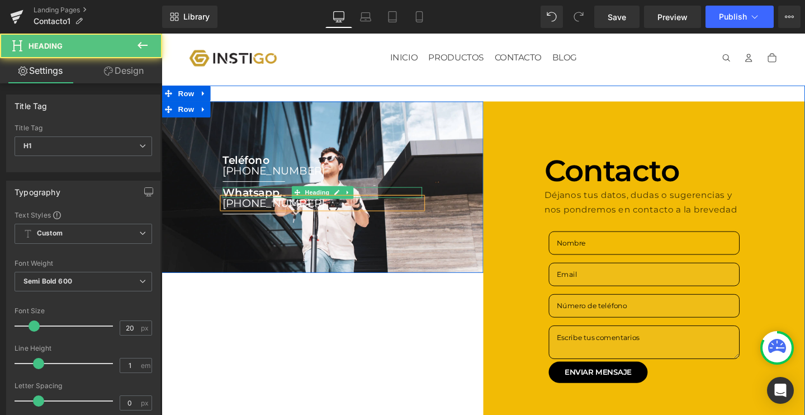
click at [257, 200] on h1 "Whatsapp" at bounding box center [331, 200] width 210 height 11
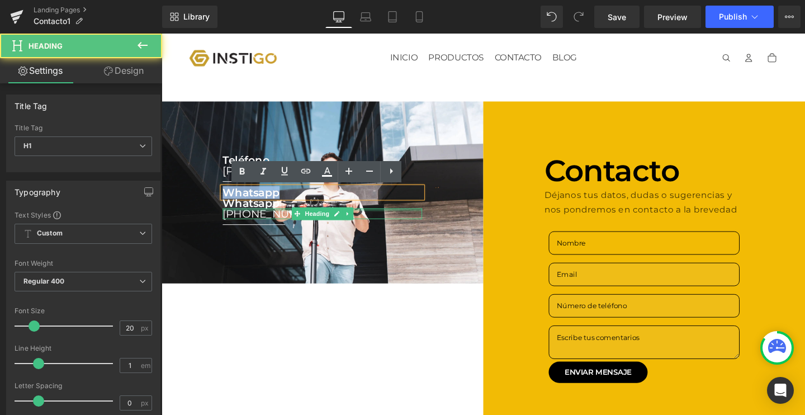
click at [286, 218] on div "[PHONE_NUMBER] Heading" at bounding box center [331, 223] width 210 height 11
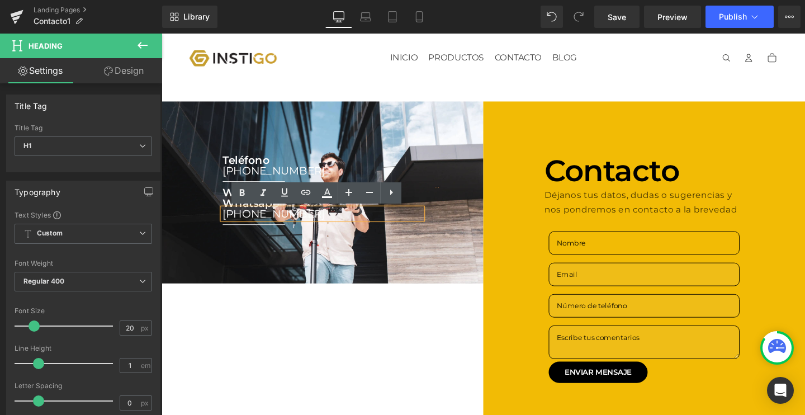
click at [273, 223] on h1 "[PHONE_NUMBER]" at bounding box center [331, 223] width 210 height 11
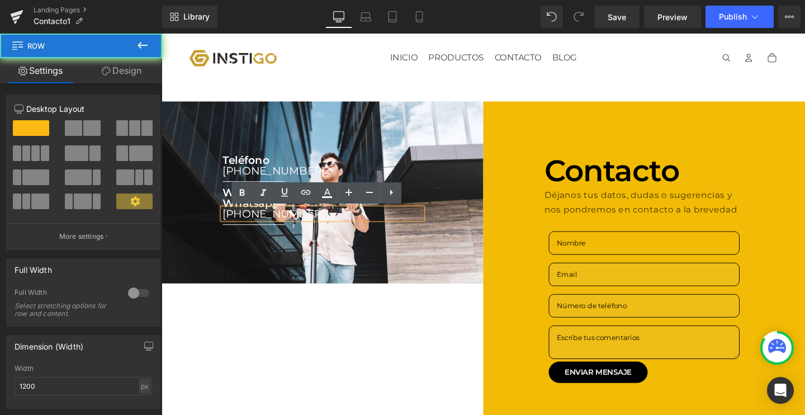
click at [221, 201] on div "Teléfono Heading [PHONE_NUMBER] Heading Separator Whatsapp Heading Whatsapp Hea…" at bounding box center [331, 200] width 226 height 79
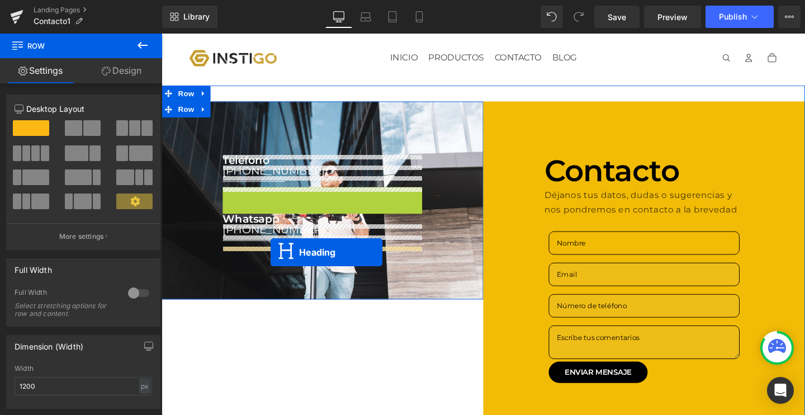
drag, startPoint x: 312, startPoint y: 203, endPoint x: 276, endPoint y: 263, distance: 70.2
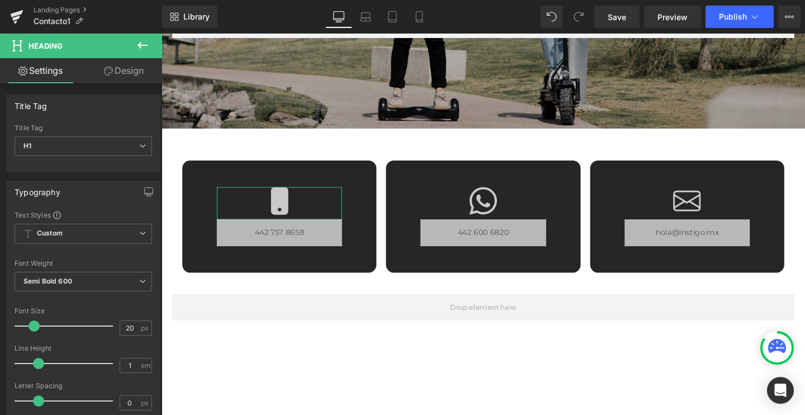
scroll to position [572, 0]
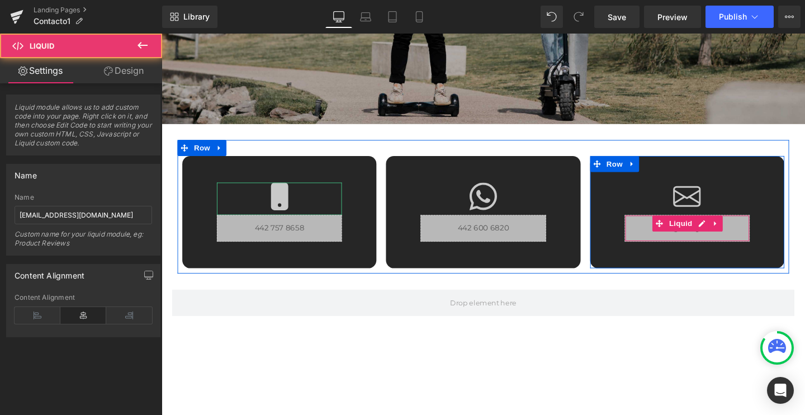
click at [688, 235] on div "Liquid" at bounding box center [714, 238] width 131 height 28
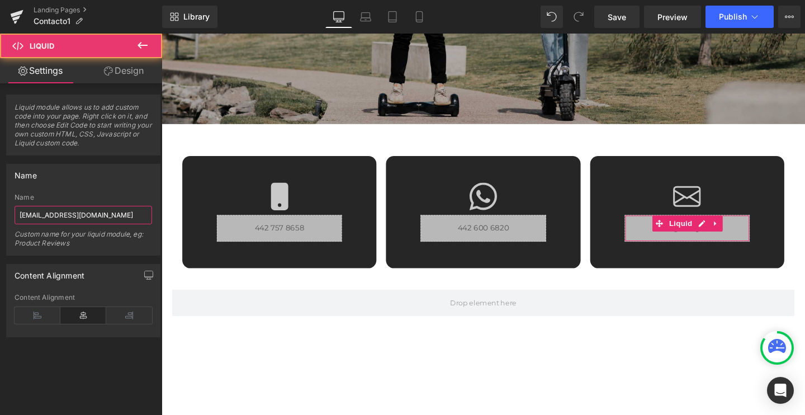
click at [83, 219] on input "[EMAIL_ADDRESS][DOMAIN_NAME]" at bounding box center [84, 215] width 138 height 18
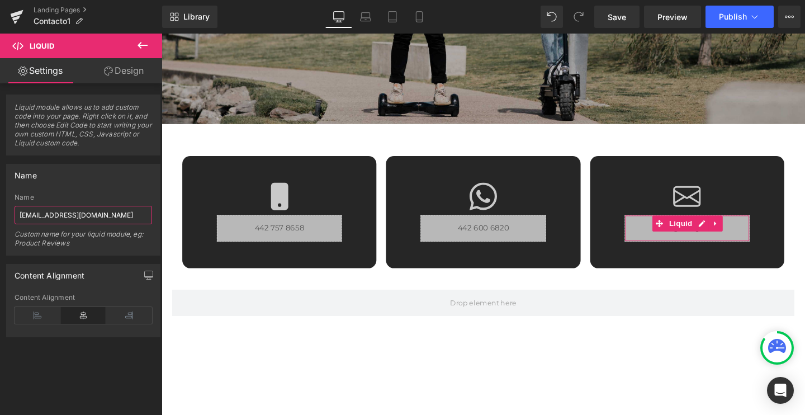
click at [83, 219] on input "[EMAIL_ADDRESS][DOMAIN_NAME]" at bounding box center [84, 215] width 138 height 18
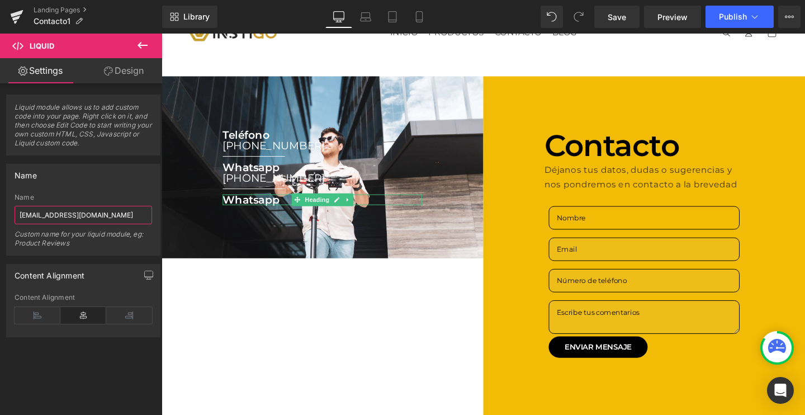
scroll to position [0, 0]
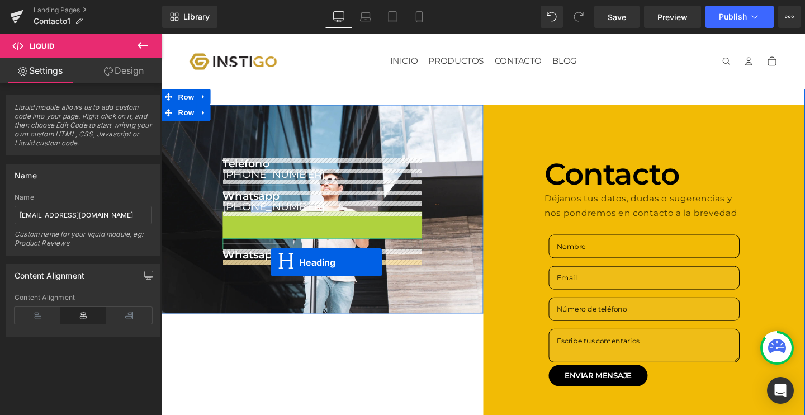
drag, startPoint x: 319, startPoint y: 231, endPoint x: 276, endPoint y: 274, distance: 60.5
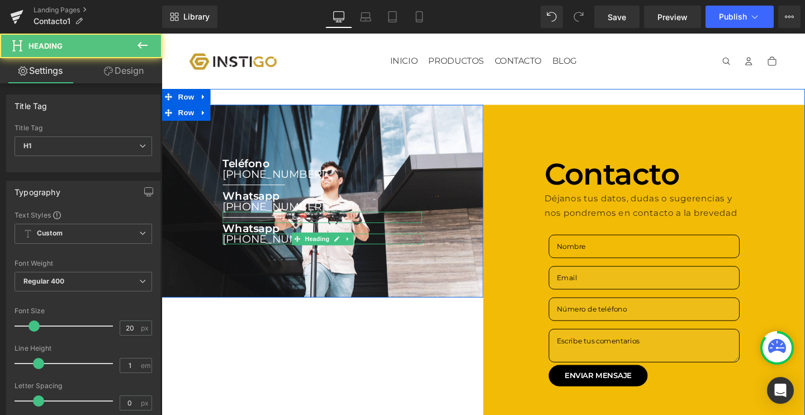
click at [249, 251] on h1 "[PHONE_NUMBER]" at bounding box center [331, 249] width 210 height 11
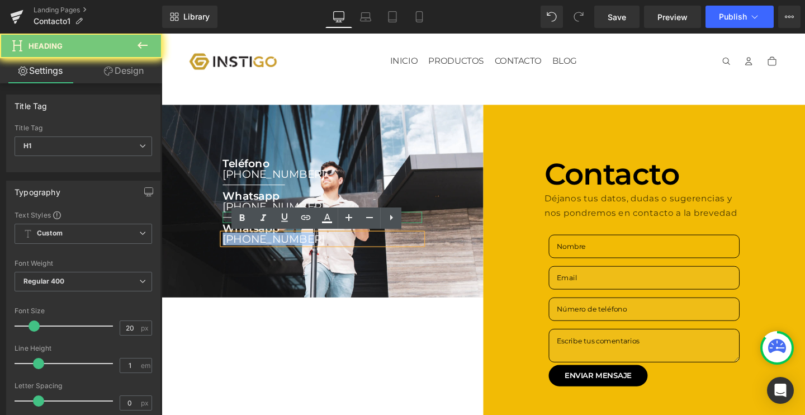
click at [249, 251] on h1 "[PHONE_NUMBER]" at bounding box center [331, 249] width 210 height 11
paste div
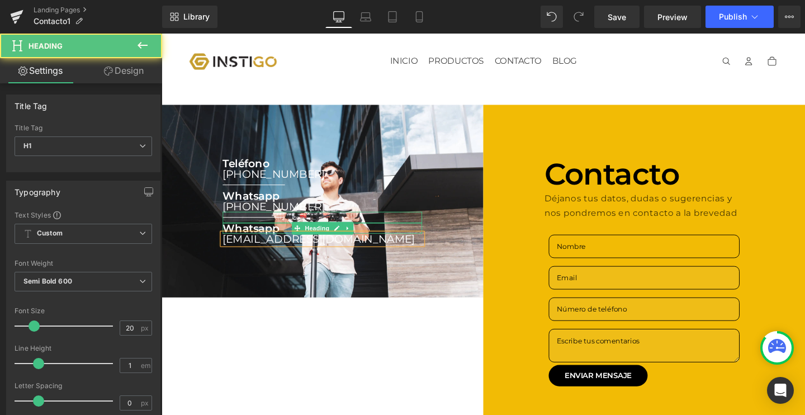
click at [251, 238] on h1 "Whatsapp" at bounding box center [331, 238] width 210 height 11
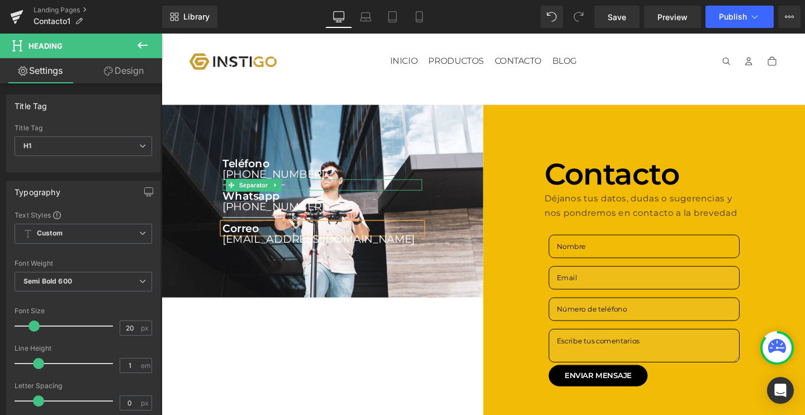
click at [412, 188] on div at bounding box center [331, 188] width 210 height 3
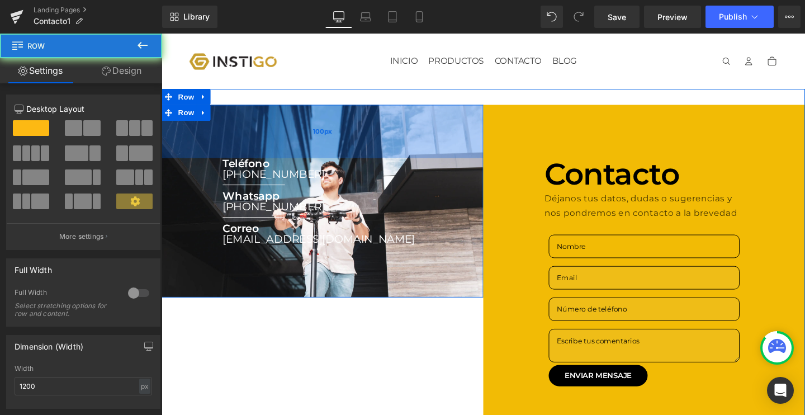
click at [360, 152] on div "100px" at bounding box center [331, 136] width 338 height 56
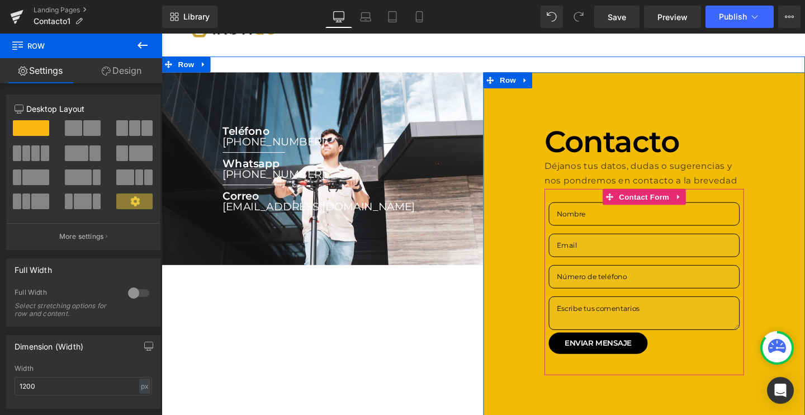
scroll to position [22, 0]
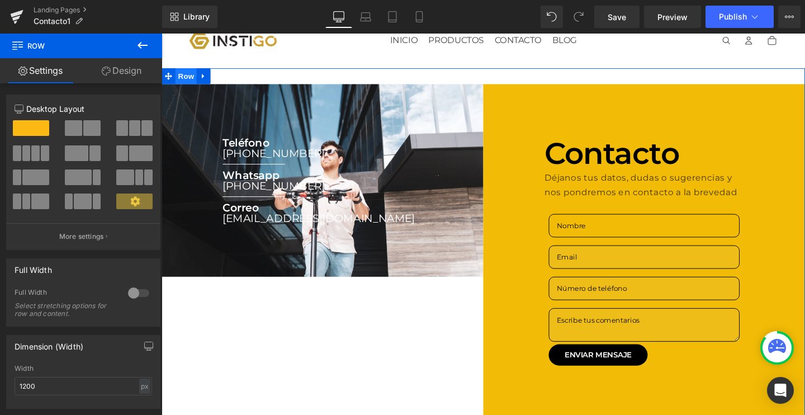
click at [191, 82] on span "Row" at bounding box center [187, 78] width 22 height 17
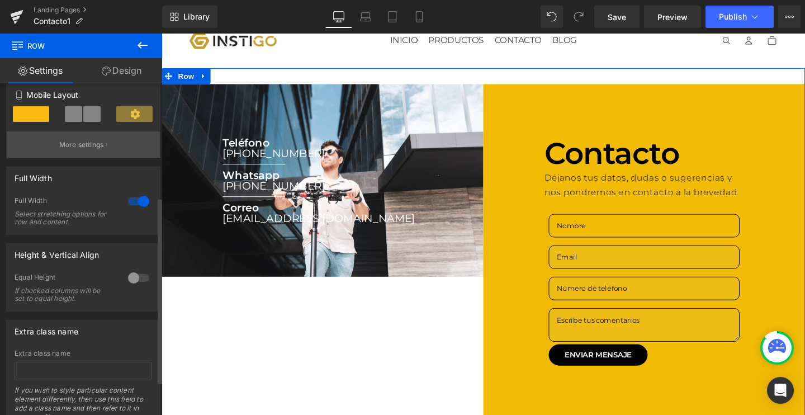
scroll to position [234, 0]
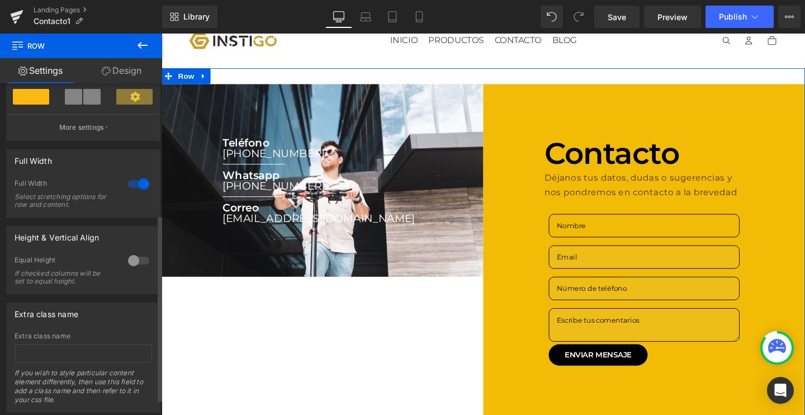
click at [131, 257] on div at bounding box center [138, 261] width 27 height 18
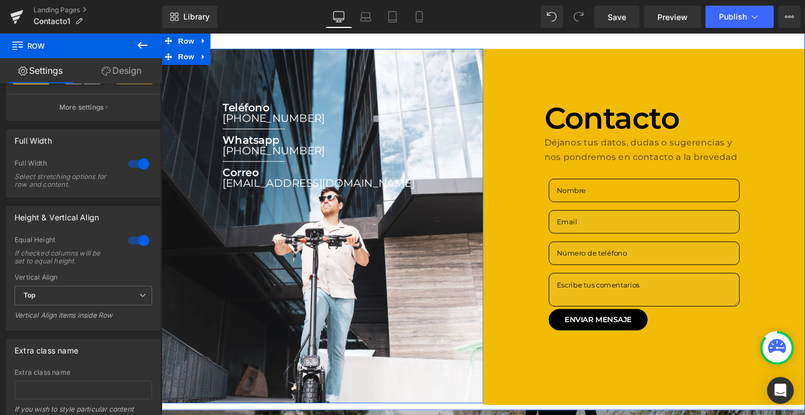
scroll to position [26, 0]
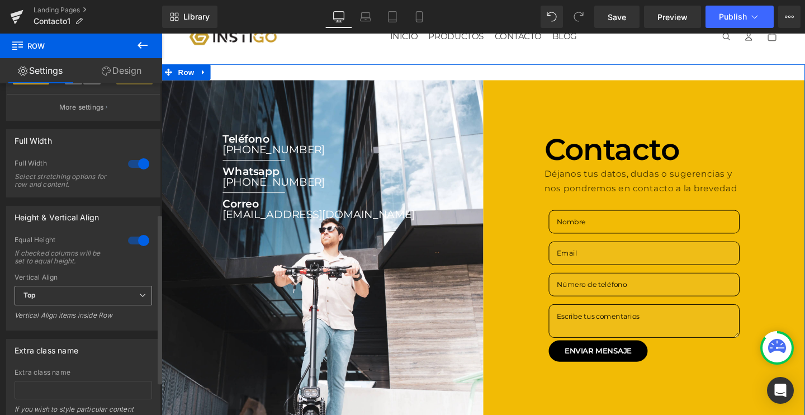
click at [104, 289] on span "Top" at bounding box center [84, 296] width 138 height 20
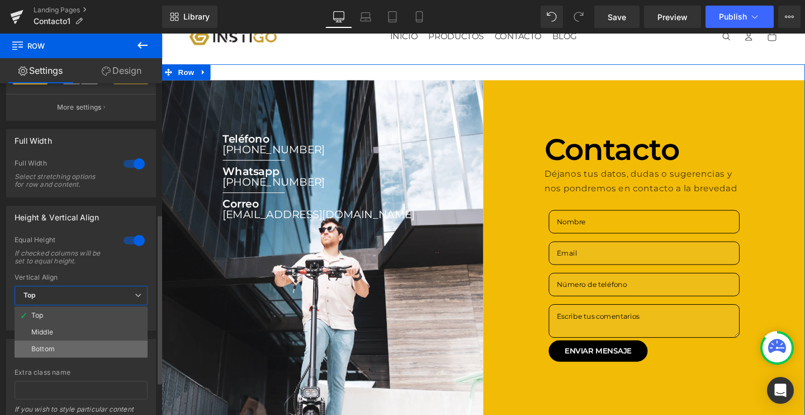
click at [54, 343] on li "Bottom" at bounding box center [81, 349] width 133 height 17
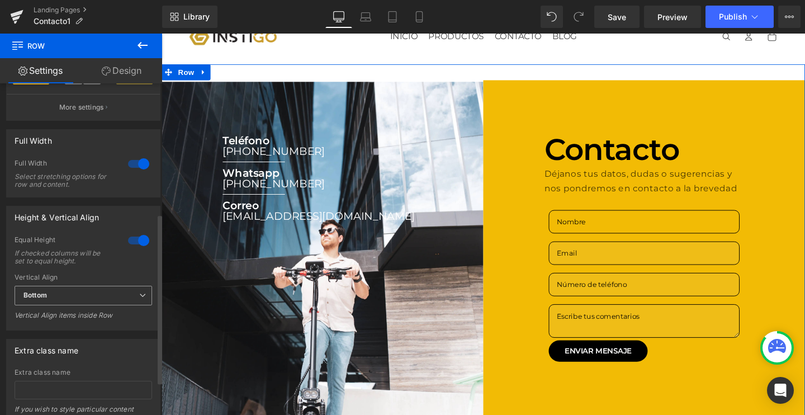
click at [67, 300] on span "Bottom" at bounding box center [84, 296] width 138 height 20
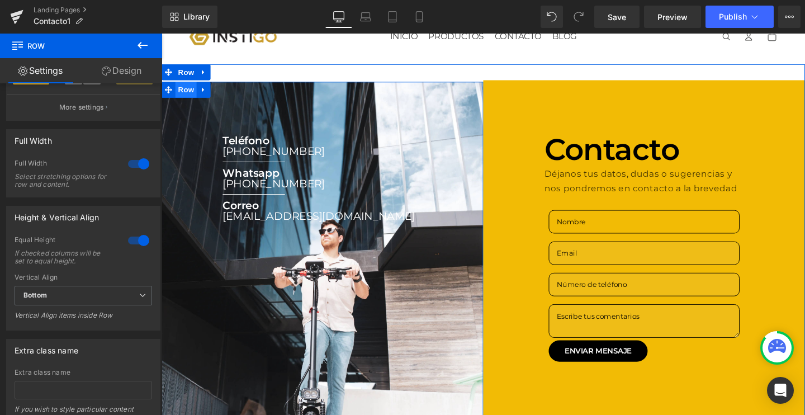
click at [182, 89] on span "Row" at bounding box center [187, 92] width 22 height 17
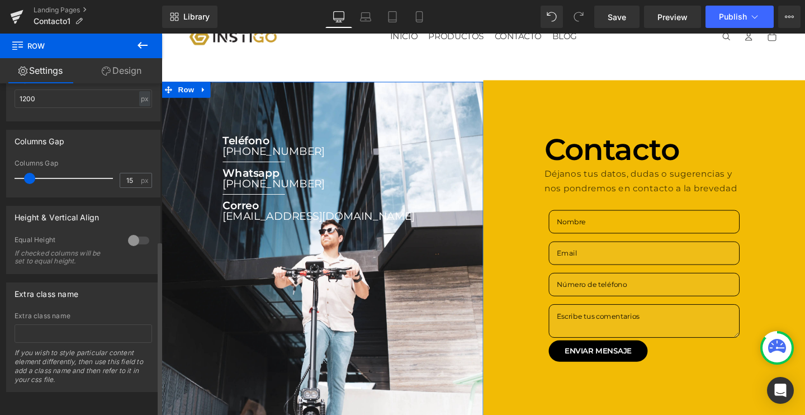
click at [125, 232] on div at bounding box center [138, 240] width 27 height 18
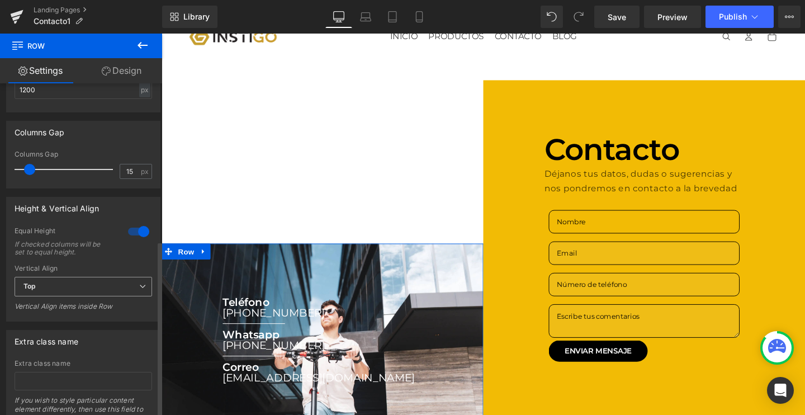
scroll to position [337, 0]
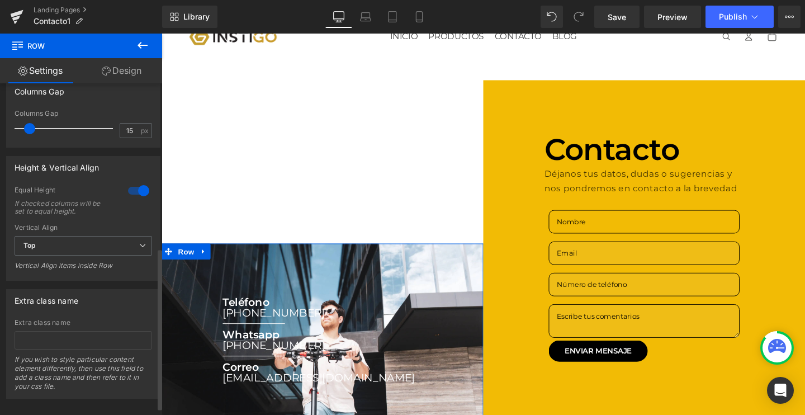
click at [135, 193] on div at bounding box center [138, 191] width 27 height 18
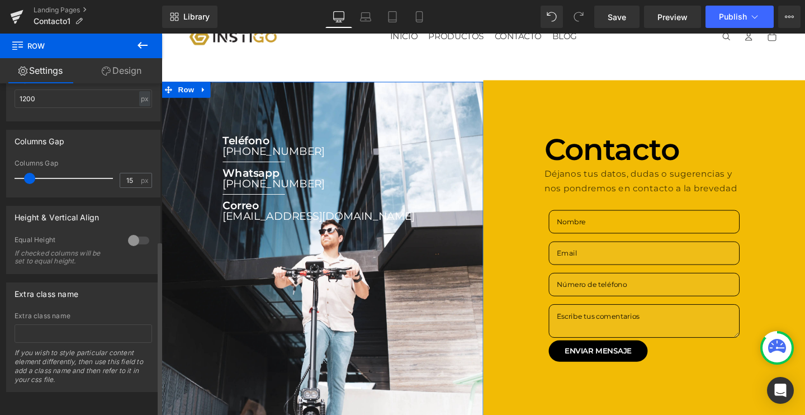
click at [127, 231] on div at bounding box center [138, 240] width 27 height 18
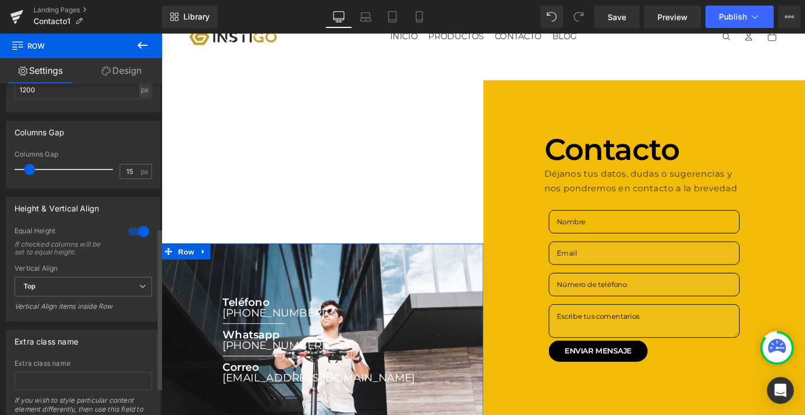
scroll to position [348, 0]
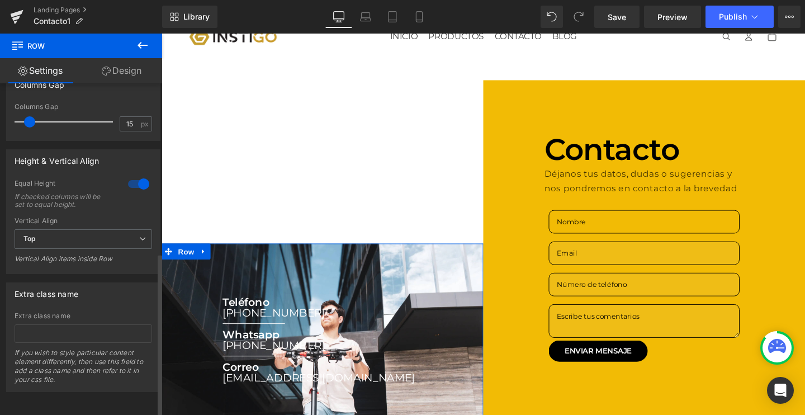
click at [72, 219] on div "Vertical Align" at bounding box center [84, 221] width 138 height 8
click at [70, 235] on span "Top" at bounding box center [84, 239] width 138 height 20
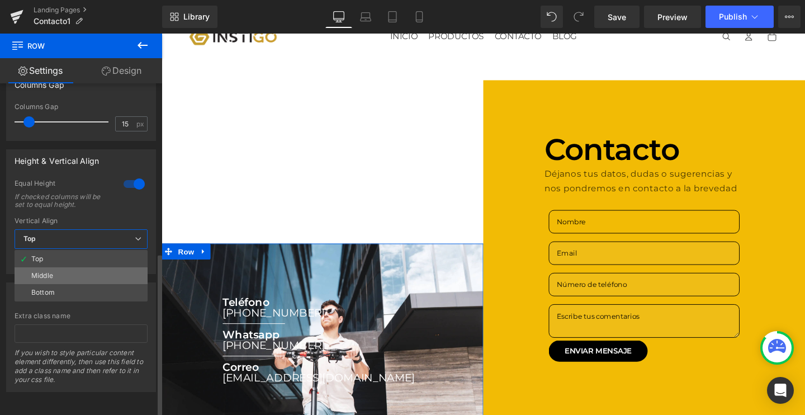
click at [55, 276] on li "Middle" at bounding box center [81, 275] width 133 height 17
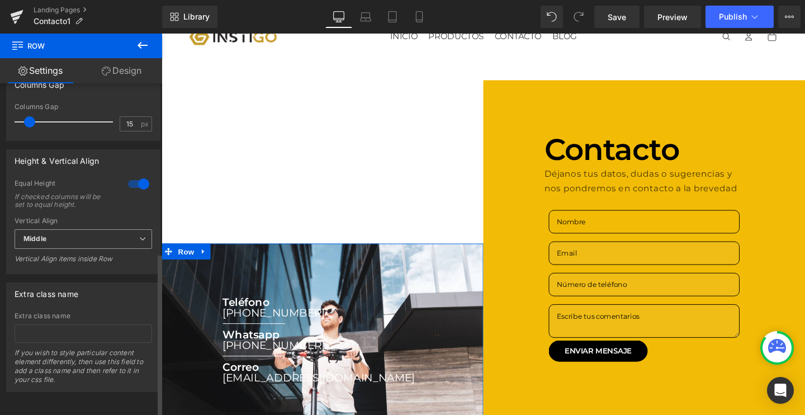
click at [87, 239] on span "Middle" at bounding box center [84, 239] width 138 height 20
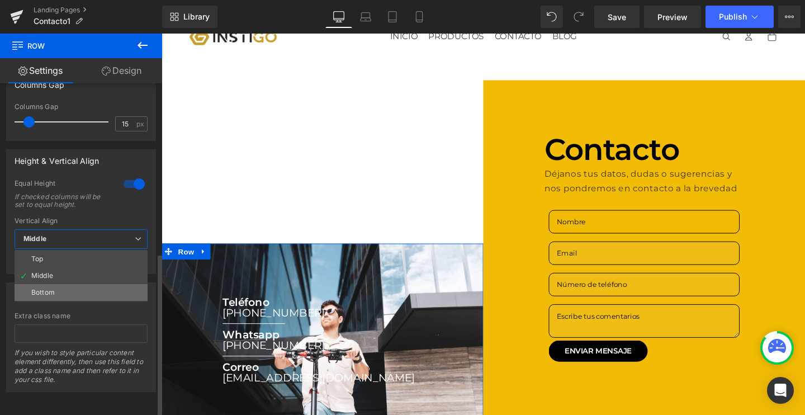
click at [64, 286] on li "Bottom" at bounding box center [81, 292] width 133 height 17
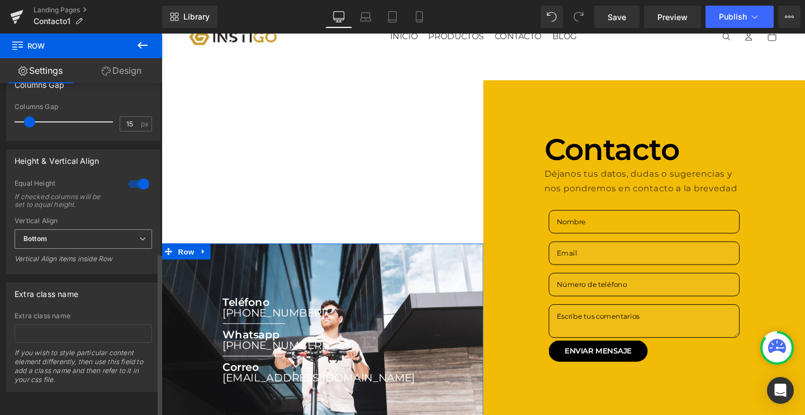
click at [92, 238] on span "Bottom" at bounding box center [84, 239] width 138 height 20
click at [145, 177] on div at bounding box center [138, 184] width 27 height 18
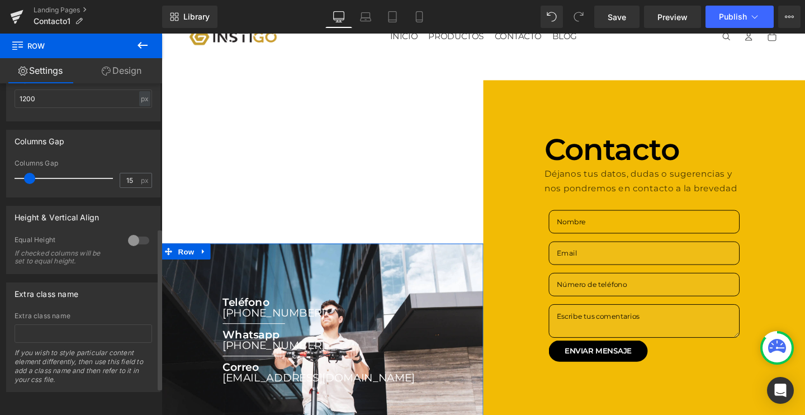
scroll to position [296, 0]
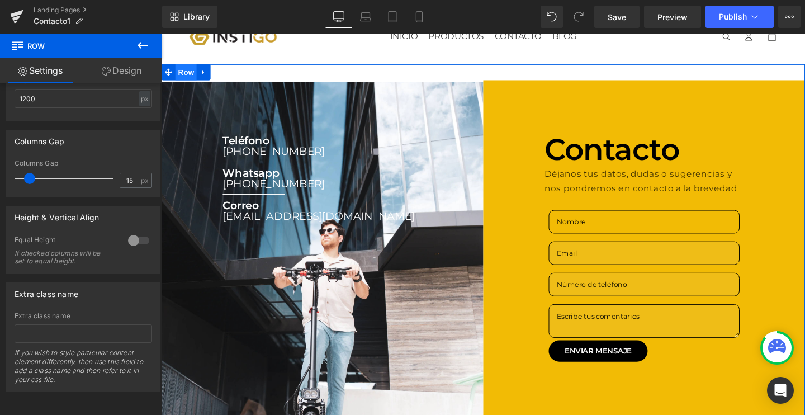
click at [190, 71] on span "Row" at bounding box center [187, 74] width 22 height 17
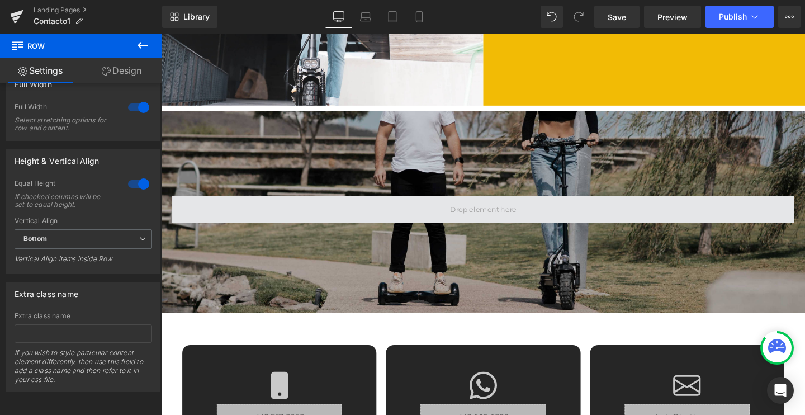
scroll to position [286, 0]
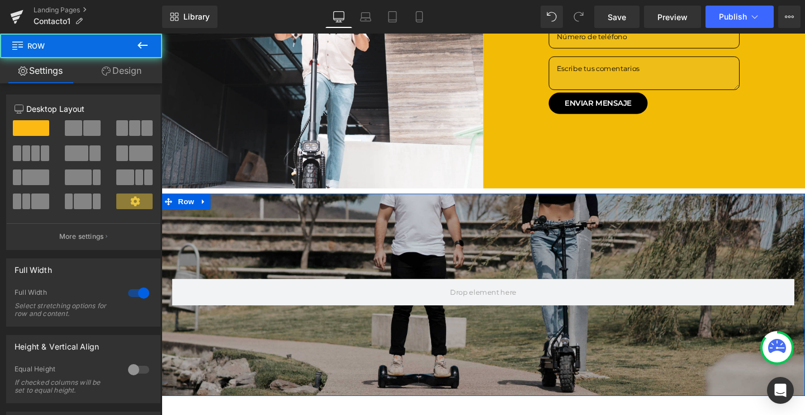
click at [353, 237] on div "Row Row 160px" at bounding box center [500, 308] width 677 height 212
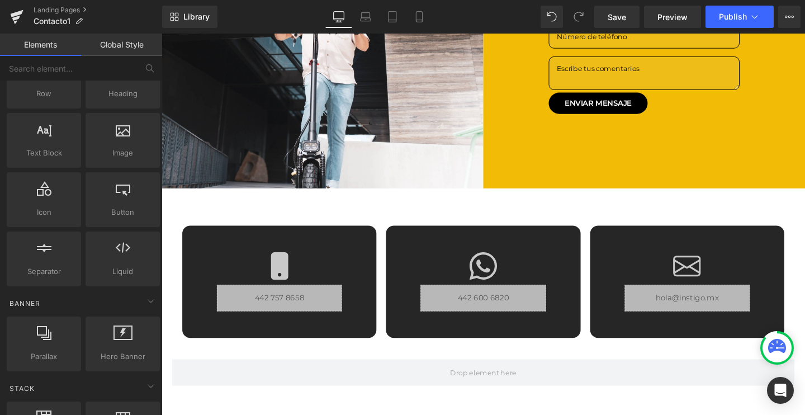
drag, startPoint x: 340, startPoint y: 371, endPoint x: 178, endPoint y: 353, distance: 162.6
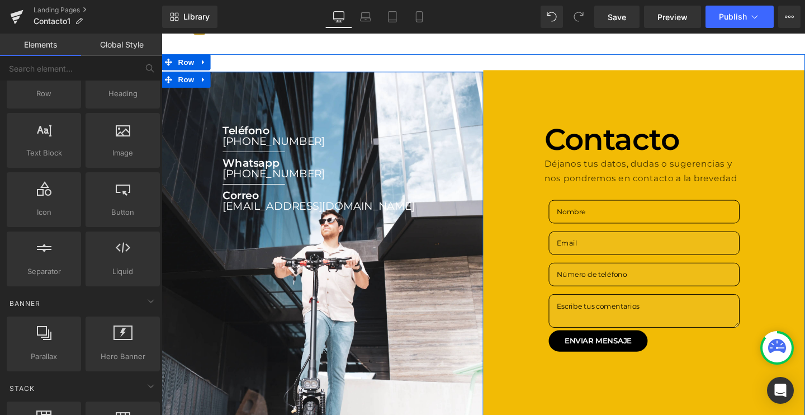
scroll to position [34, 0]
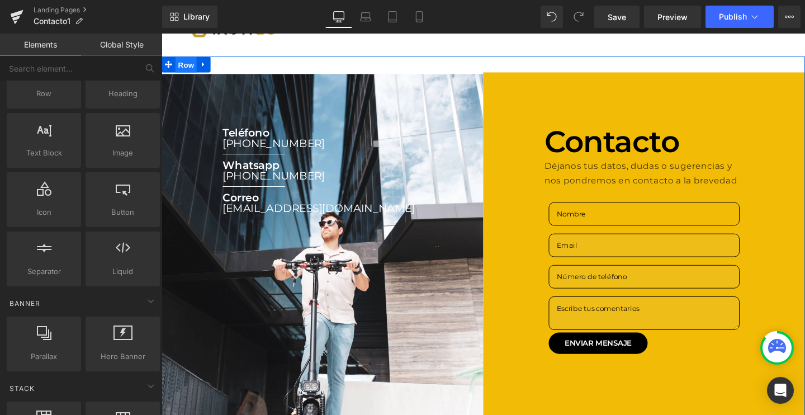
click at [189, 67] on span "Row" at bounding box center [187, 66] width 22 height 17
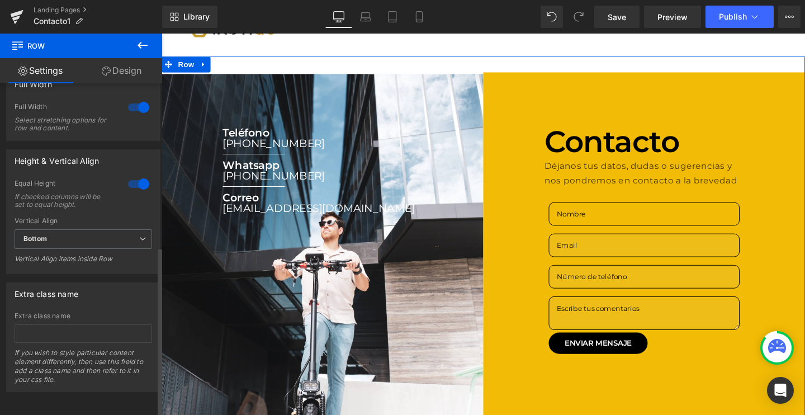
scroll to position [319, 0]
click at [134, 175] on div at bounding box center [138, 184] width 27 height 18
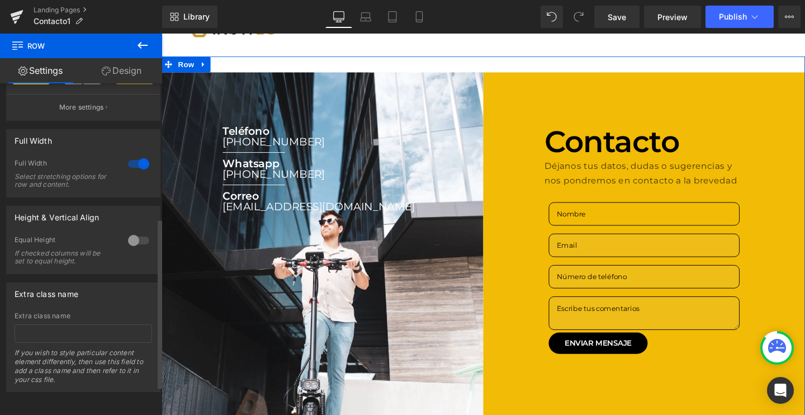
click at [133, 231] on div at bounding box center [138, 240] width 27 height 18
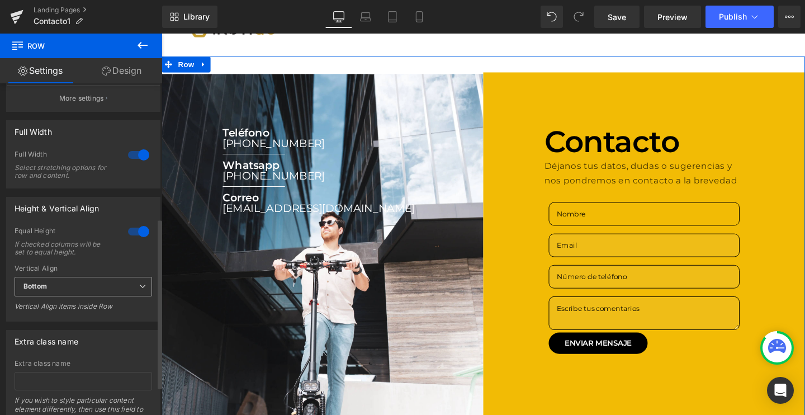
click at [59, 301] on div "Bottom Top Middle Bottom" at bounding box center [84, 289] width 138 height 25
click at [67, 289] on span "Bottom" at bounding box center [84, 287] width 138 height 20
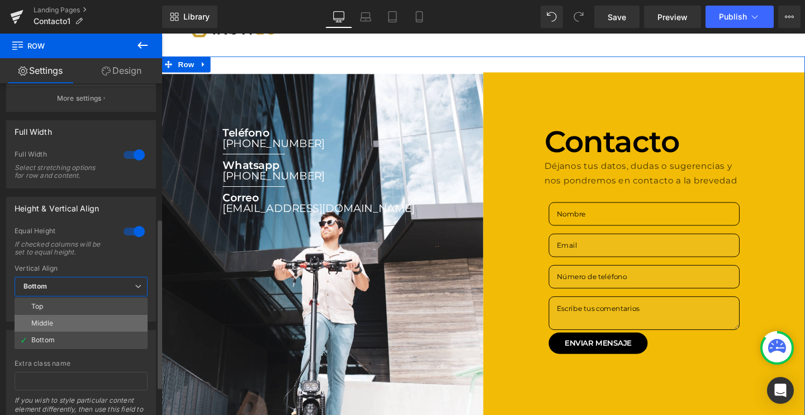
click at [58, 321] on li "Middle" at bounding box center [81, 323] width 133 height 17
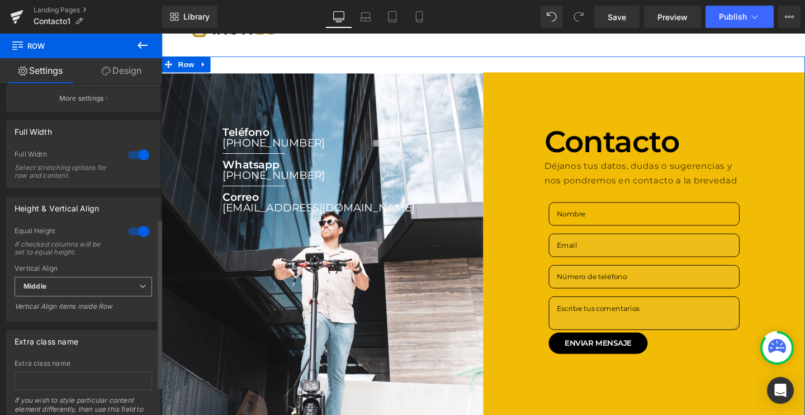
click at [65, 292] on span "Middle" at bounding box center [84, 287] width 138 height 20
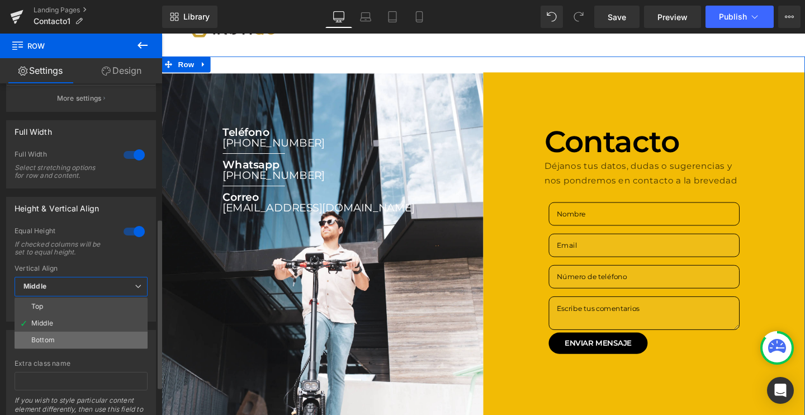
click at [34, 336] on div "Bottom" at bounding box center [42, 340] width 23 height 8
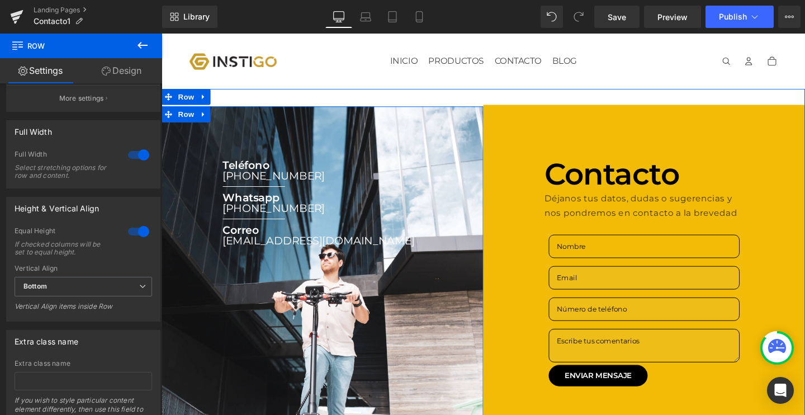
scroll to position [0, 0]
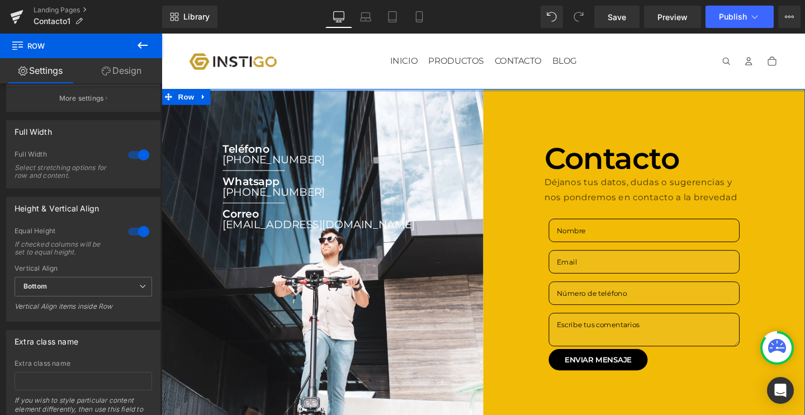
drag, startPoint x: 463, startPoint y: 101, endPoint x: 465, endPoint y: 45, distance: 55.9
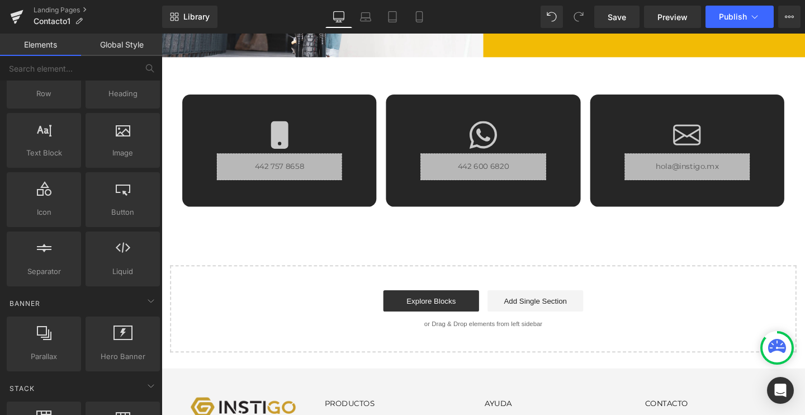
scroll to position [263, 0]
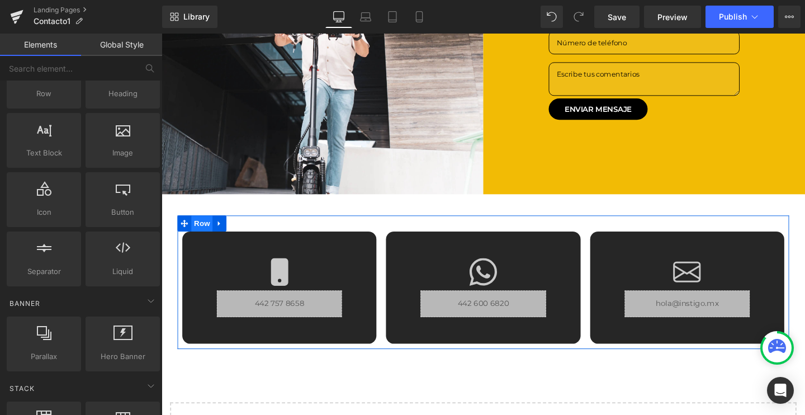
click at [205, 235] on span "Row" at bounding box center [204, 233] width 22 height 17
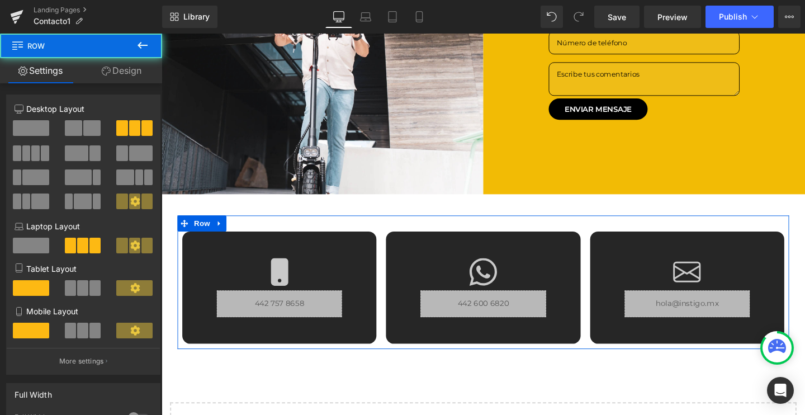
click at [128, 74] on link "Design" at bounding box center [121, 70] width 81 height 25
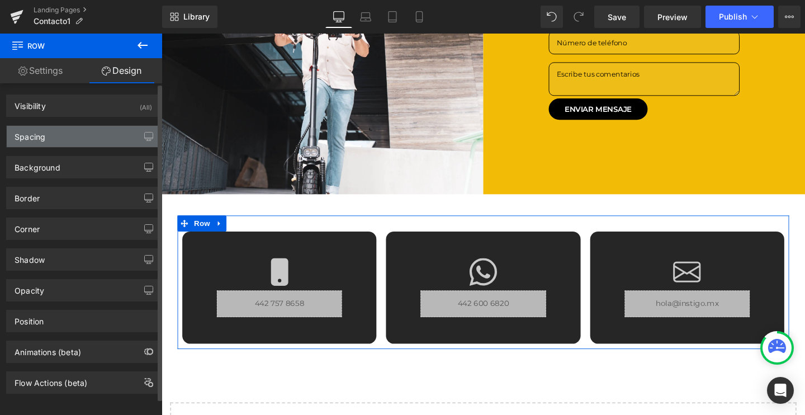
click at [63, 138] on div "Spacing" at bounding box center [83, 136] width 153 height 21
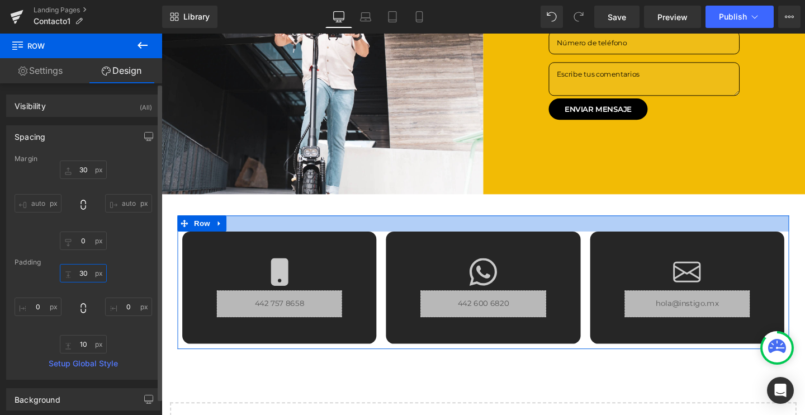
click at [91, 276] on input "30" at bounding box center [83, 273] width 47 height 18
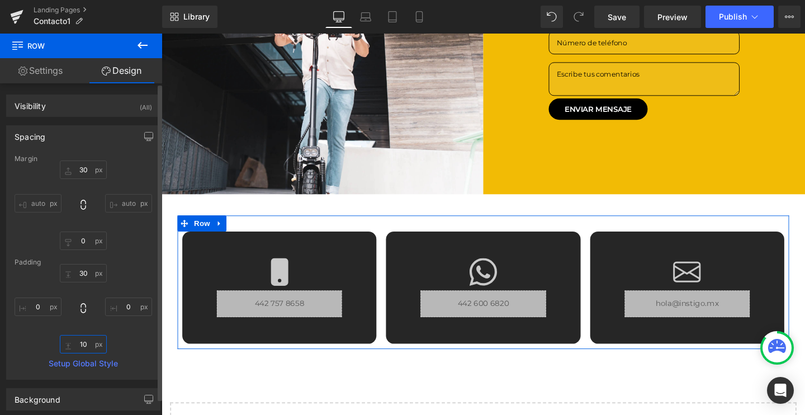
click at [86, 344] on input "10" at bounding box center [83, 344] width 47 height 18
type input "100"
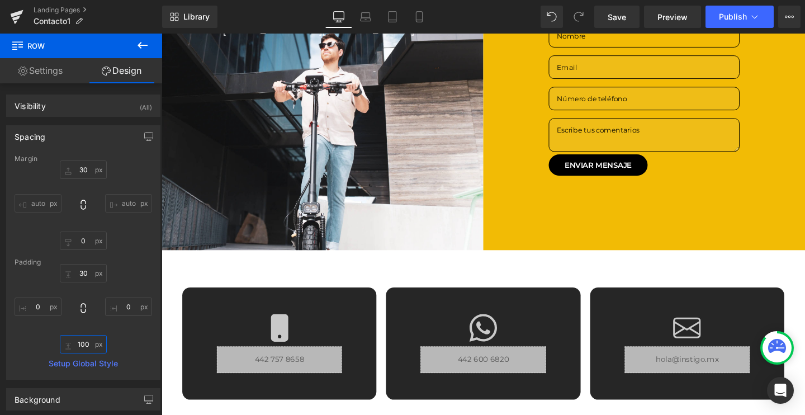
scroll to position [213, 0]
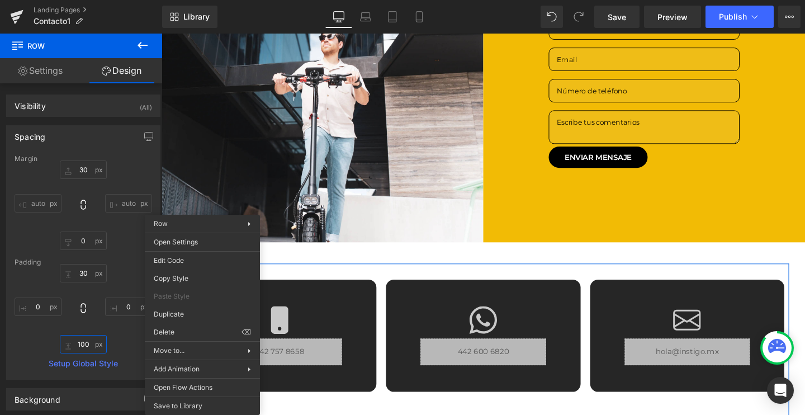
drag, startPoint x: 201, startPoint y: 282, endPoint x: 362, endPoint y: 303, distance: 162.4
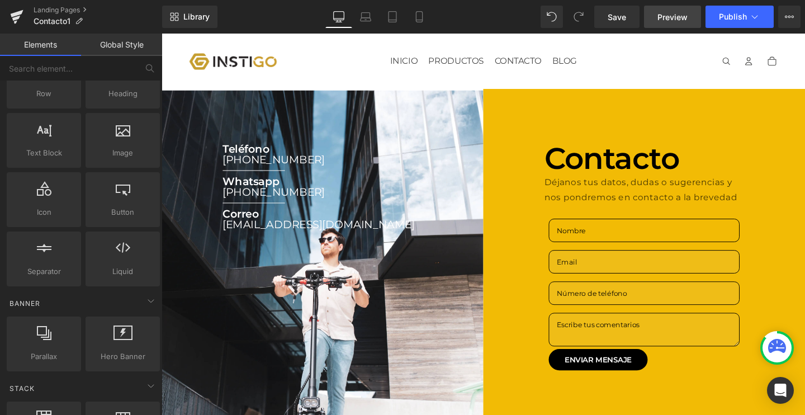
scroll to position [0, 0]
drag, startPoint x: 622, startPoint y: 22, endPoint x: 548, endPoint y: 0, distance: 77.0
click at [622, 22] on span "Save" at bounding box center [617, 17] width 18 height 12
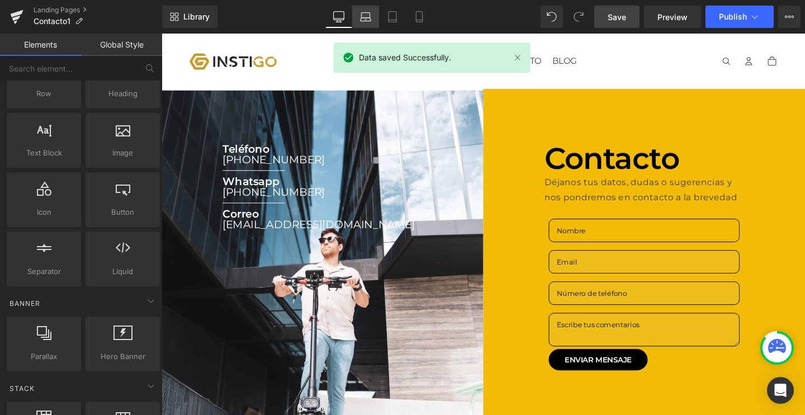
click at [360, 20] on icon at bounding box center [365, 16] width 11 height 11
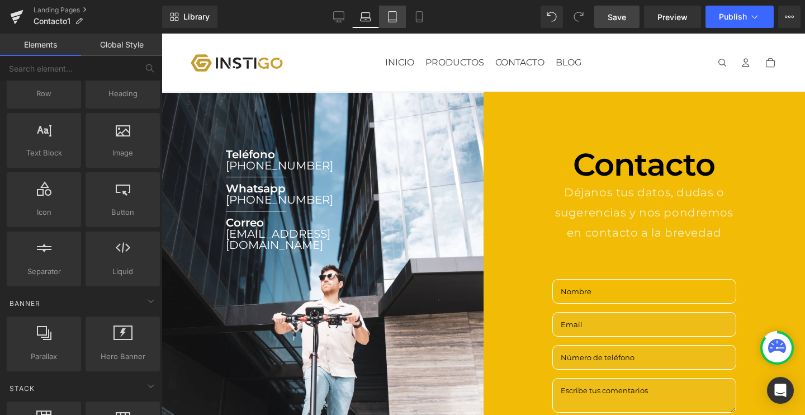
click at [399, 17] on link "Tablet" at bounding box center [392, 17] width 27 height 22
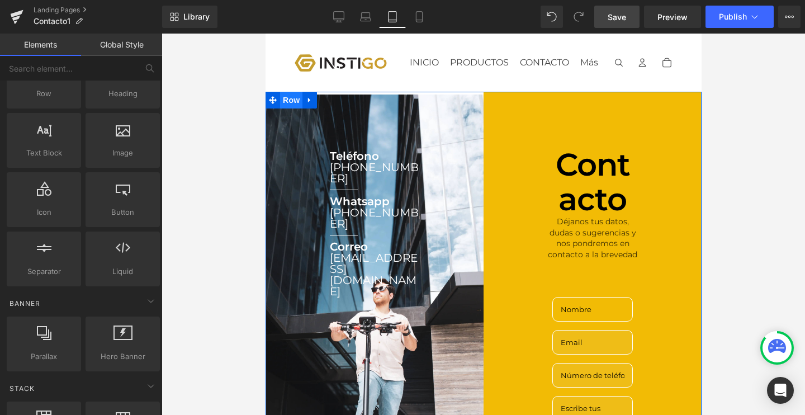
click at [295, 102] on span "Row" at bounding box center [291, 100] width 22 height 17
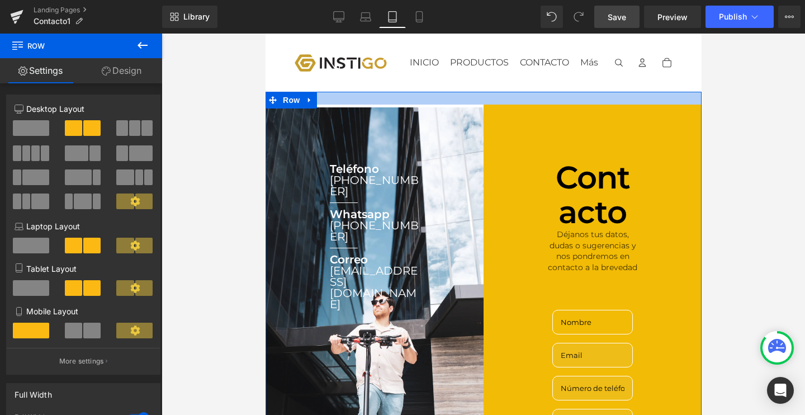
drag, startPoint x: 377, startPoint y: 93, endPoint x: 377, endPoint y: 106, distance: 12.9
click at [377, 106] on div "Teléfono Heading [PHONE_NUMBER] Heading Separator Whatsapp Heading [PHONE_NUMBE…" at bounding box center [483, 322] width 436 height 461
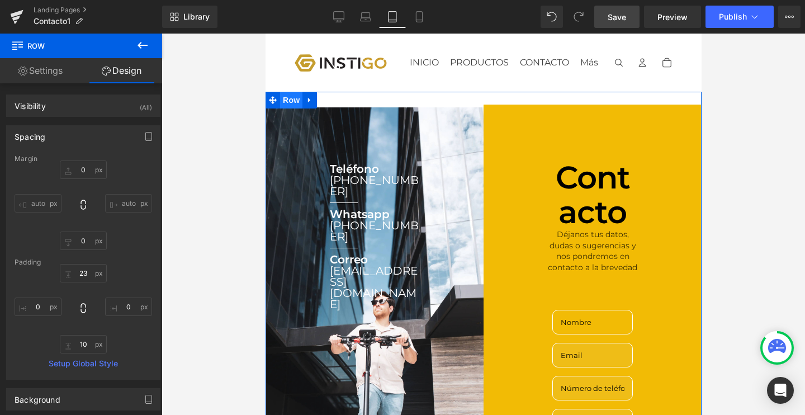
click at [291, 100] on span "Row" at bounding box center [291, 100] width 22 height 17
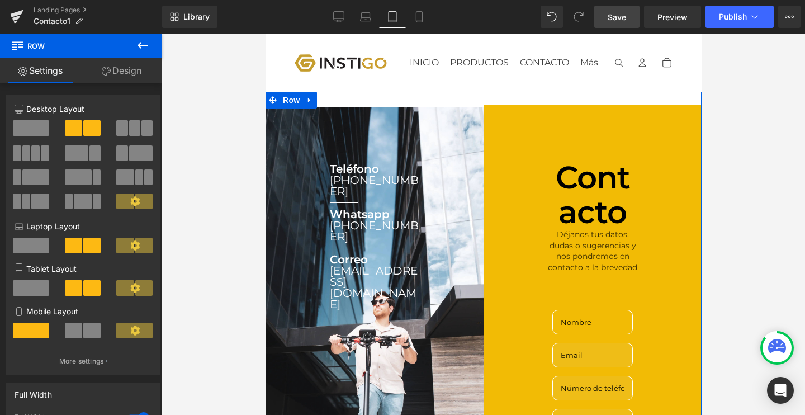
click at [41, 290] on span at bounding box center [31, 288] width 36 height 16
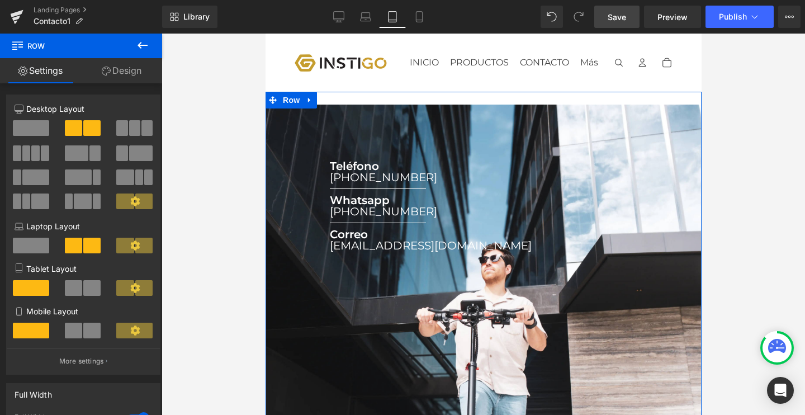
click at [72, 290] on span at bounding box center [73, 288] width 17 height 16
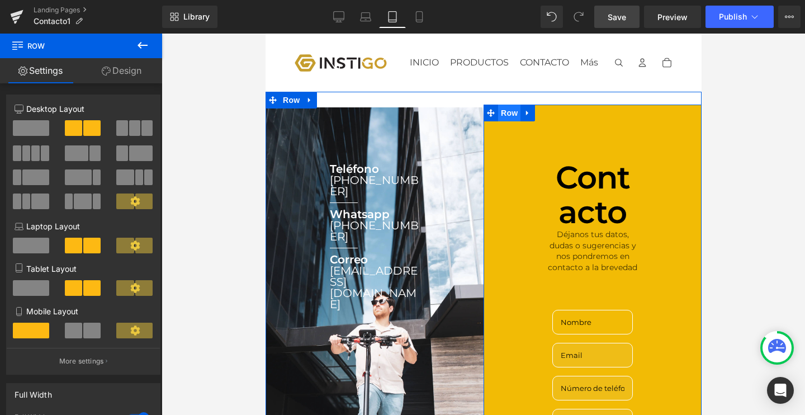
click at [502, 116] on span "Row" at bounding box center [509, 113] width 22 height 17
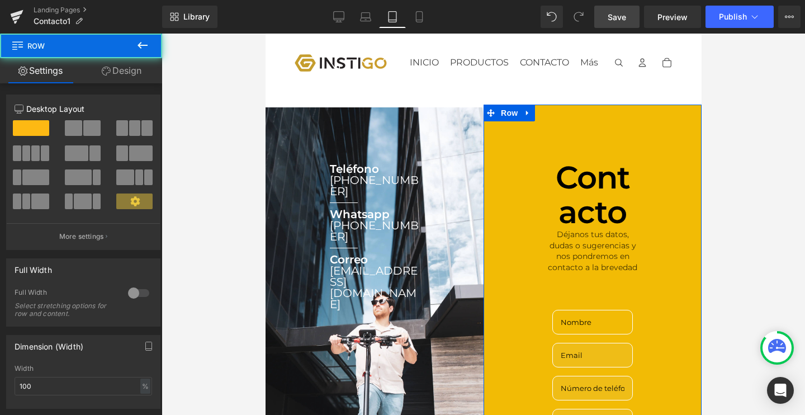
click at [124, 70] on link "Design" at bounding box center [121, 70] width 81 height 25
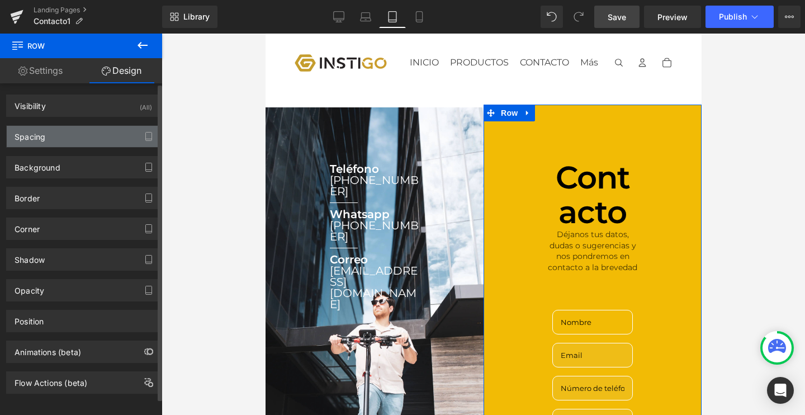
click at [41, 143] on div "Spacing" at bounding box center [83, 136] width 153 height 21
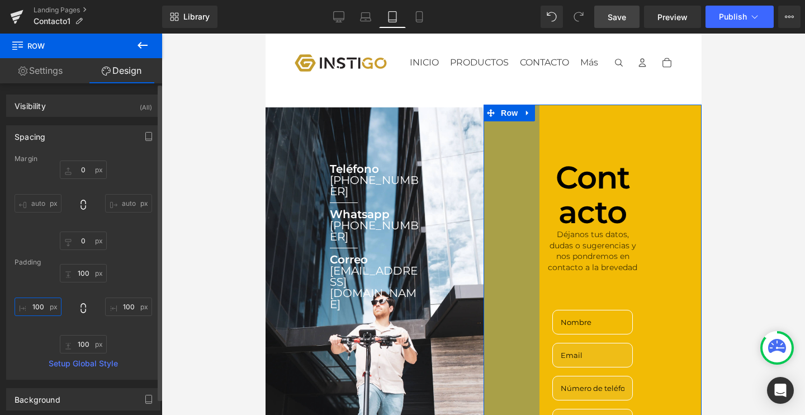
click at [47, 310] on input "100" at bounding box center [38, 306] width 47 height 18
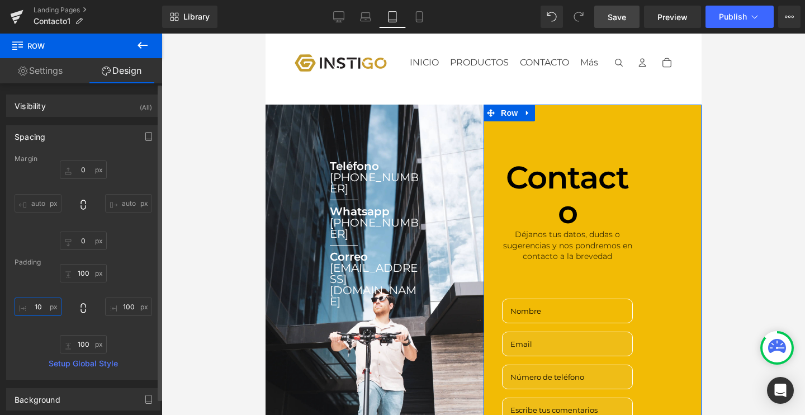
type input "1"
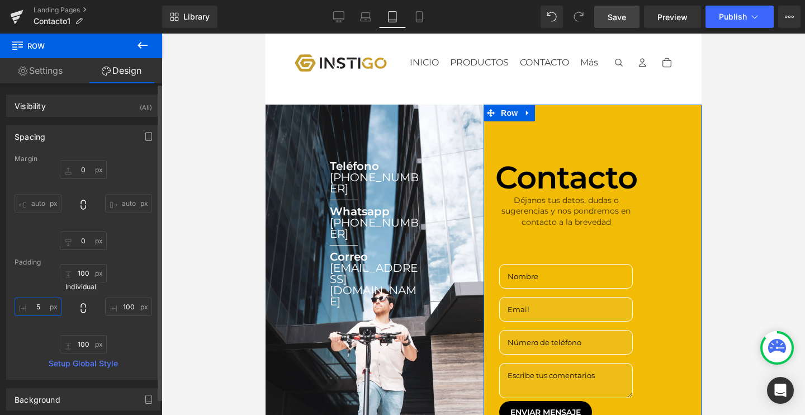
type input "5"
click at [93, 309] on div "100px 100 100px 100 100px 100 5 5" at bounding box center [84, 308] width 138 height 89
click at [84, 309] on icon at bounding box center [83, 308] width 11 height 11
type input "5"
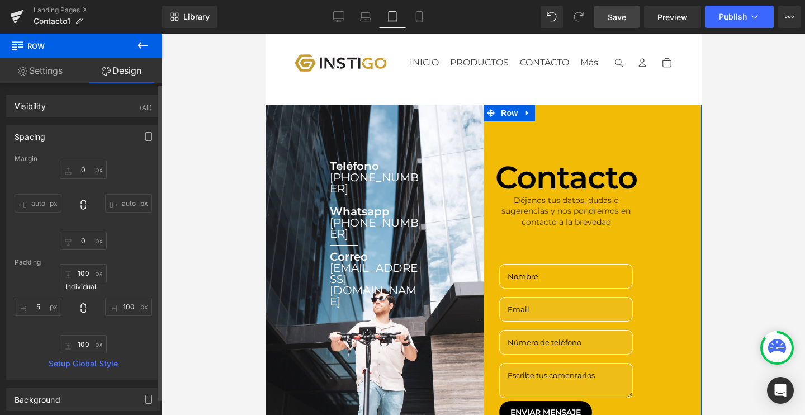
type input "5"
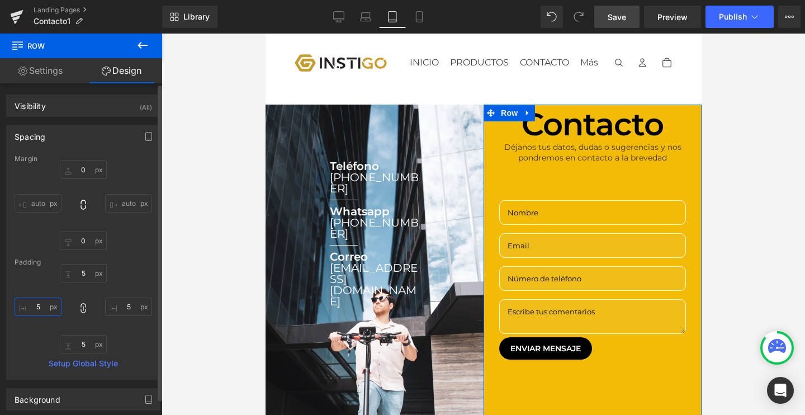
click at [46, 307] on input "5" at bounding box center [38, 306] width 47 height 18
type input "50"
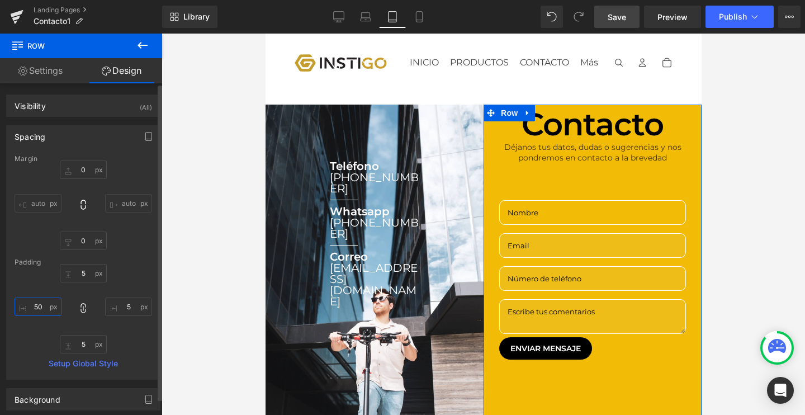
type input "50"
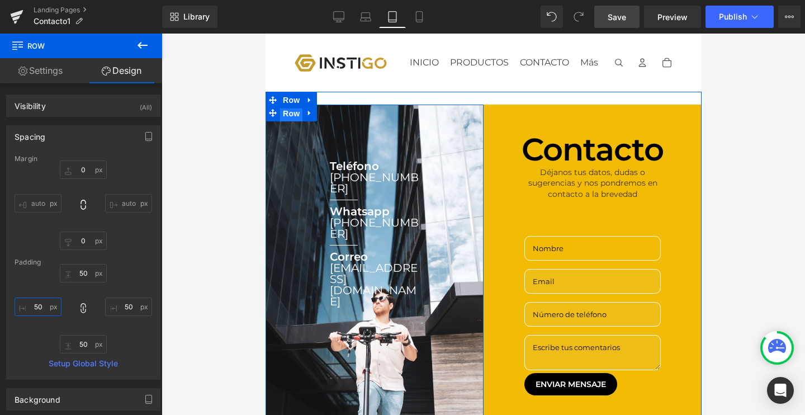
click at [290, 116] on span "Row" at bounding box center [291, 113] width 22 height 17
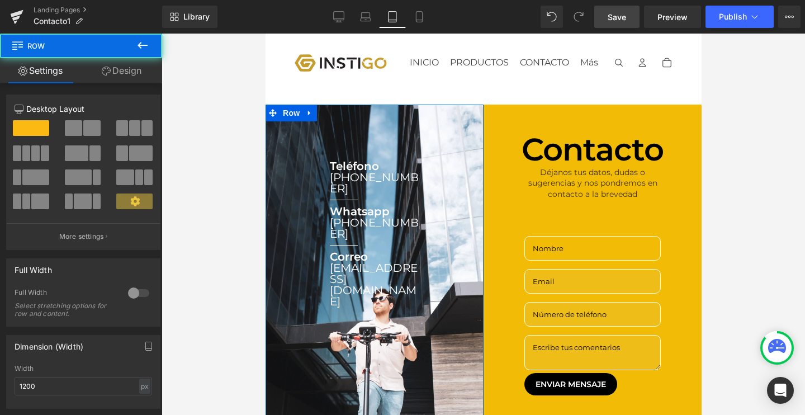
click at [131, 79] on link "Design" at bounding box center [121, 70] width 81 height 25
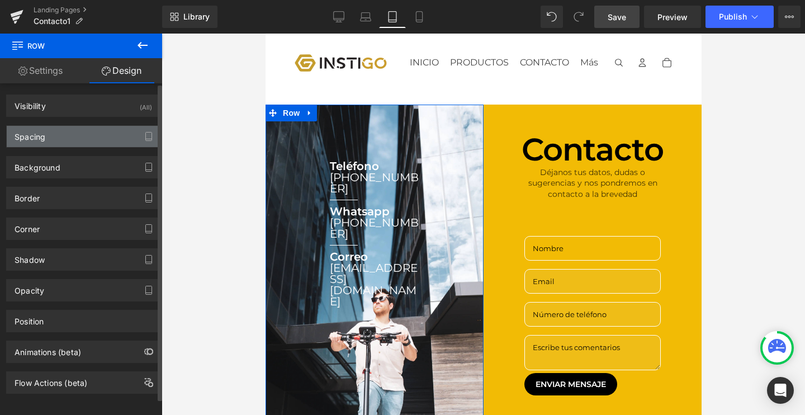
click at [55, 142] on div "Spacing" at bounding box center [83, 136] width 153 height 21
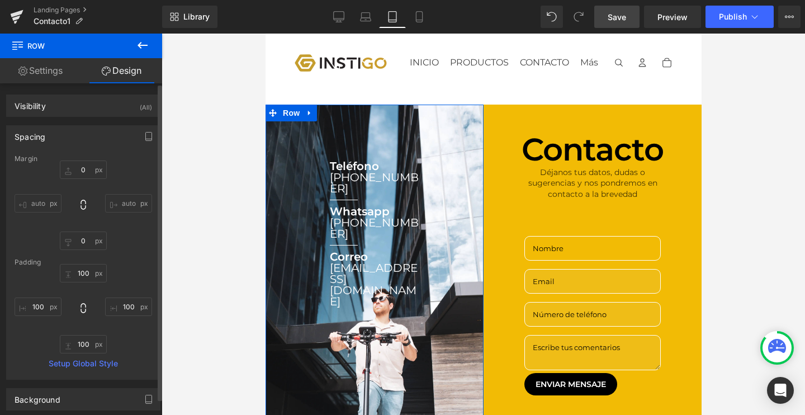
click at [71, 307] on div "100px 100 100px 100 100px 100 100px 100" at bounding box center [84, 308] width 138 height 89
click at [74, 307] on div "100px 100 100px 100 100px 100 100px 100" at bounding box center [84, 308] width 138 height 89
click at [78, 307] on icon at bounding box center [83, 308] width 11 height 11
type input "100"
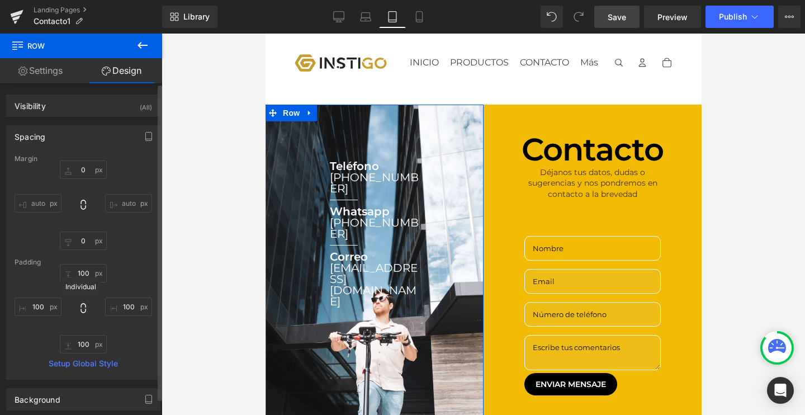
type input "100"
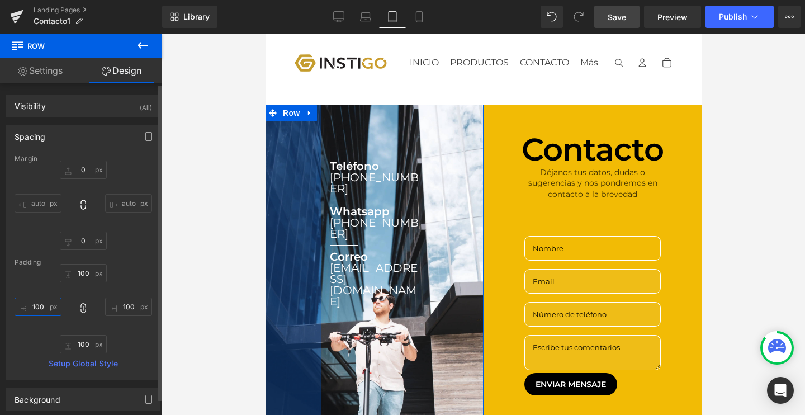
click at [45, 309] on input "100" at bounding box center [38, 306] width 47 height 18
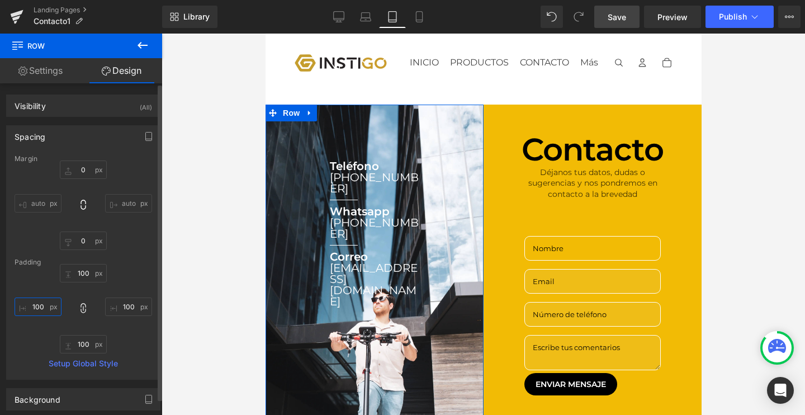
type input "10"
type input "1"
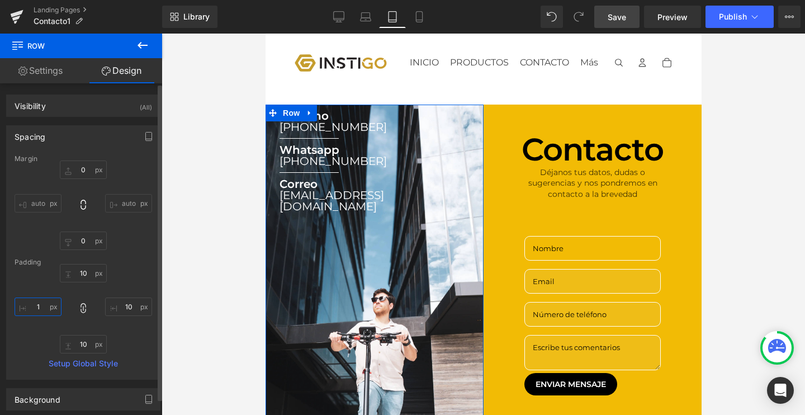
type input "1"
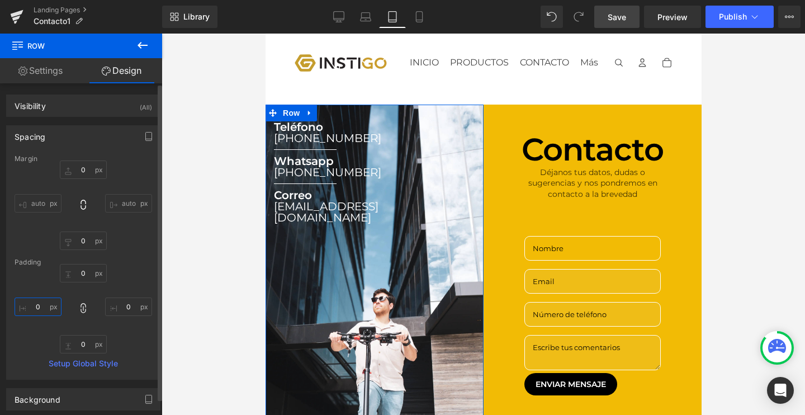
type input "5"
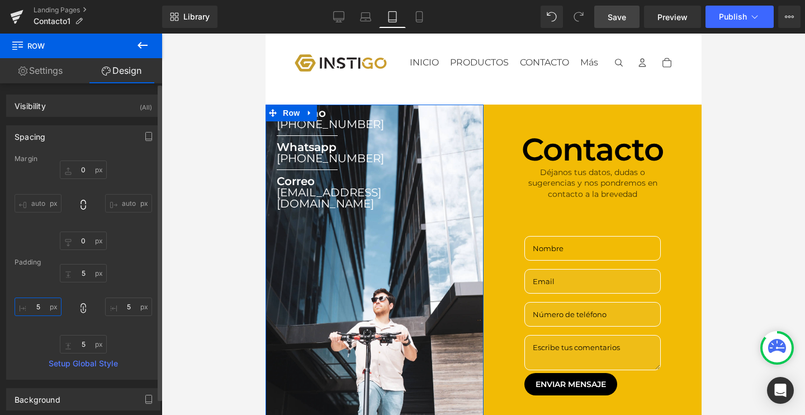
type input "50"
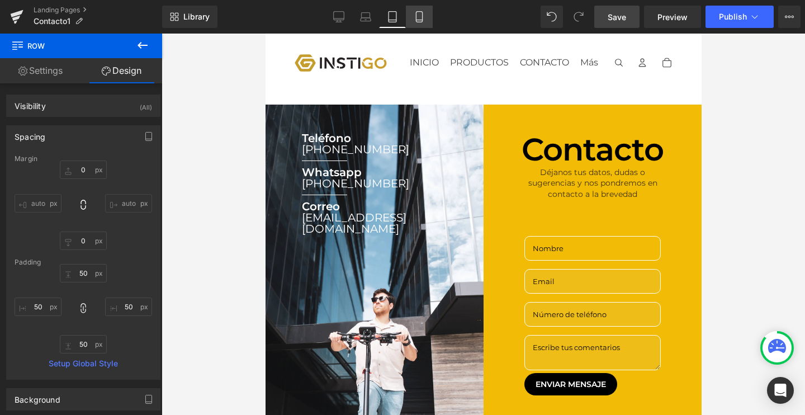
click at [426, 16] on link "Mobile" at bounding box center [419, 17] width 27 height 22
type input "0"
type input "100"
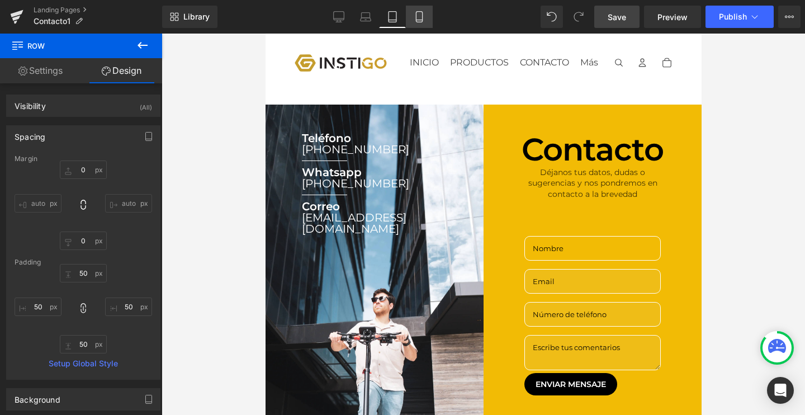
type input "100"
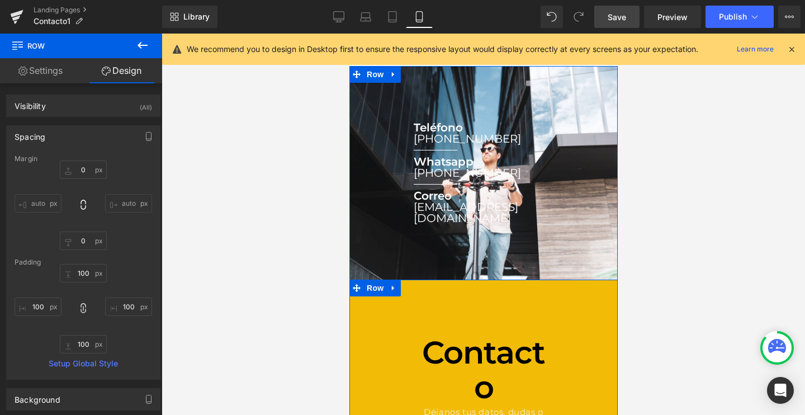
scroll to position [138, 0]
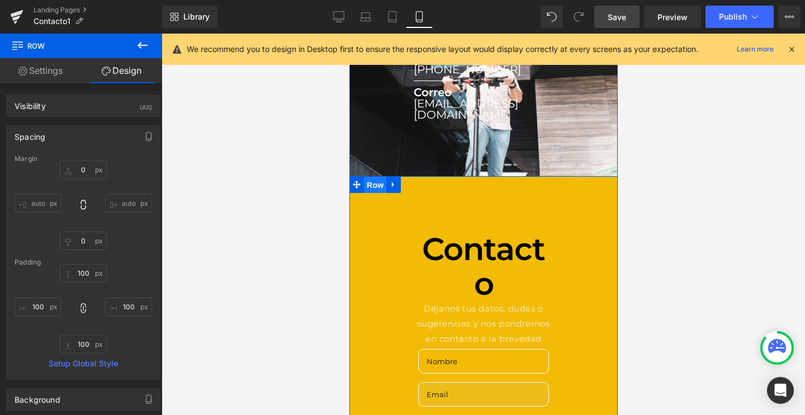
click at [374, 177] on span "Row" at bounding box center [374, 185] width 22 height 17
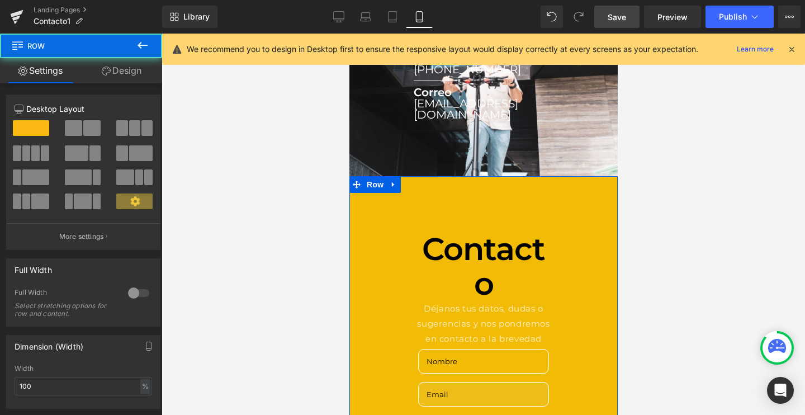
click at [132, 71] on link "Design" at bounding box center [121, 70] width 81 height 25
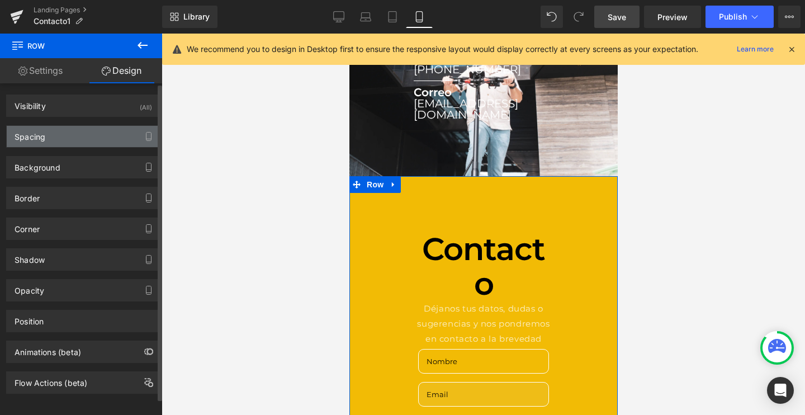
click at [60, 141] on div "Spacing" at bounding box center [83, 136] width 153 height 21
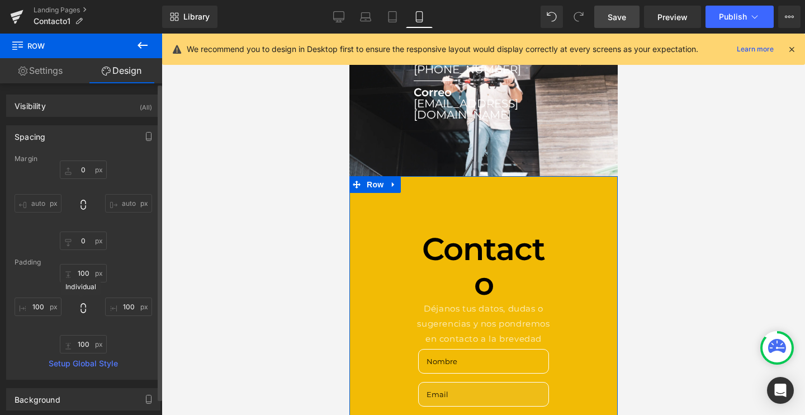
click at [80, 305] on icon at bounding box center [83, 308] width 11 height 11
type input "100"
click at [45, 307] on input "100" at bounding box center [38, 306] width 47 height 18
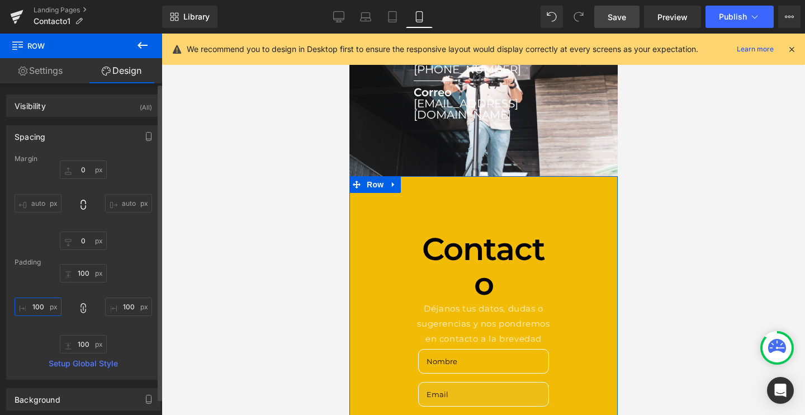
type input "10"
type input "1"
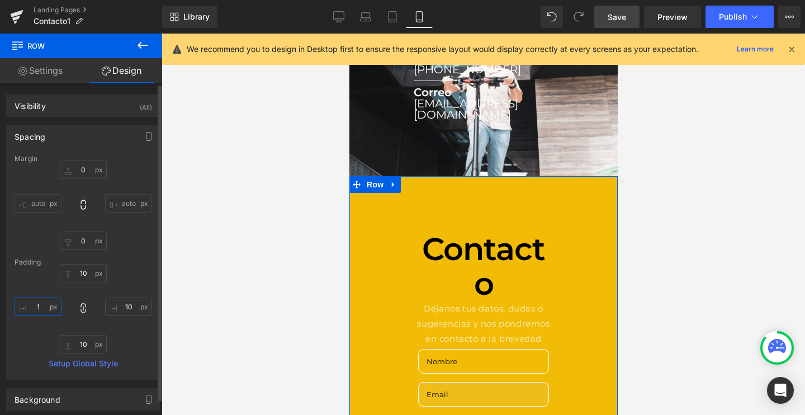
type input "1"
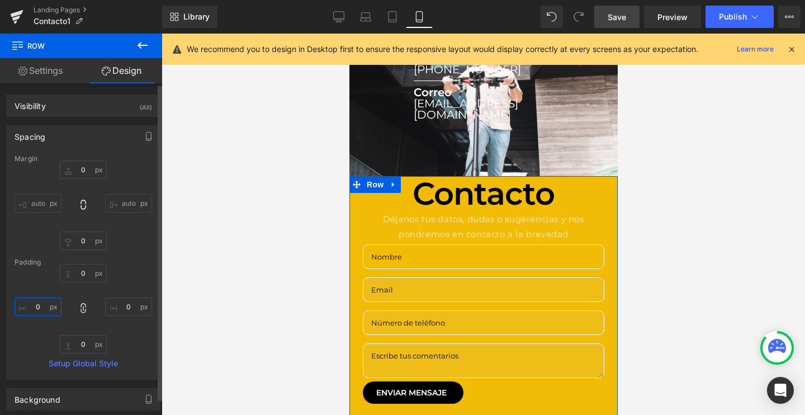
type input "2"
type input "20"
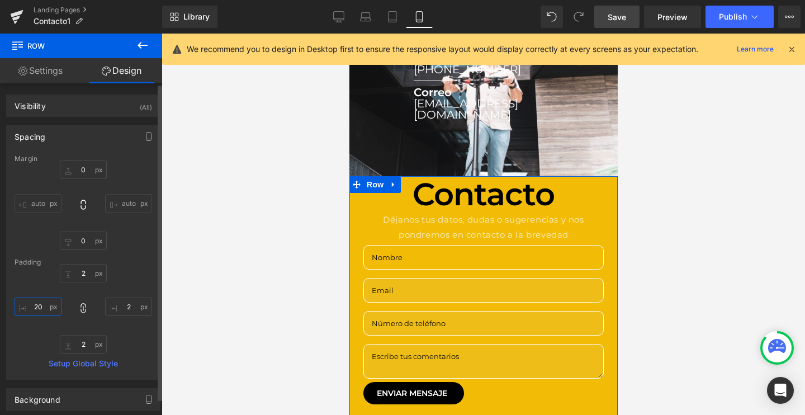
type input "20"
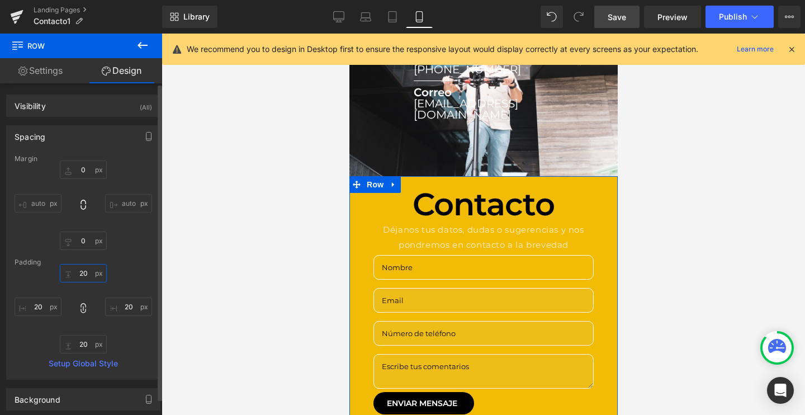
click at [88, 273] on input "20" at bounding box center [83, 273] width 47 height 18
type input "2"
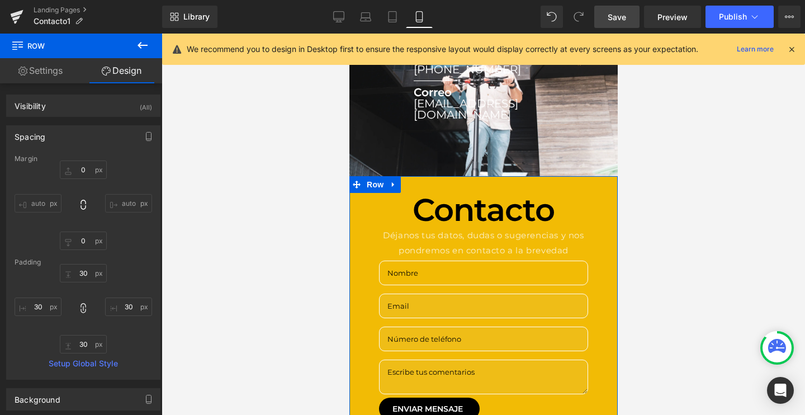
click at [84, 310] on icon at bounding box center [83, 308] width 11 height 11
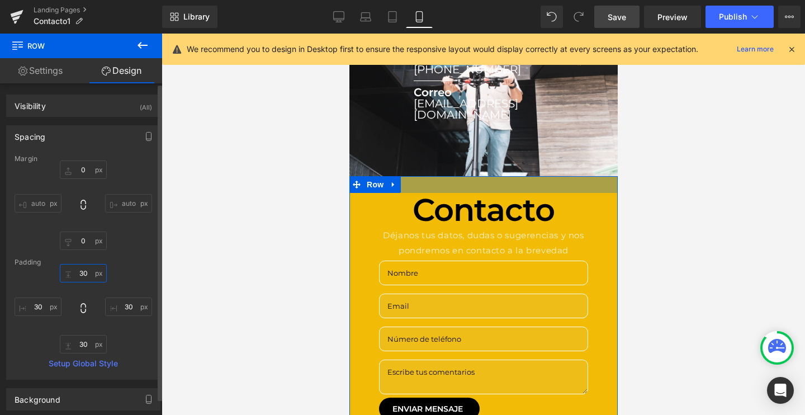
click at [84, 271] on input "30" at bounding box center [83, 273] width 47 height 18
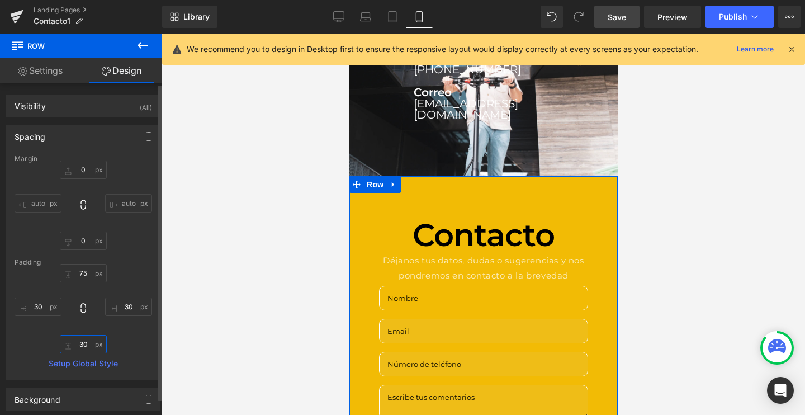
click at [89, 347] on input "30" at bounding box center [83, 344] width 47 height 18
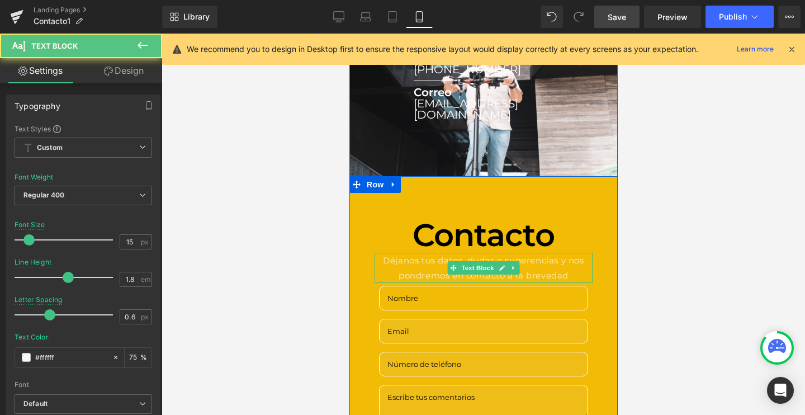
click at [429, 265] on p "Déjanos tus datos, dudas o sugerencias y nos pondremos en contacto a la brevedad" at bounding box center [483, 268] width 218 height 30
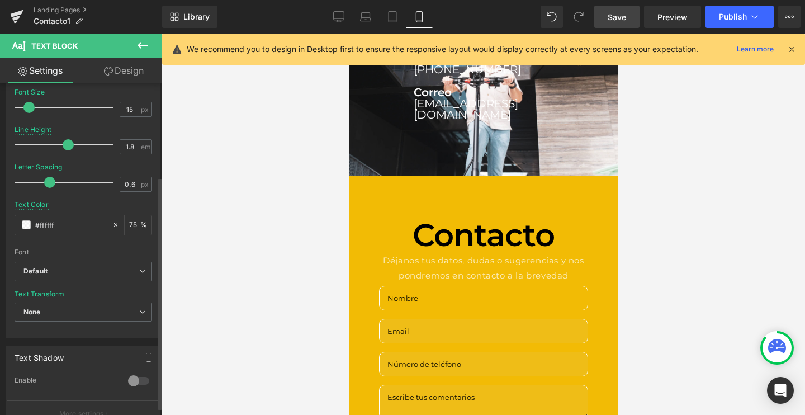
scroll to position [293, 0]
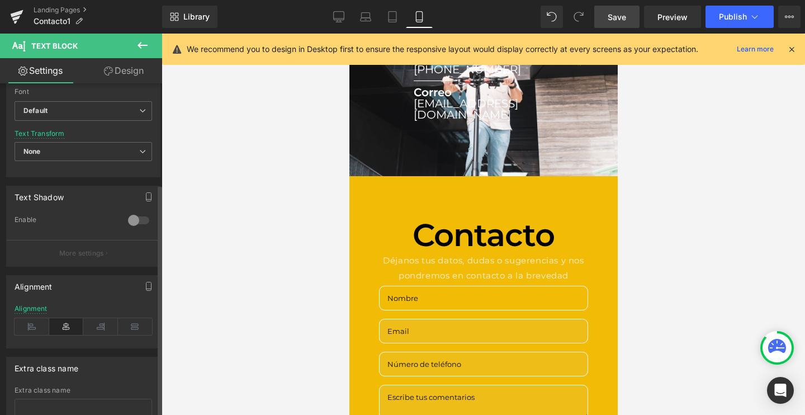
click at [41, 316] on div "Alignment" at bounding box center [84, 326] width 138 height 43
click at [35, 323] on icon at bounding box center [32, 326] width 35 height 17
click at [54, 323] on icon at bounding box center [66, 326] width 35 height 17
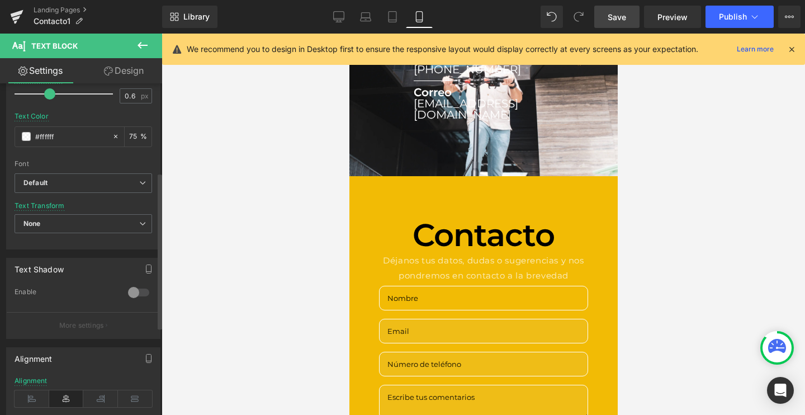
scroll to position [175, 0]
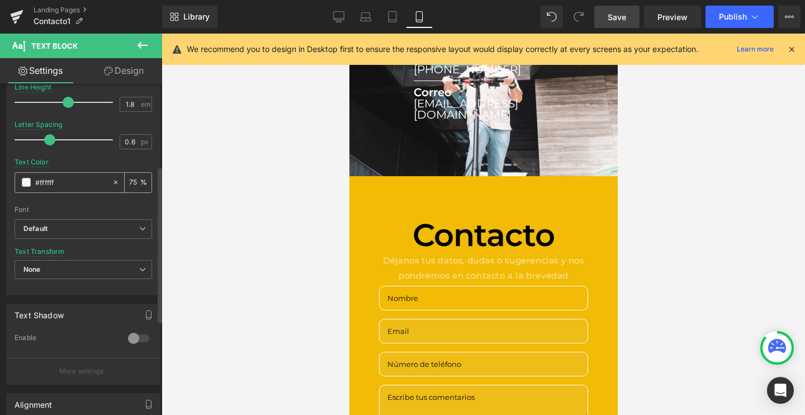
click at [25, 185] on span at bounding box center [26, 182] width 9 height 9
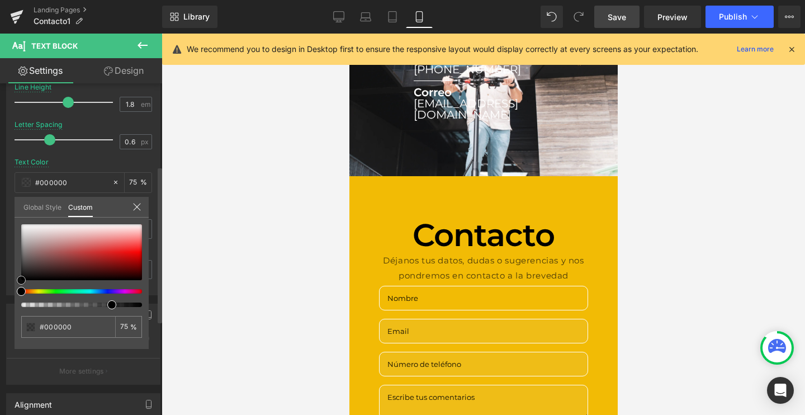
drag, startPoint x: 39, startPoint y: 241, endPoint x: 3, endPoint y: 298, distance: 67.0
click at [3, 295] on div "Typography Text Styles Custom Custom Setup Global Style Custom Setup Global Sty…" at bounding box center [83, 103] width 167 height 384
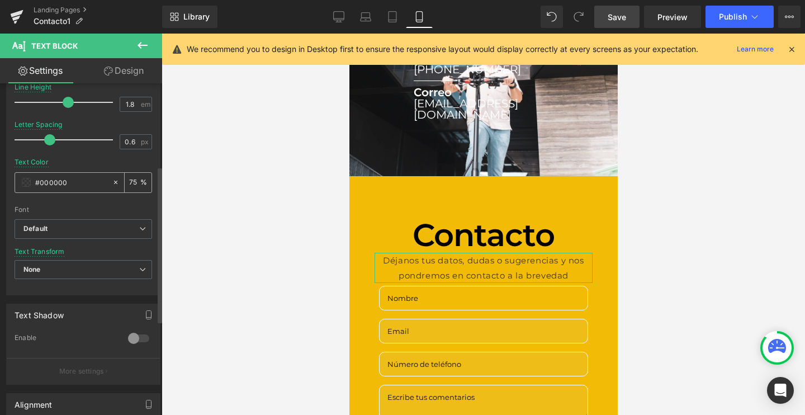
click at [125, 173] on div "75 %" at bounding box center [138, 183] width 27 height 20
click at [129, 179] on input "75" at bounding box center [134, 182] width 11 height 12
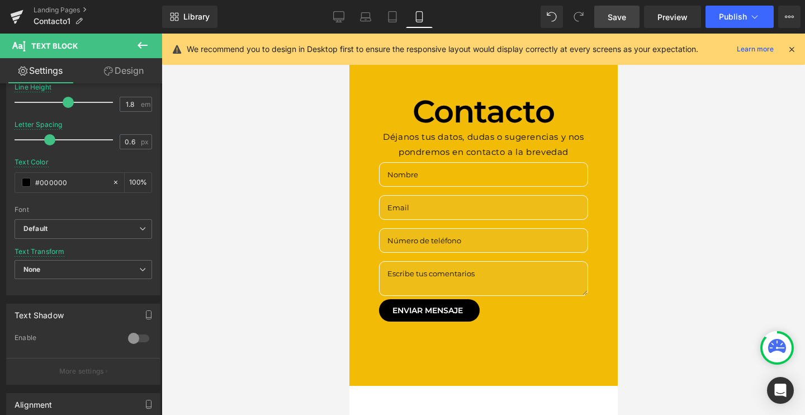
scroll to position [201, 0]
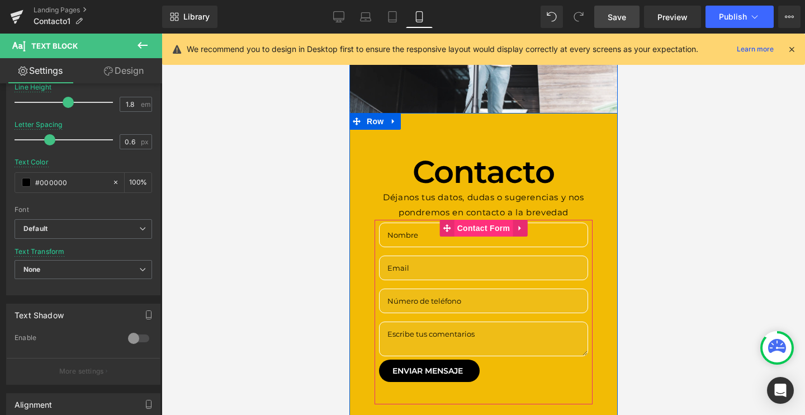
click at [471, 220] on span "Contact Form" at bounding box center [483, 228] width 59 height 17
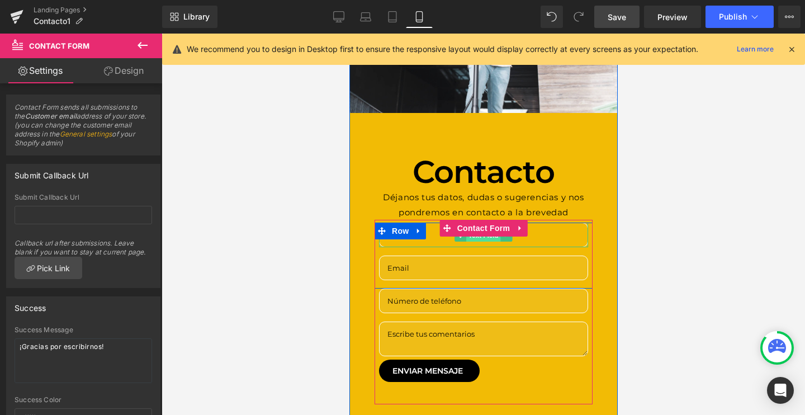
click at [472, 228] on span "Text Field" at bounding box center [483, 234] width 35 height 13
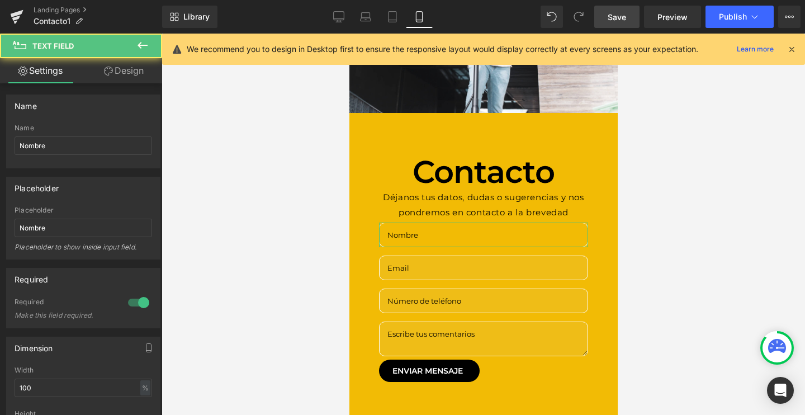
click at [139, 71] on link "Design" at bounding box center [123, 70] width 81 height 25
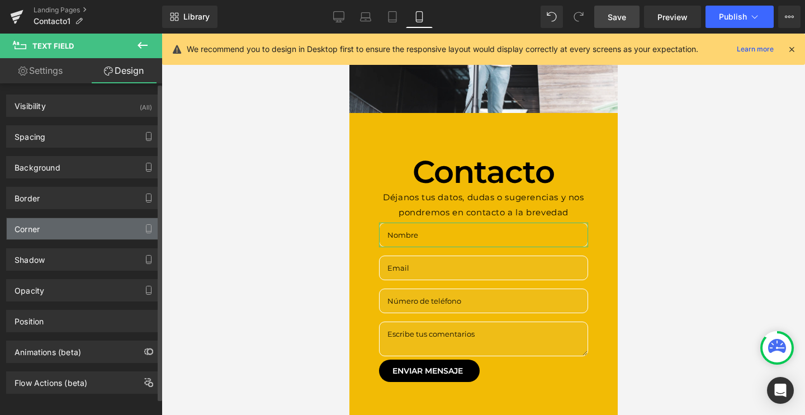
click at [66, 223] on div "Corner" at bounding box center [83, 228] width 153 height 21
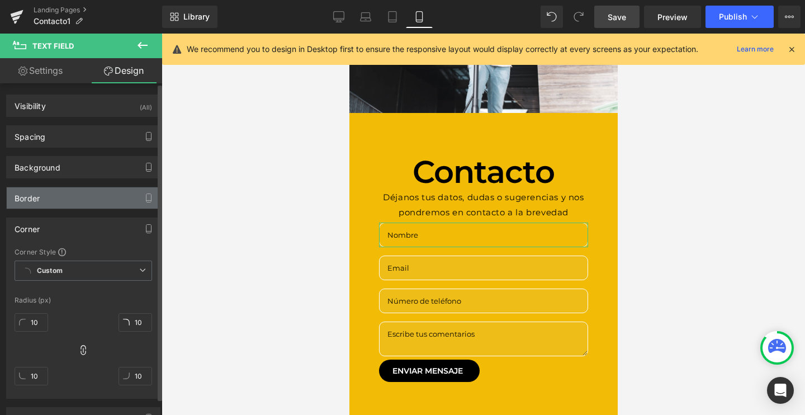
click at [41, 195] on div "Border" at bounding box center [83, 197] width 153 height 21
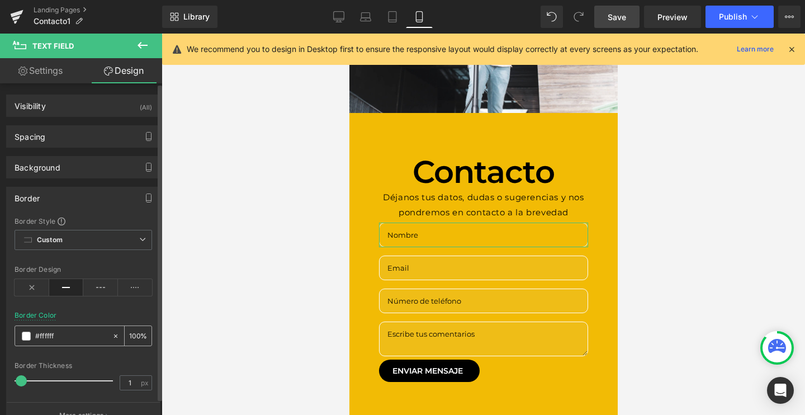
click at [29, 336] on span at bounding box center [26, 336] width 9 height 9
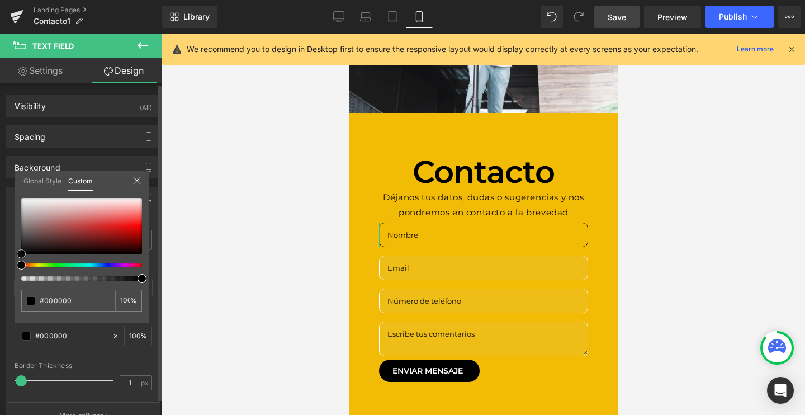
drag, startPoint x: 53, startPoint y: 234, endPoint x: 0, endPoint y: 300, distance: 84.7
click at [0, 300] on div "Border Border Style Custom Custom Setup Global Style Custom Setup Global Style …" at bounding box center [83, 303] width 167 height 251
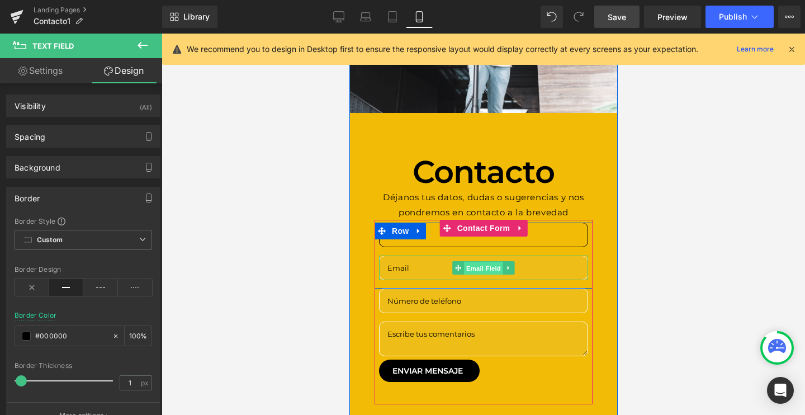
click at [478, 261] on span "Email Field" at bounding box center [483, 267] width 39 height 13
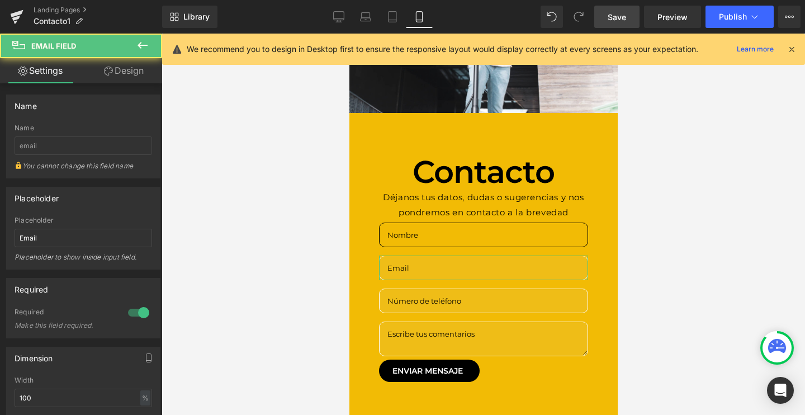
click at [93, 59] on link "Design" at bounding box center [123, 70] width 81 height 25
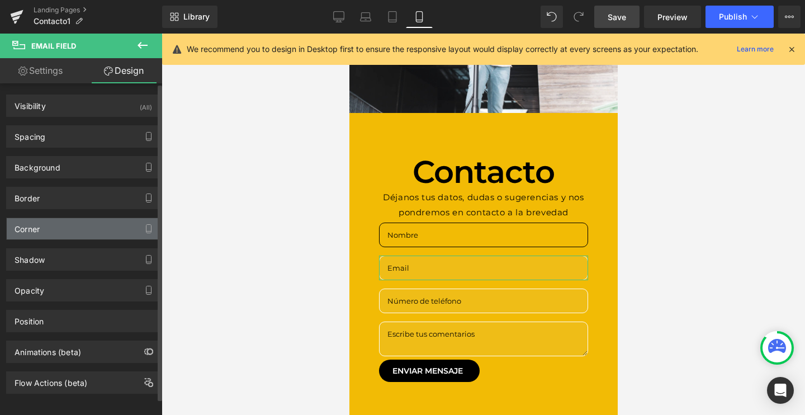
click at [44, 230] on div "Corner" at bounding box center [83, 228] width 153 height 21
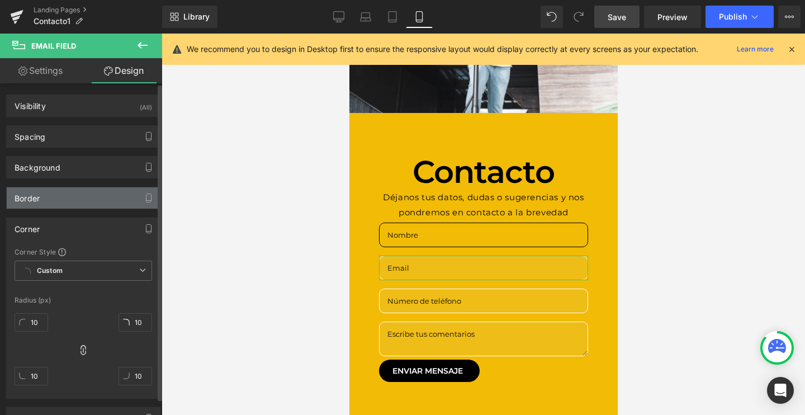
click at [45, 197] on div "Border" at bounding box center [83, 197] width 153 height 21
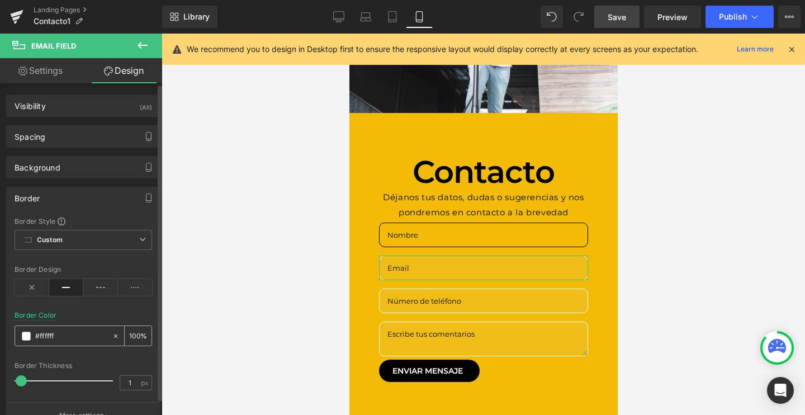
click at [27, 338] on span at bounding box center [26, 336] width 9 height 9
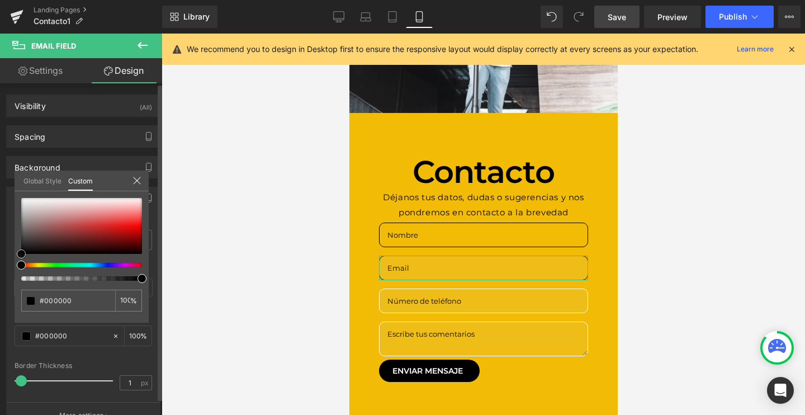
drag, startPoint x: 42, startPoint y: 242, endPoint x: 0, endPoint y: 294, distance: 67.6
click at [0, 294] on div "Border Border Style Custom Custom Setup Global Style Custom Setup Global Style …" at bounding box center [83, 303] width 167 height 251
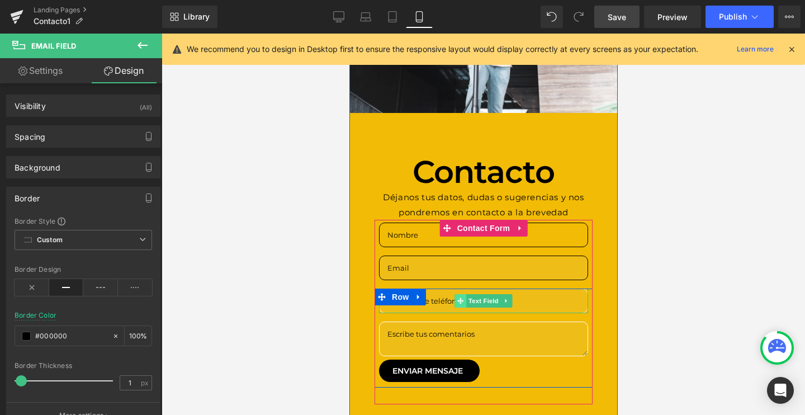
click at [463, 294] on span at bounding box center [460, 300] width 12 height 13
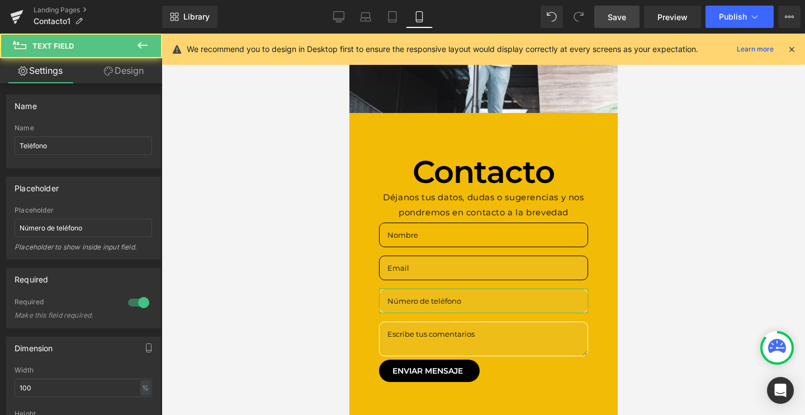
click at [117, 62] on link "Design" at bounding box center [123, 70] width 81 height 25
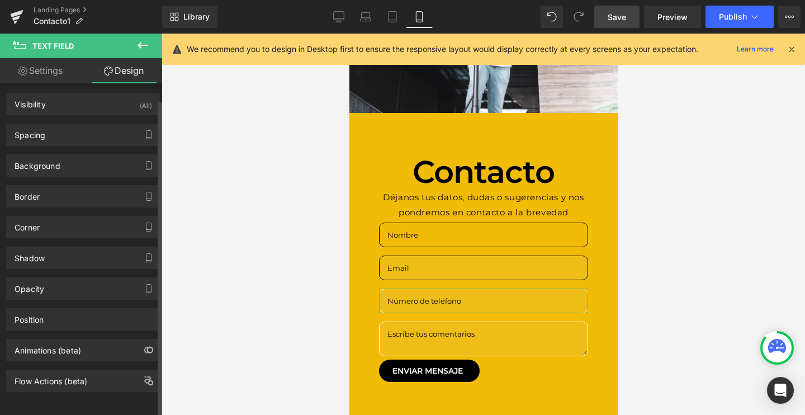
scroll to position [11, 0]
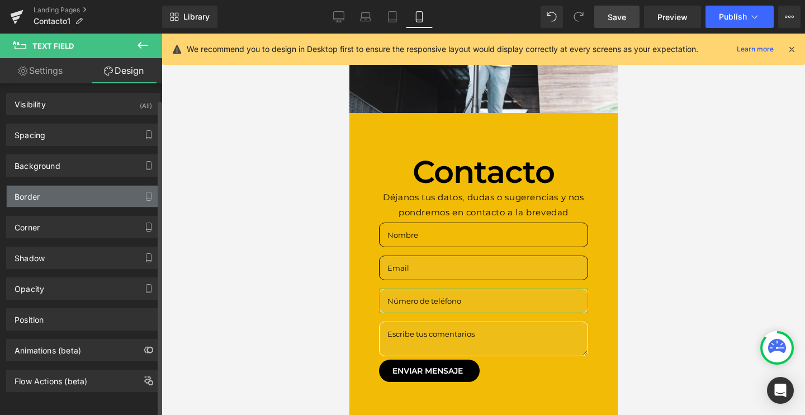
click at [49, 188] on div "Border" at bounding box center [83, 196] width 153 height 21
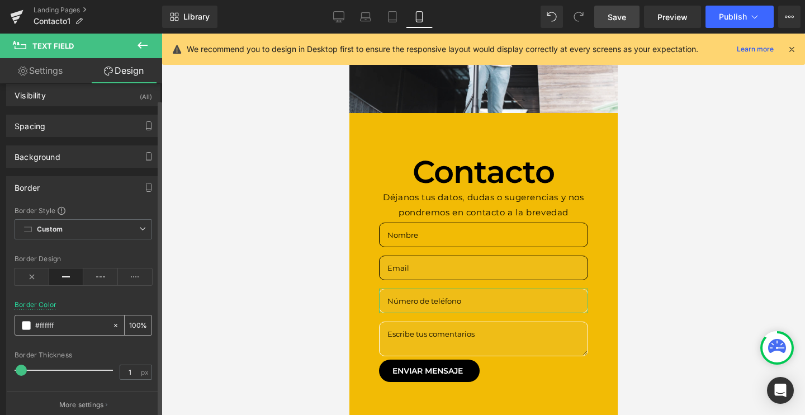
click at [27, 320] on div "#ffffff" at bounding box center [63, 325] width 97 height 20
click at [27, 321] on span at bounding box center [26, 325] width 9 height 9
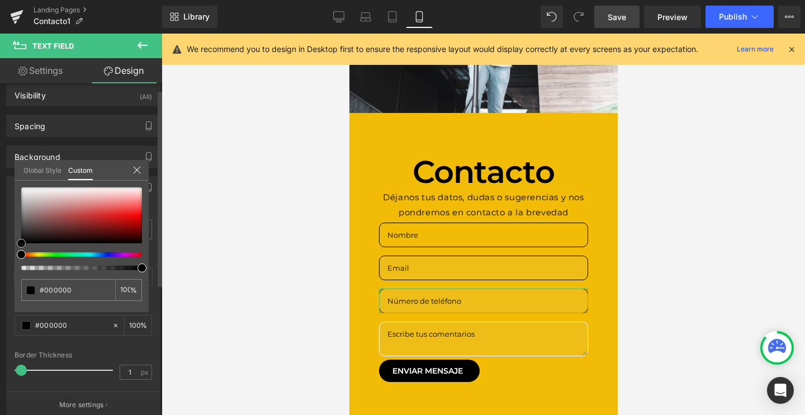
drag, startPoint x: 54, startPoint y: 224, endPoint x: 0, endPoint y: 281, distance: 78.7
click at [0, 281] on div "Border Border Style Custom Custom Setup Global Style Custom Setup Global Style …" at bounding box center [83, 293] width 167 height 251
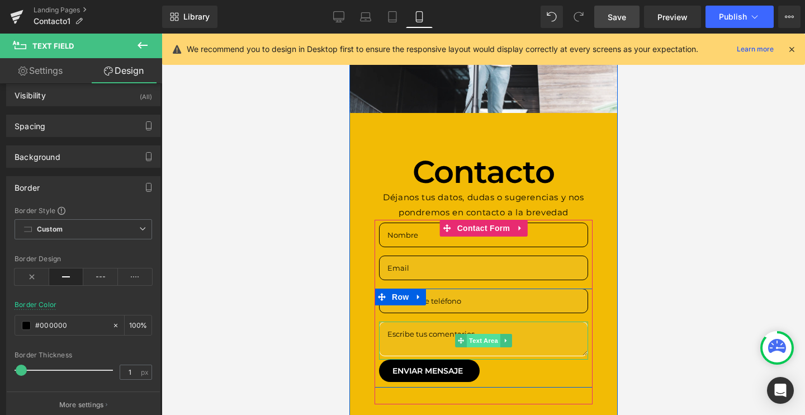
click at [482, 334] on span "Text Area" at bounding box center [483, 340] width 34 height 13
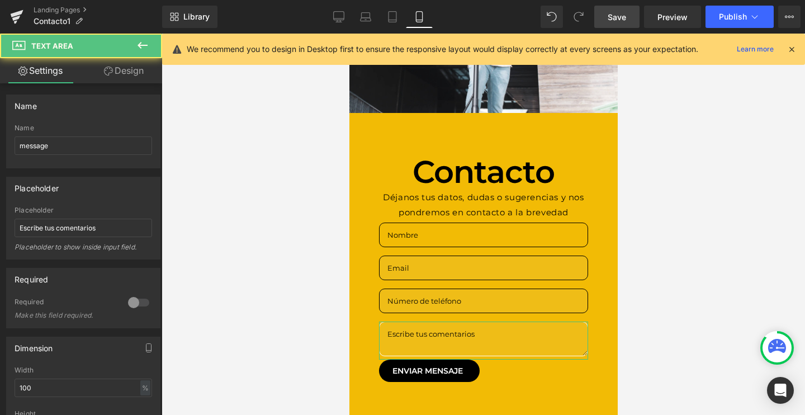
click at [98, 68] on link "Design" at bounding box center [123, 70] width 81 height 25
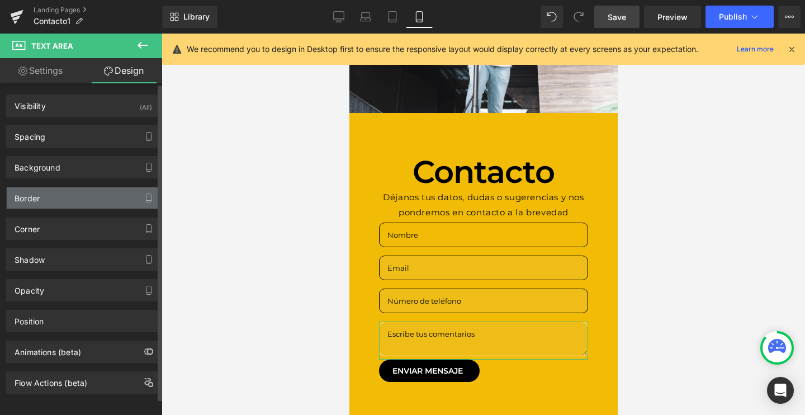
click at [47, 200] on div "Border" at bounding box center [83, 197] width 153 height 21
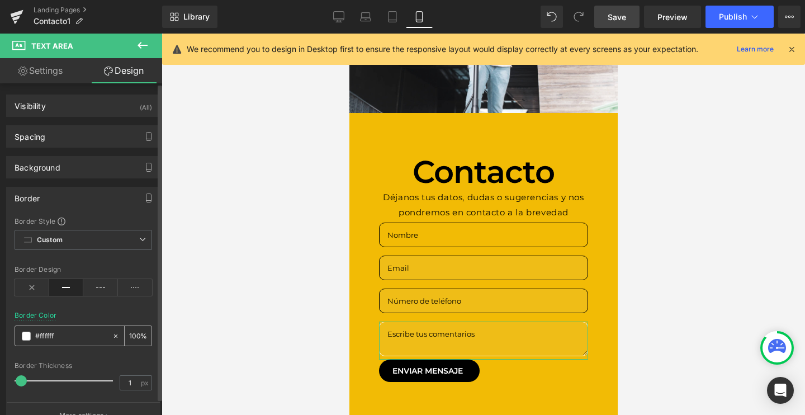
click at [23, 335] on span at bounding box center [26, 336] width 9 height 9
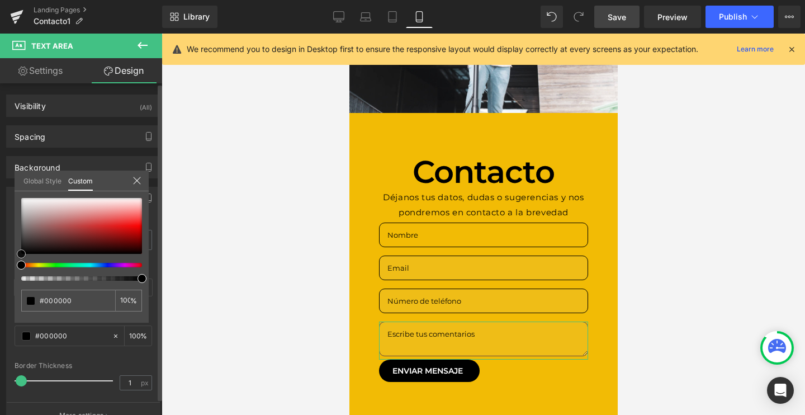
drag, startPoint x: 53, startPoint y: 221, endPoint x: 0, endPoint y: 301, distance: 95.2
click at [0, 301] on div "Border Border Style Custom Custom Setup Global Style Custom Setup Global Style …" at bounding box center [83, 303] width 167 height 251
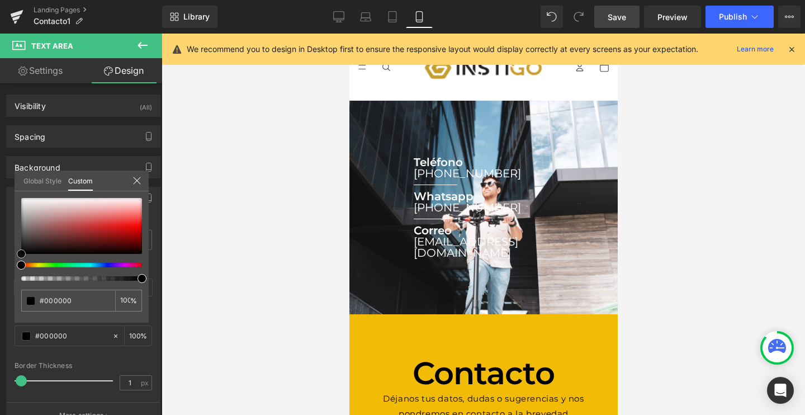
scroll to position [0, 0]
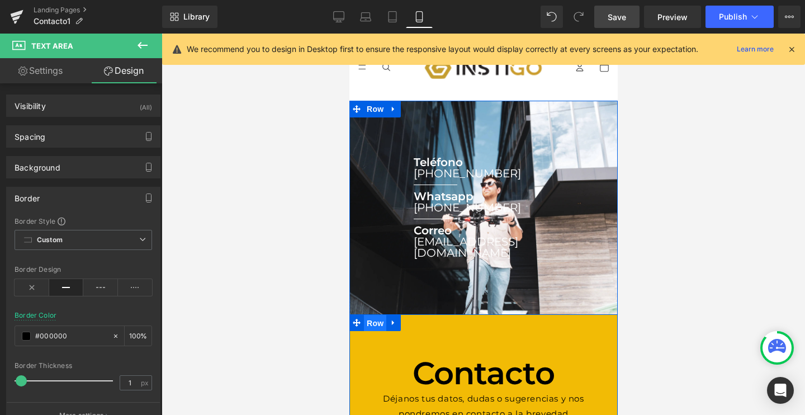
click at [373, 315] on span "Row" at bounding box center [374, 323] width 22 height 17
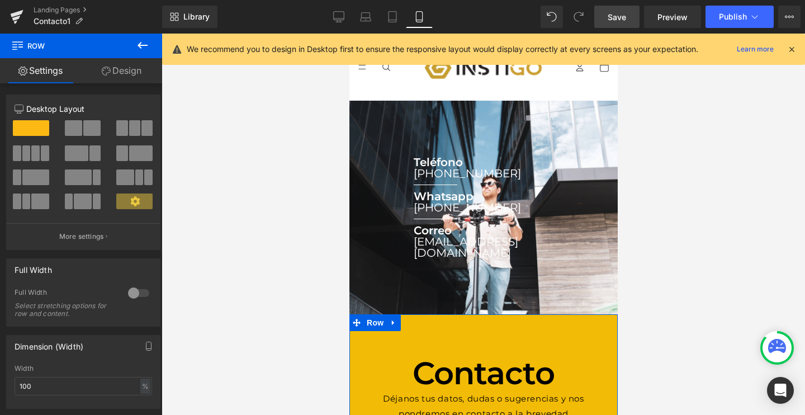
click at [121, 71] on link "Design" at bounding box center [121, 70] width 81 height 25
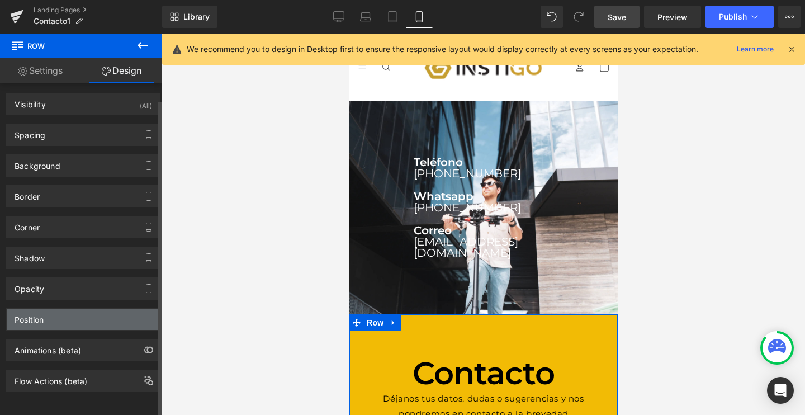
click at [96, 313] on div "Position" at bounding box center [83, 319] width 153 height 21
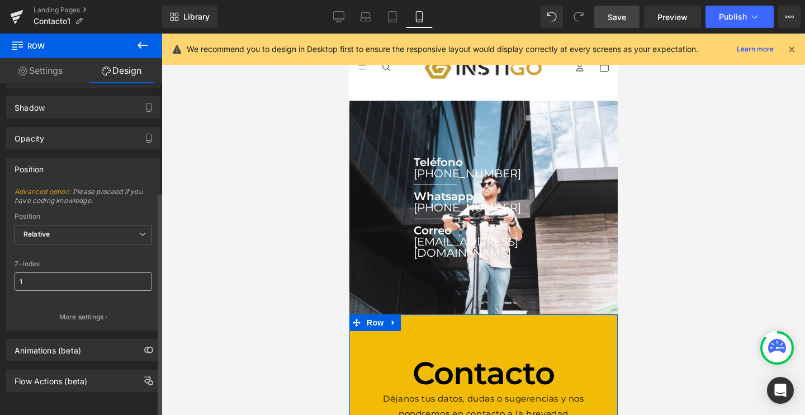
scroll to position [160, 0]
click at [103, 317] on button "More settings" at bounding box center [83, 317] width 153 height 26
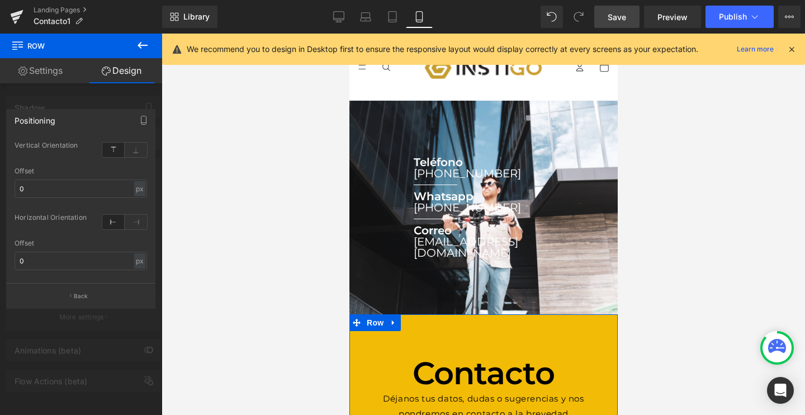
click at [138, 140] on div at bounding box center [124, 149] width 45 height 30
click at [132, 147] on icon at bounding box center [136, 150] width 22 height 15
click at [114, 148] on icon at bounding box center [113, 150] width 22 height 15
click at [121, 92] on div at bounding box center [81, 227] width 162 height 387
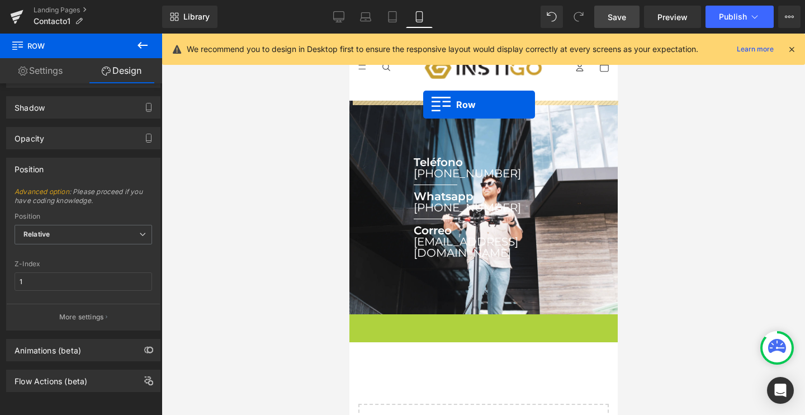
drag, startPoint x: 372, startPoint y: 313, endPoint x: 423, endPoint y: 105, distance: 214.7
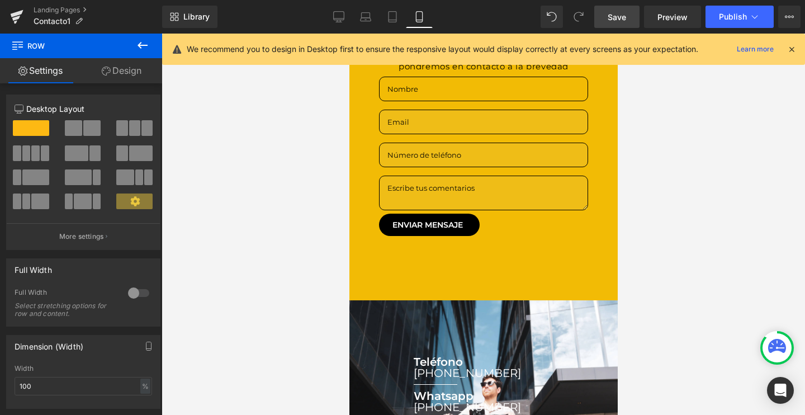
scroll to position [129, 0]
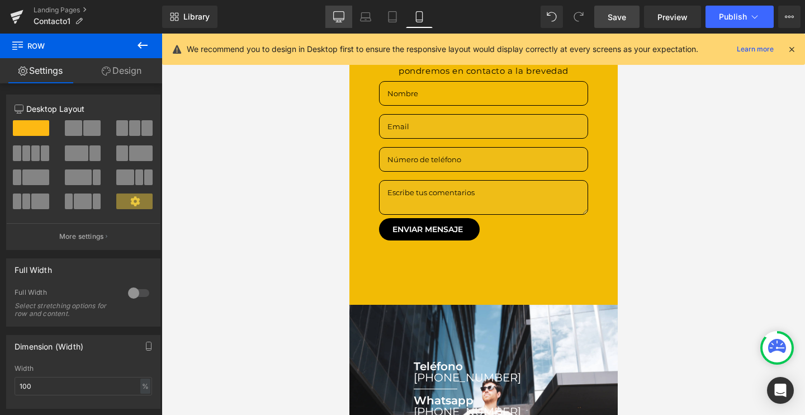
click at [338, 14] on icon at bounding box center [338, 16] width 11 height 11
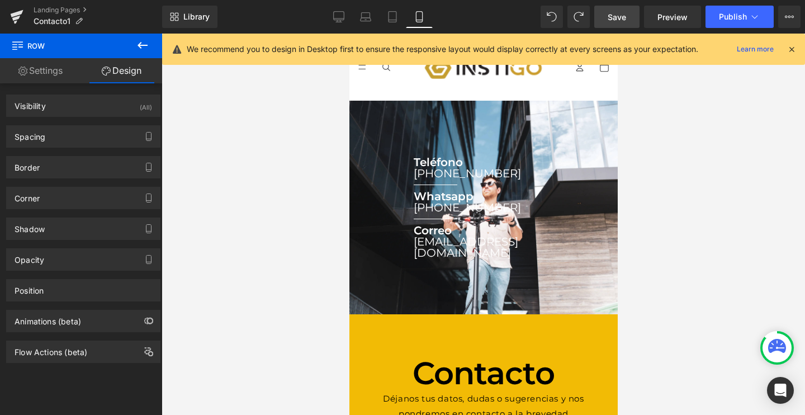
scroll to position [0, 0]
click at [338, 21] on icon at bounding box center [338, 21] width 3 height 2
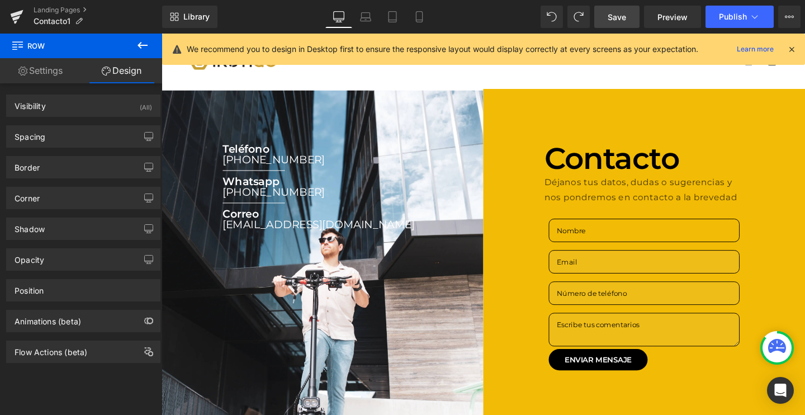
click at [612, 27] on link "Save" at bounding box center [616, 17] width 45 height 22
